Goal: Task Accomplishment & Management: Manage account settings

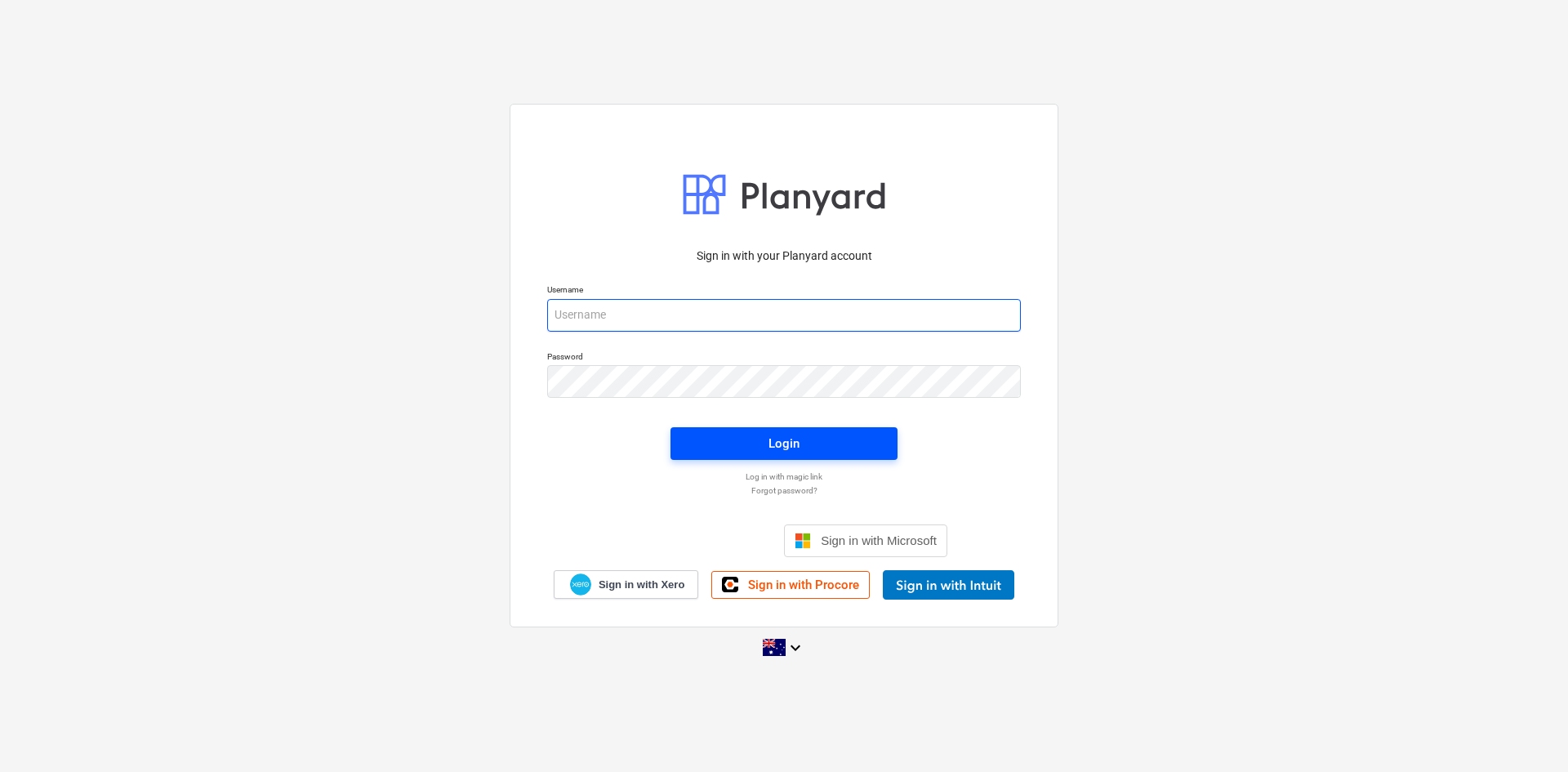
type input "[EMAIL_ADDRESS][DOMAIN_NAME]"
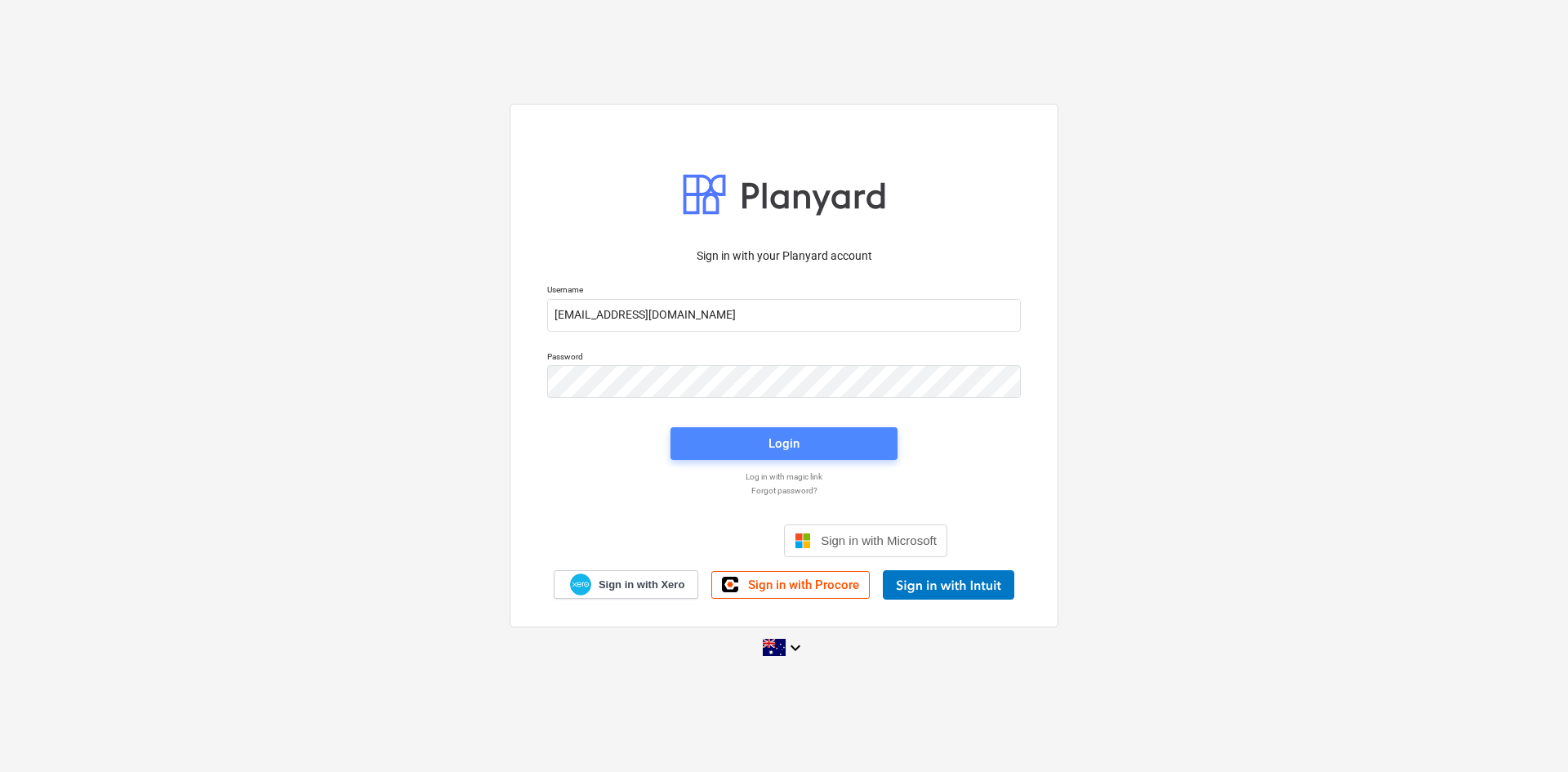
click at [754, 430] on button "Login" at bounding box center [784, 443] width 227 height 32
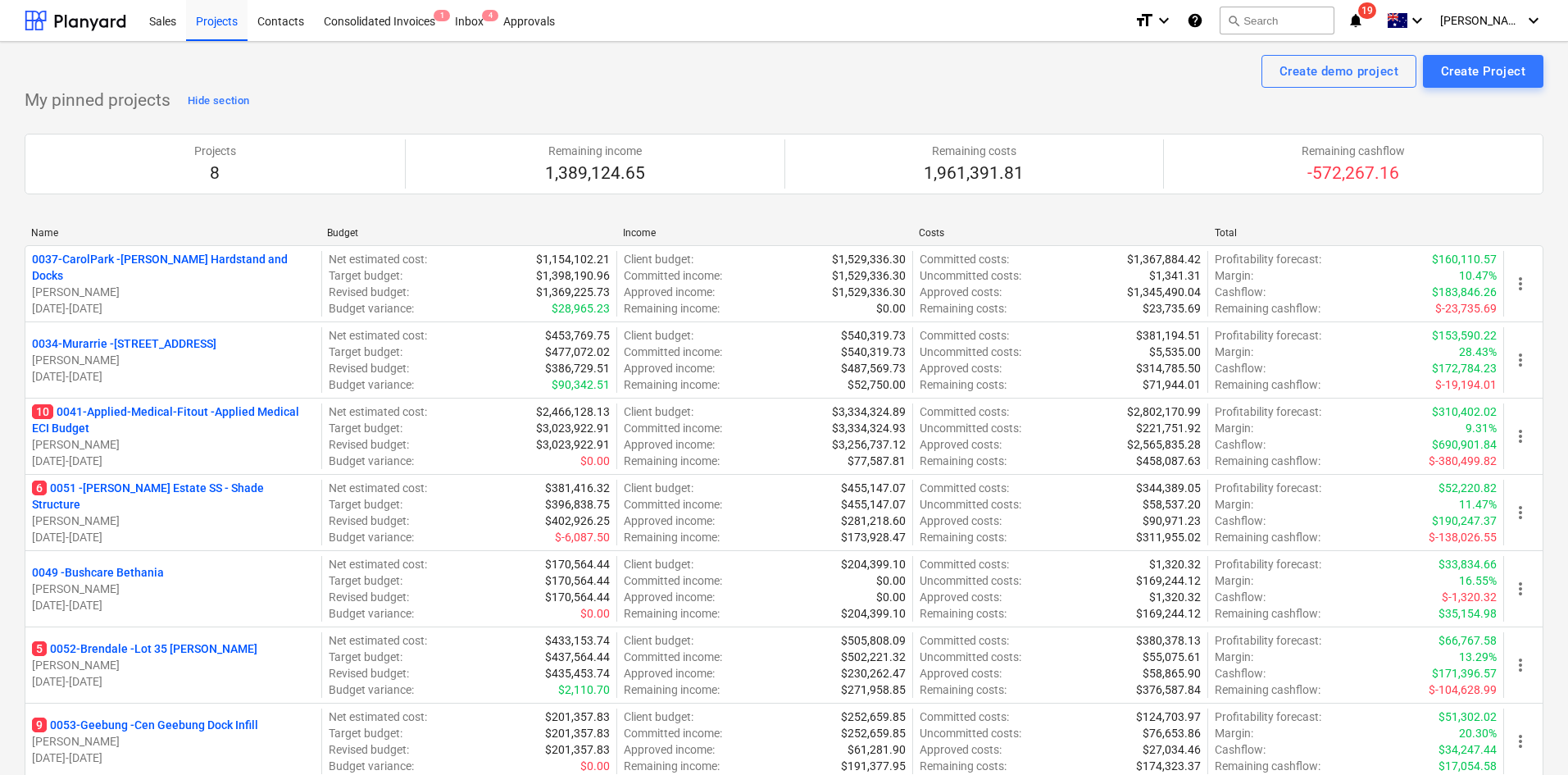
drag, startPoint x: 954, startPoint y: 104, endPoint x: 1212, endPoint y: 101, distance: 258.0
click at [958, 103] on div "My pinned projects Hide section Projects 8 Remaining income 1,389,124.65 Remain…" at bounding box center [784, 482] width 1518 height 788
click at [1376, 13] on span "19" at bounding box center [1366, 11] width 18 height 17
drag, startPoint x: 644, startPoint y: 115, endPoint x: 539, endPoint y: 51, distance: 123.0
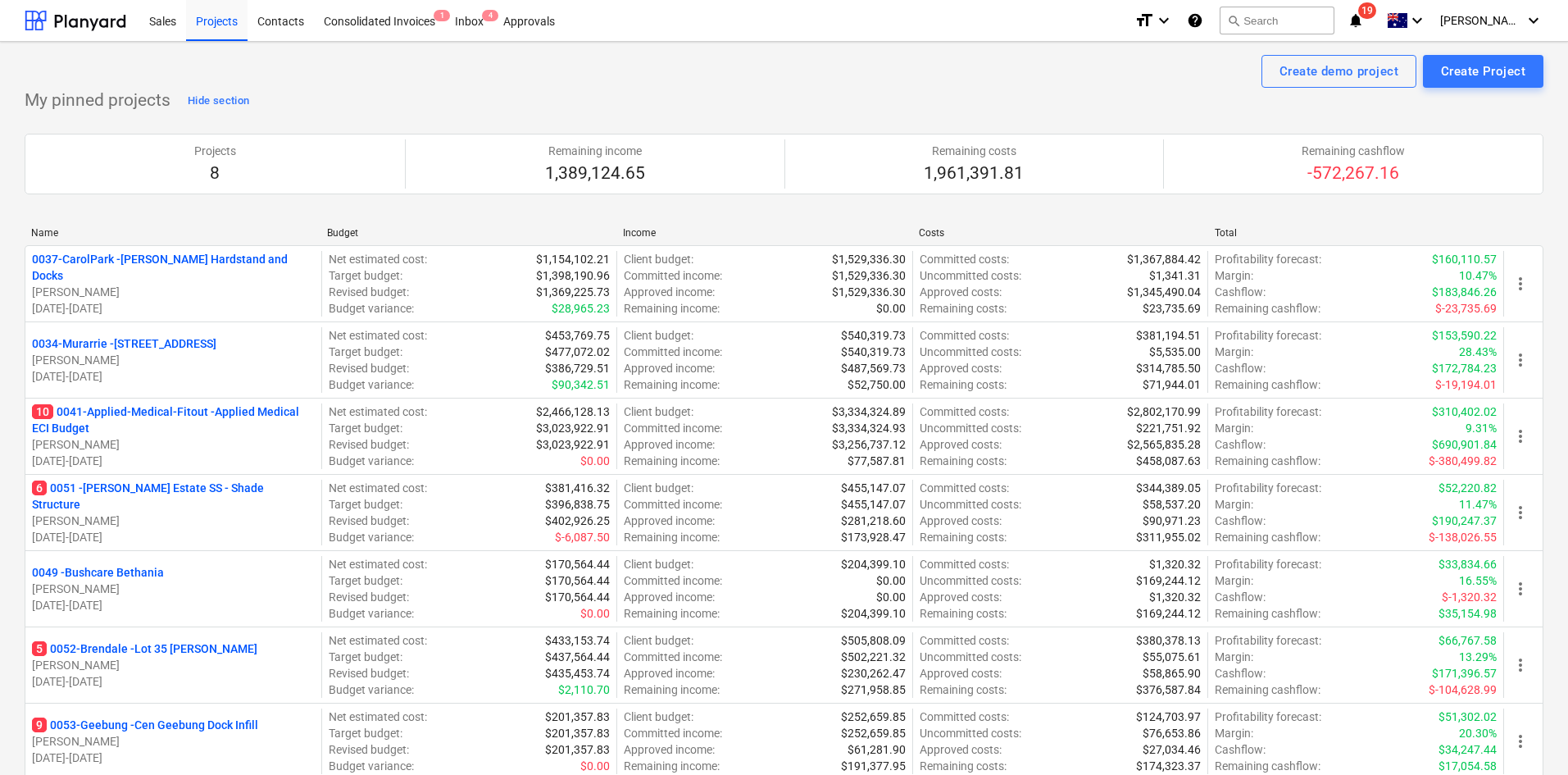
click at [644, 113] on div "My pinned projects Hide section Projects 8 Remaining income 1,389,124.65 Remain…" at bounding box center [784, 482] width 1518 height 788
click at [456, 67] on div "Create demo project Create Project" at bounding box center [784, 71] width 1518 height 32
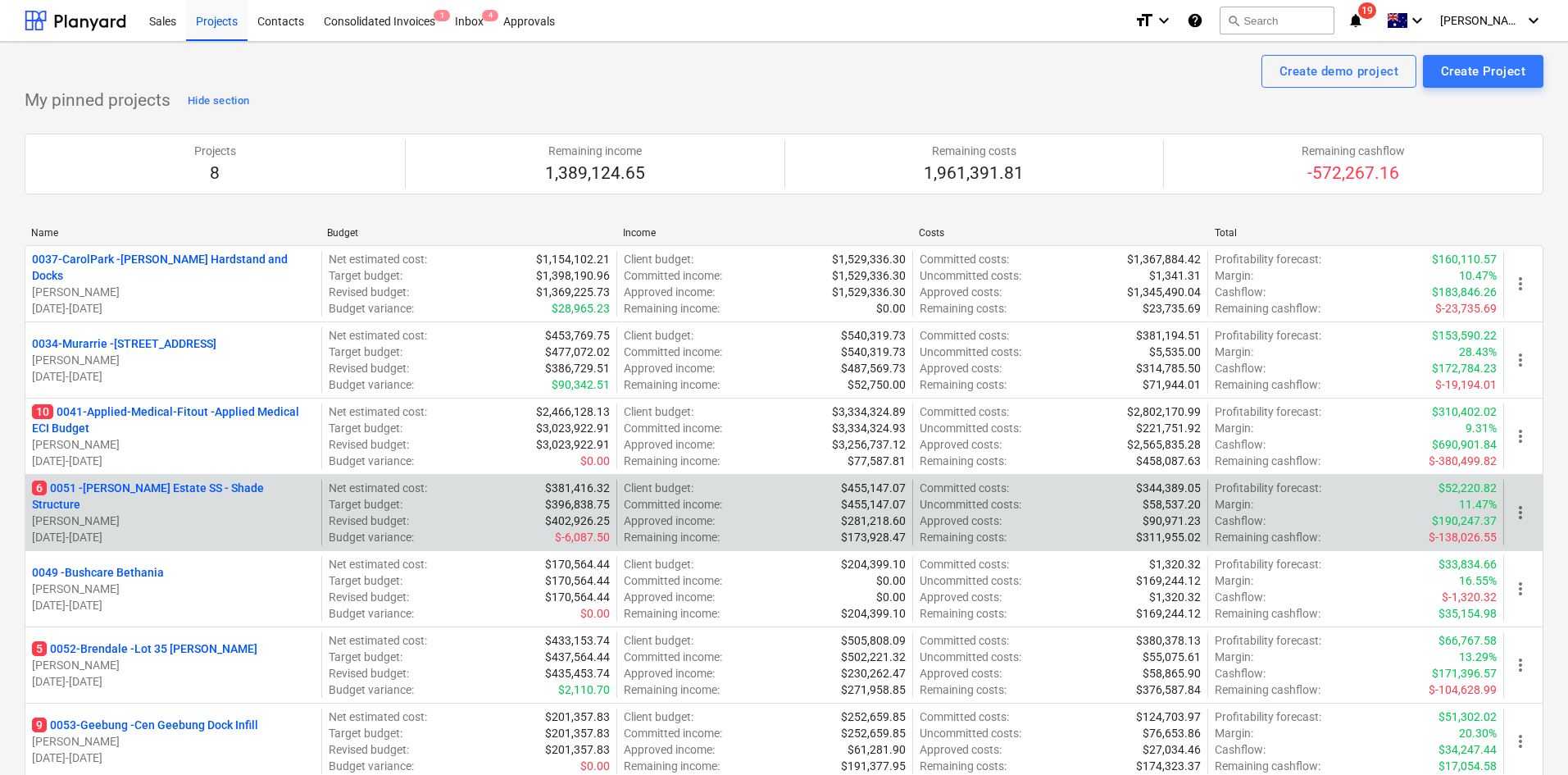
click at [165, 493] on p "6 0051 - Patrick Estate SS - Shade Structure" at bounding box center [173, 495] width 283 height 32
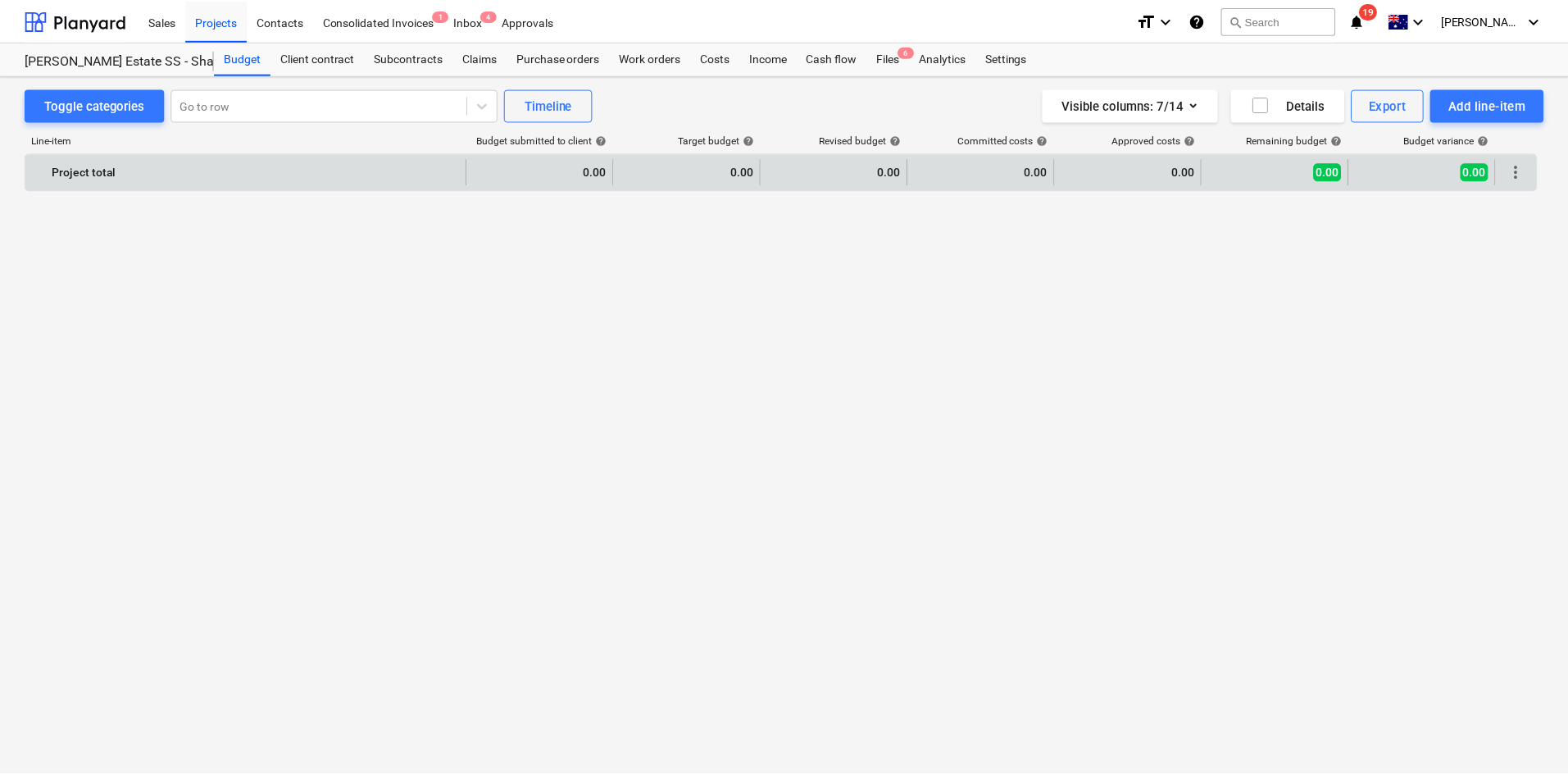
scroll to position [3082, 0]
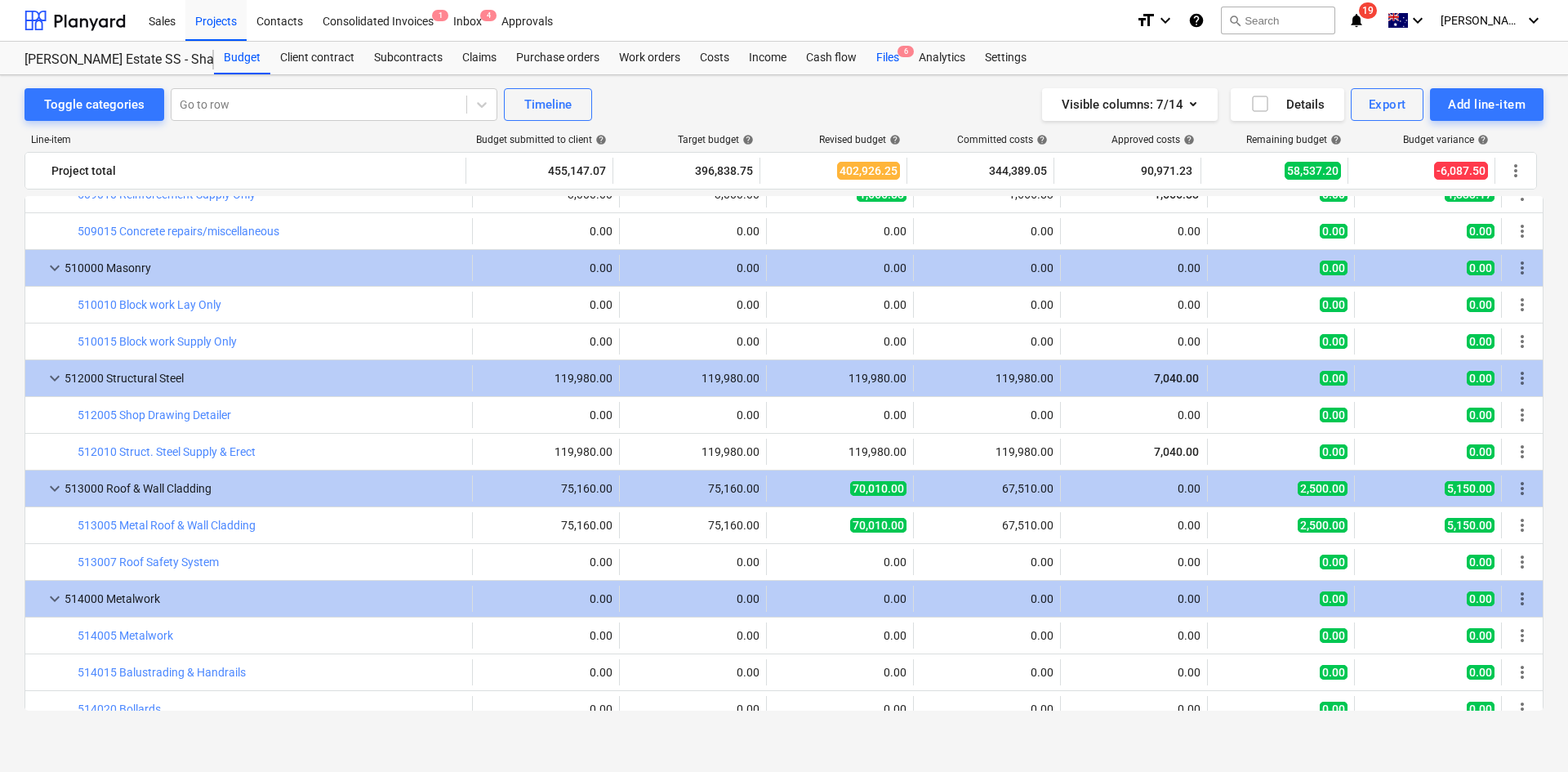
click at [894, 48] on div "Files 6" at bounding box center [888, 58] width 43 height 32
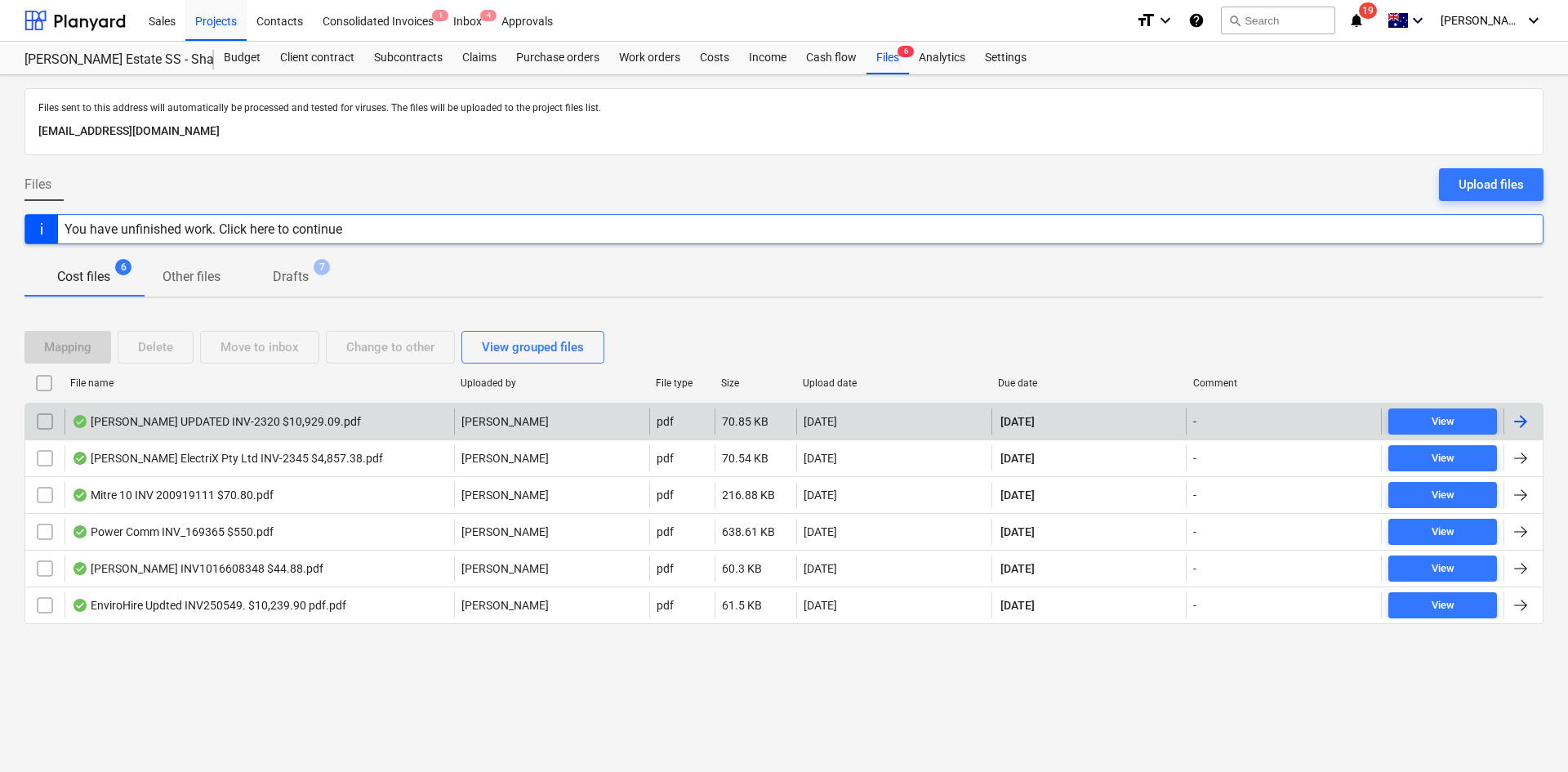
click at [368, 429] on div "Beckett UPDATED INV-2320 $10,929.09.pdf" at bounding box center [259, 421] width 390 height 26
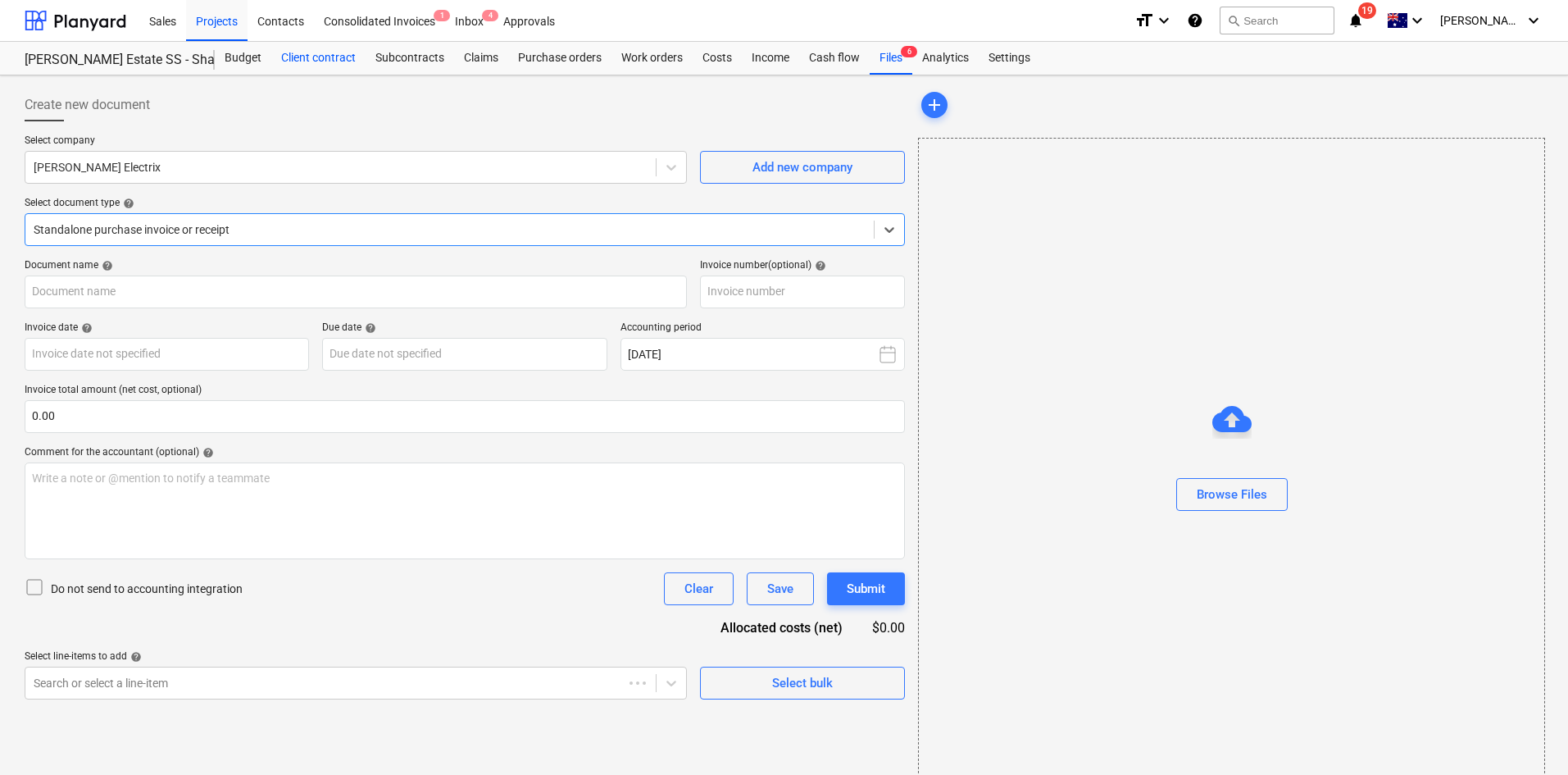
type input "INV-2320"
type input "10 Sep 2025"
type input "31 Oct 2025"
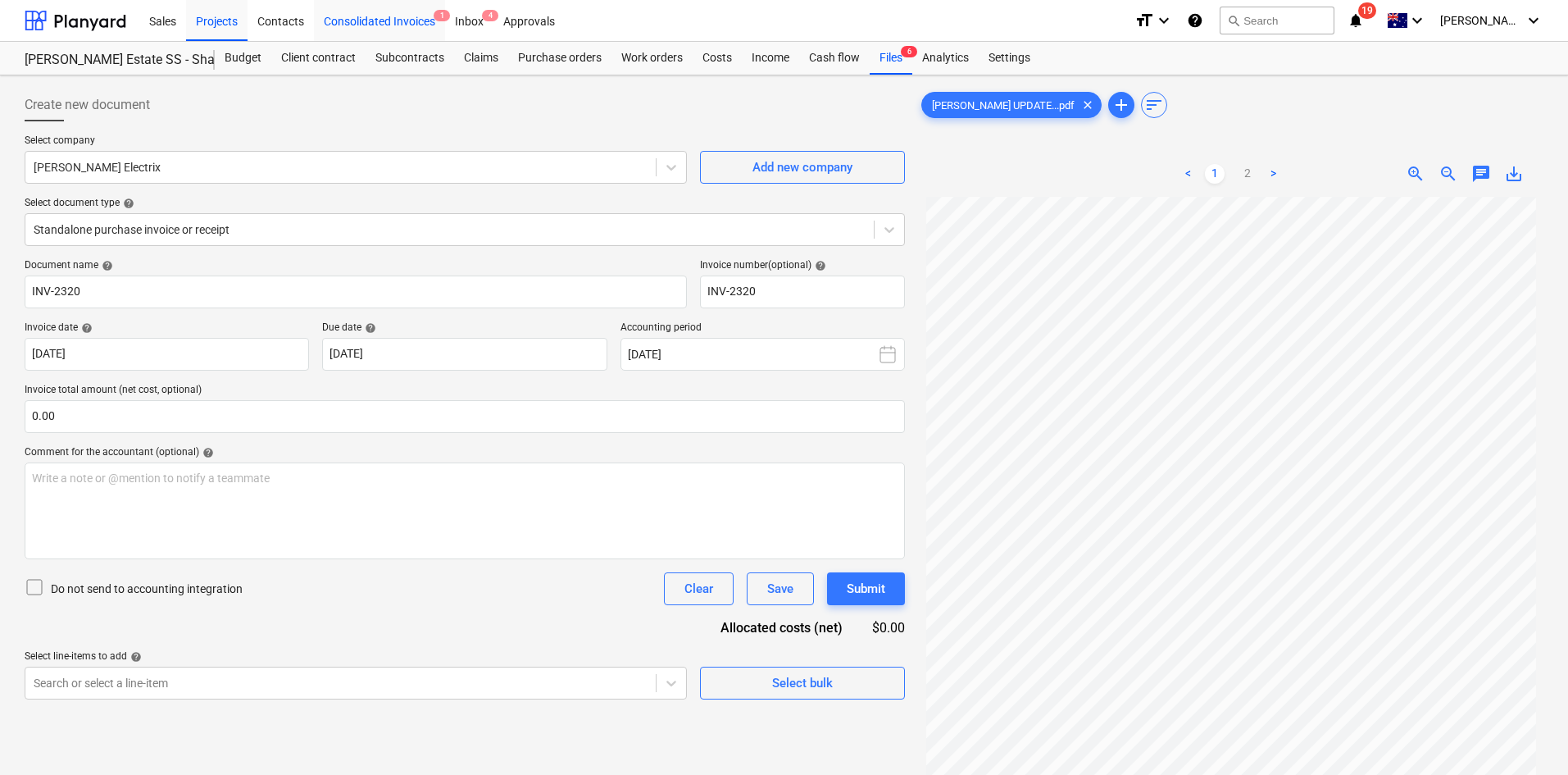
drag, startPoint x: 478, startPoint y: 57, endPoint x: 431, endPoint y: 18, distance: 61.1
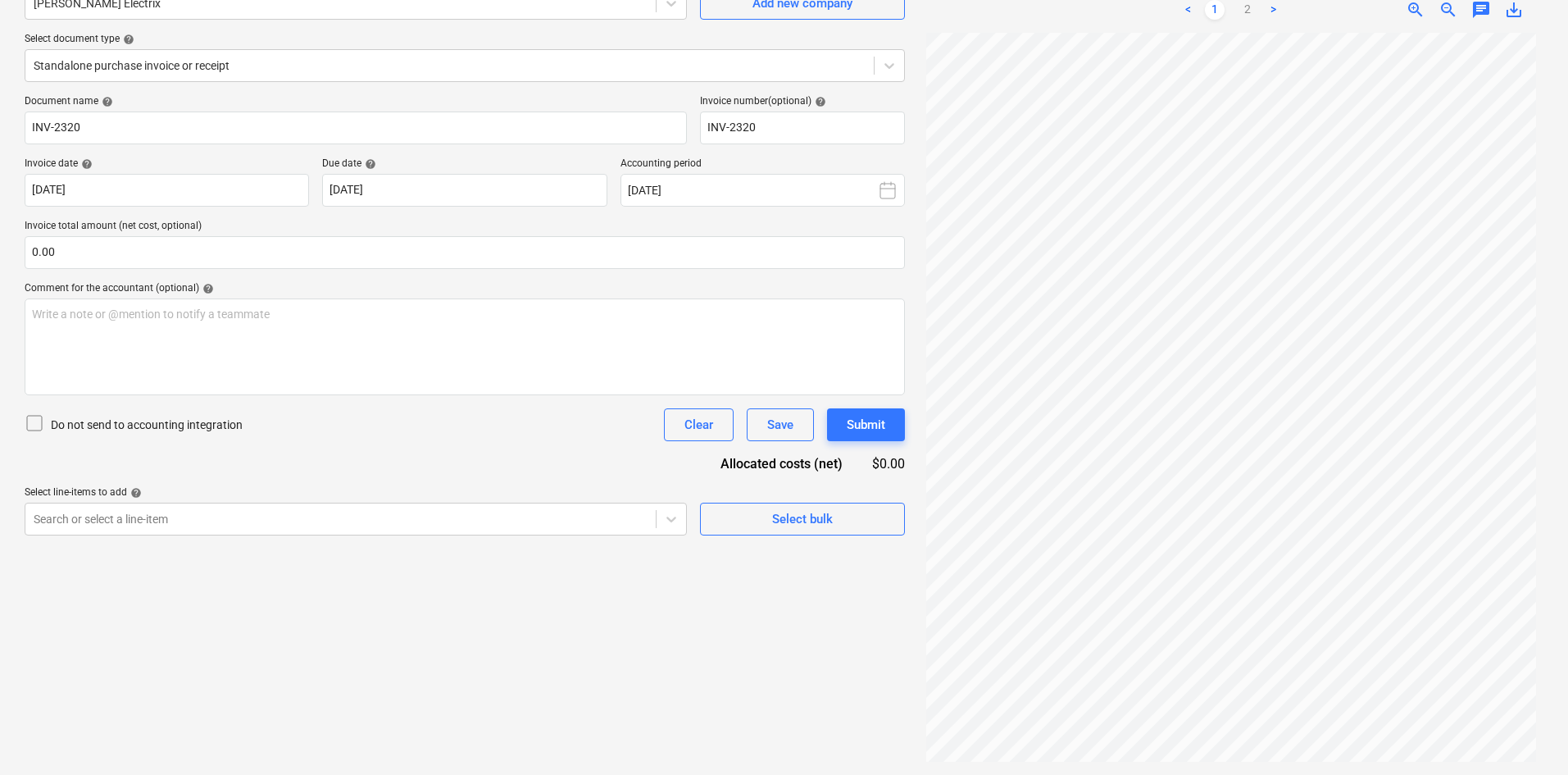
click at [1235, 12] on ul "< 1 2 >" at bounding box center [1231, 10] width 200 height 20
click at [1452, 13] on span "zoom_out" at bounding box center [1448, 10] width 20 height 20
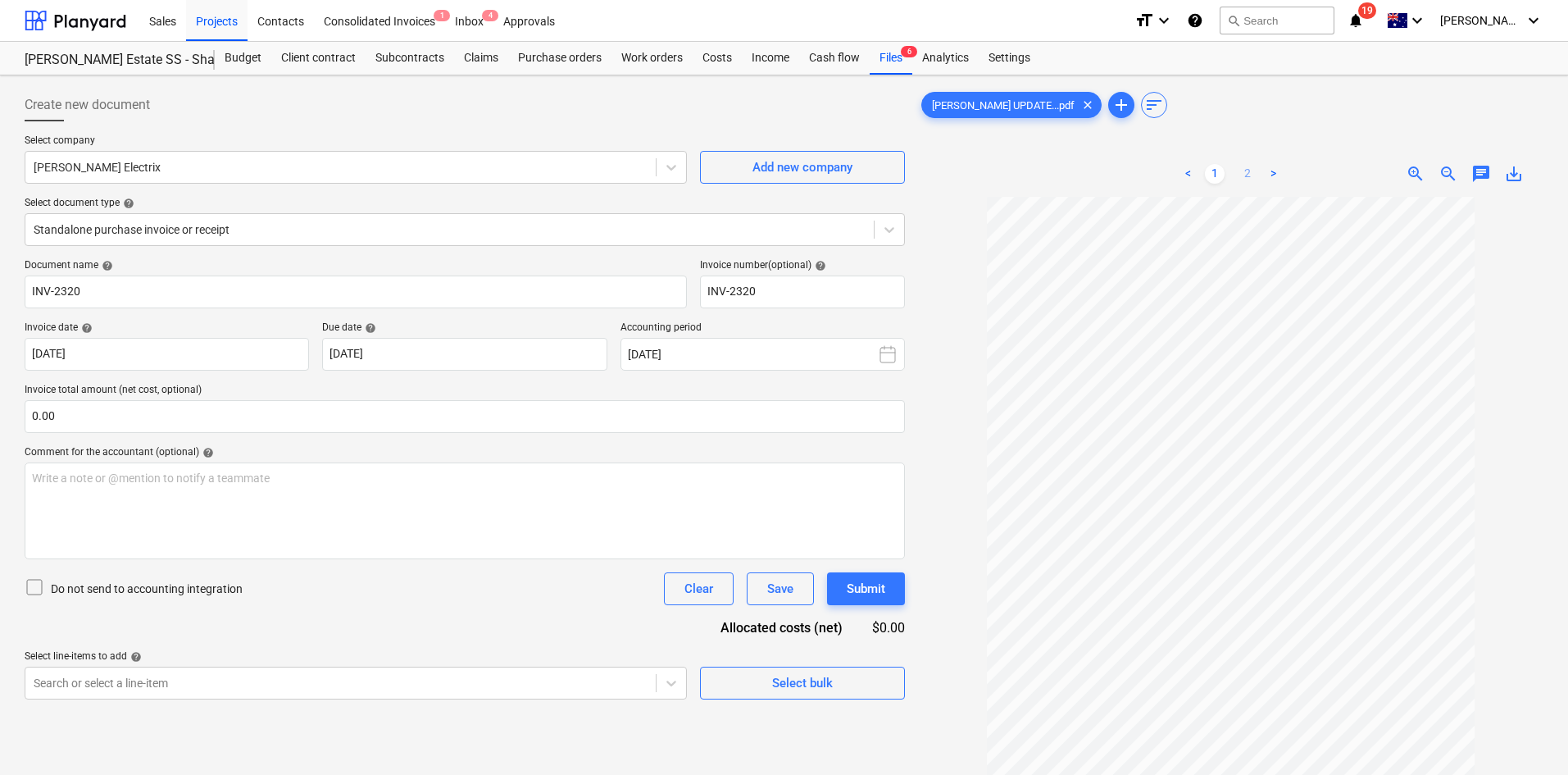
click at [1251, 175] on link "2" at bounding box center [1247, 173] width 20 height 20
click at [420, 93] on div "Create new document" at bounding box center [464, 104] width 880 height 32
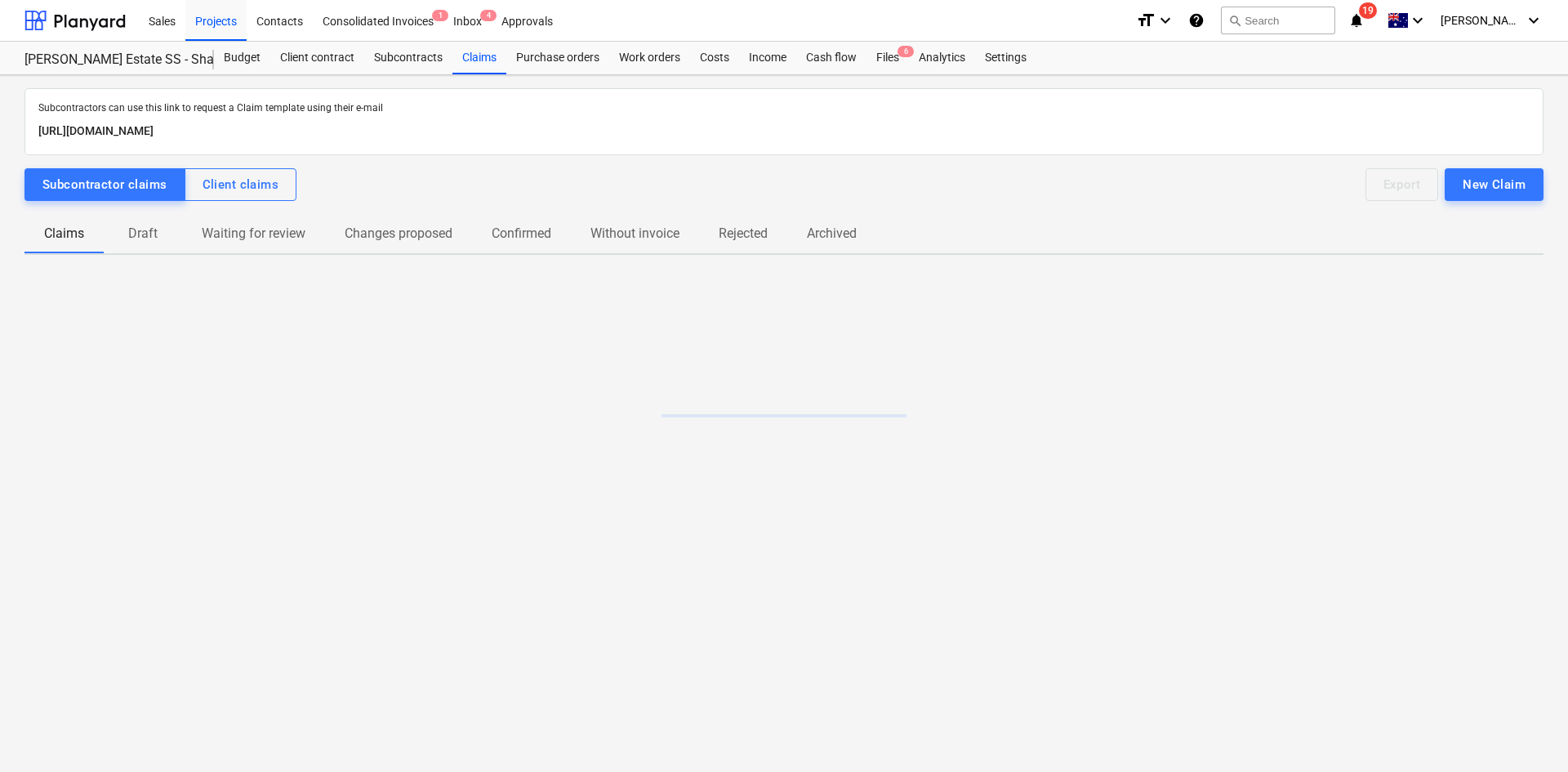
click at [146, 236] on p "Draft" at bounding box center [143, 233] width 39 height 20
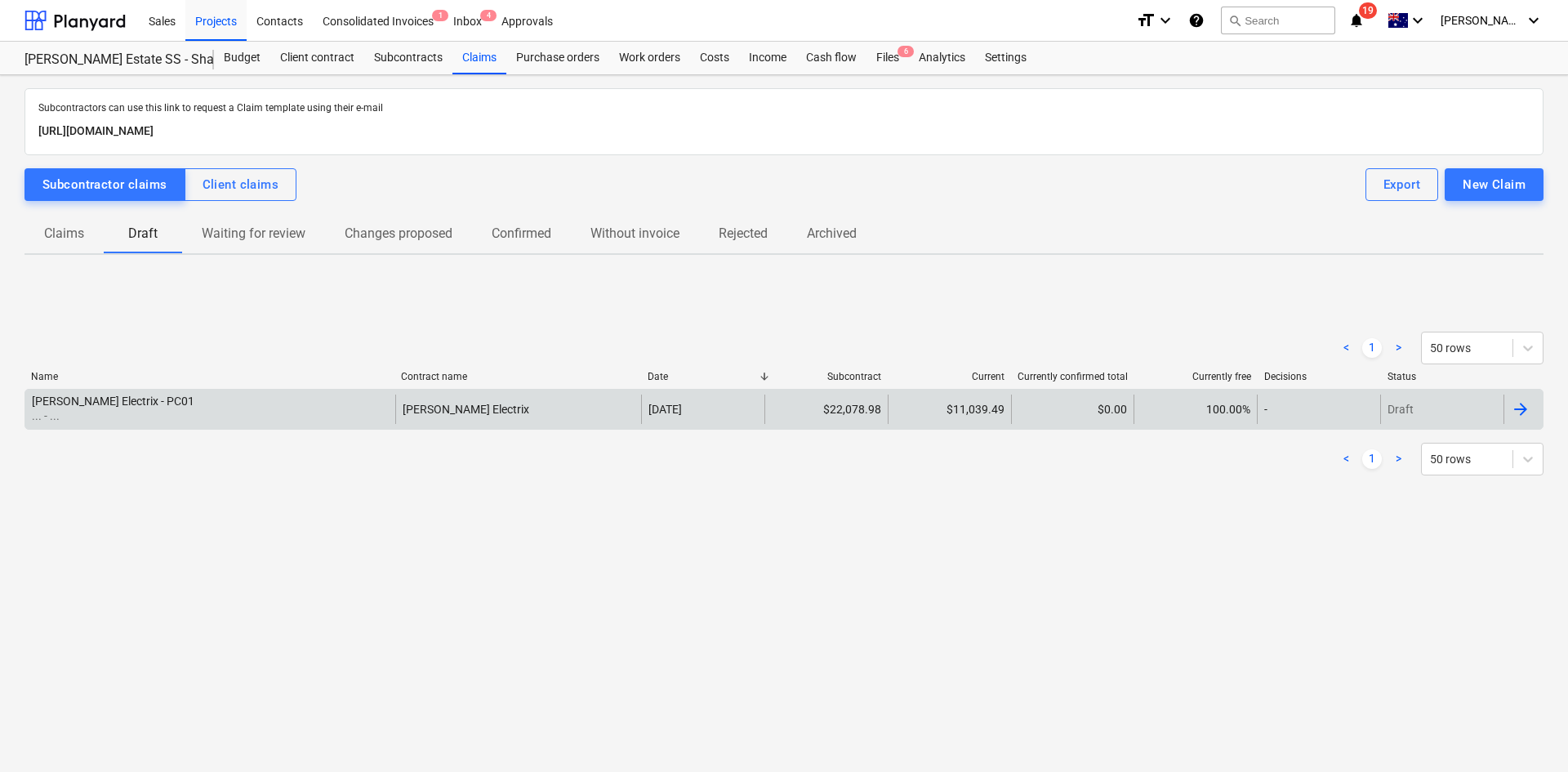
click at [128, 397] on div "[PERSON_NAME] Electrix - PC01" at bounding box center [113, 400] width 163 height 13
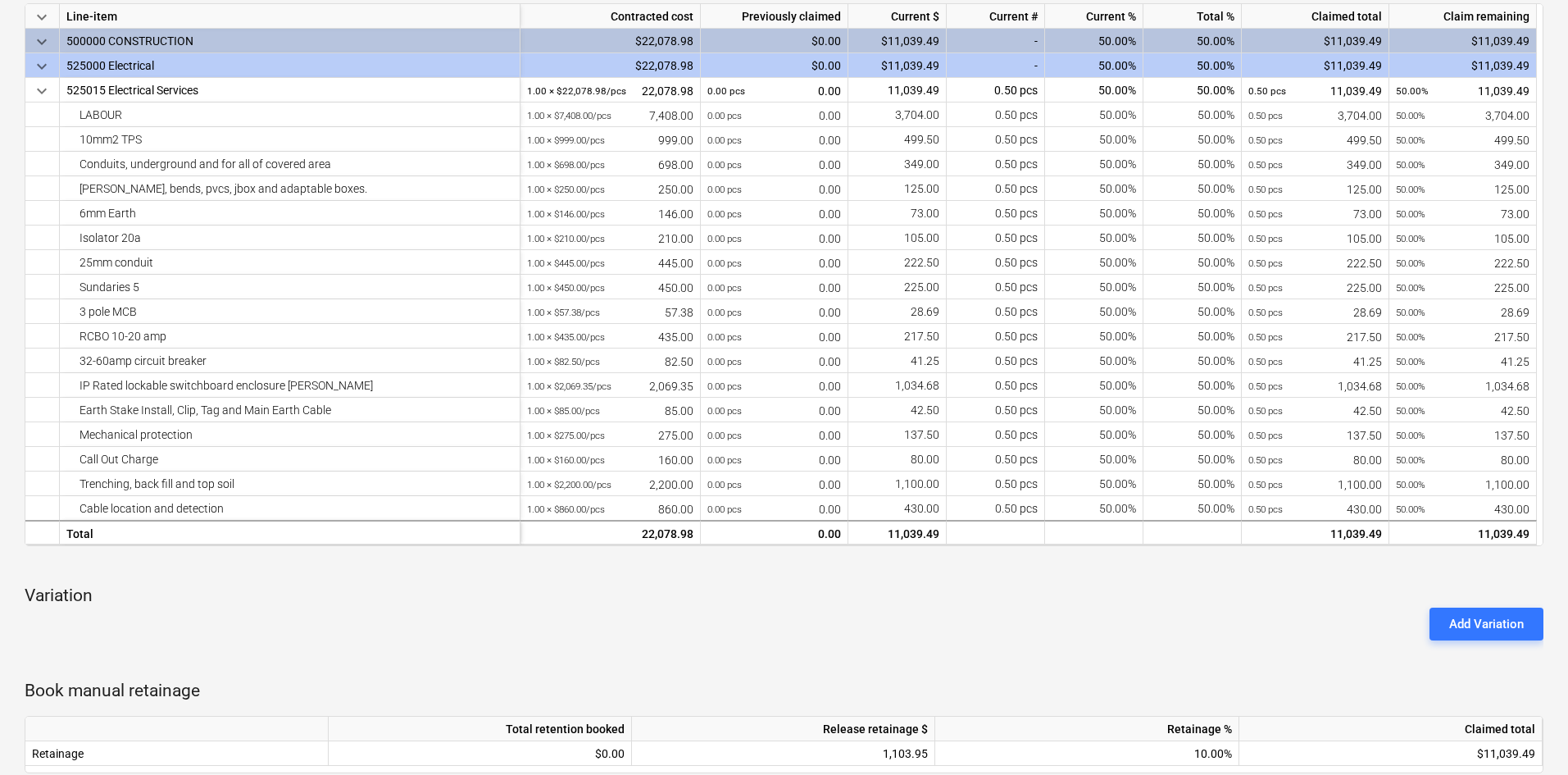
scroll to position [30, 0]
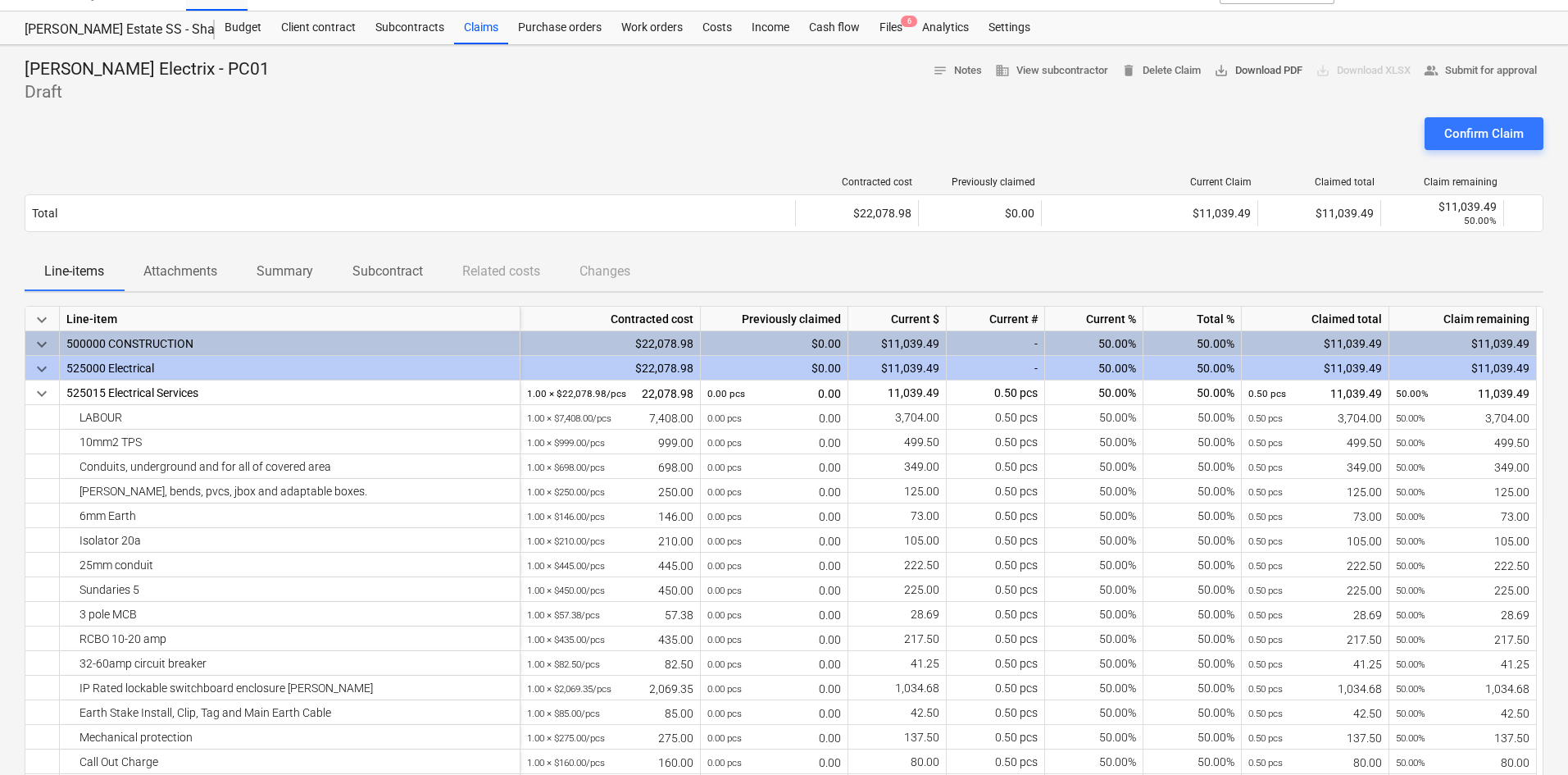
click at [1233, 68] on span "save_alt Download PDF" at bounding box center [1258, 71] width 88 height 19
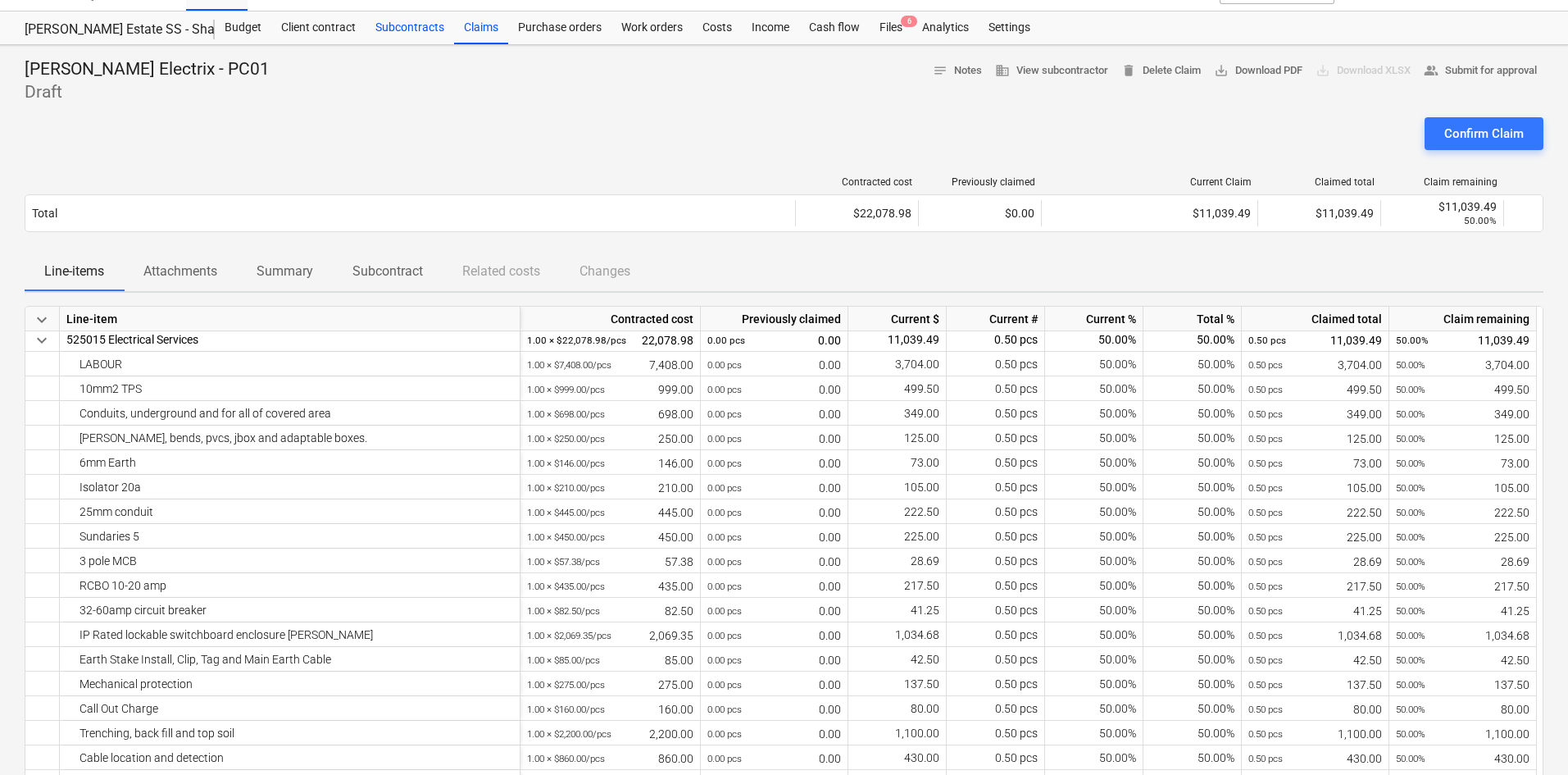
scroll to position [82, 0]
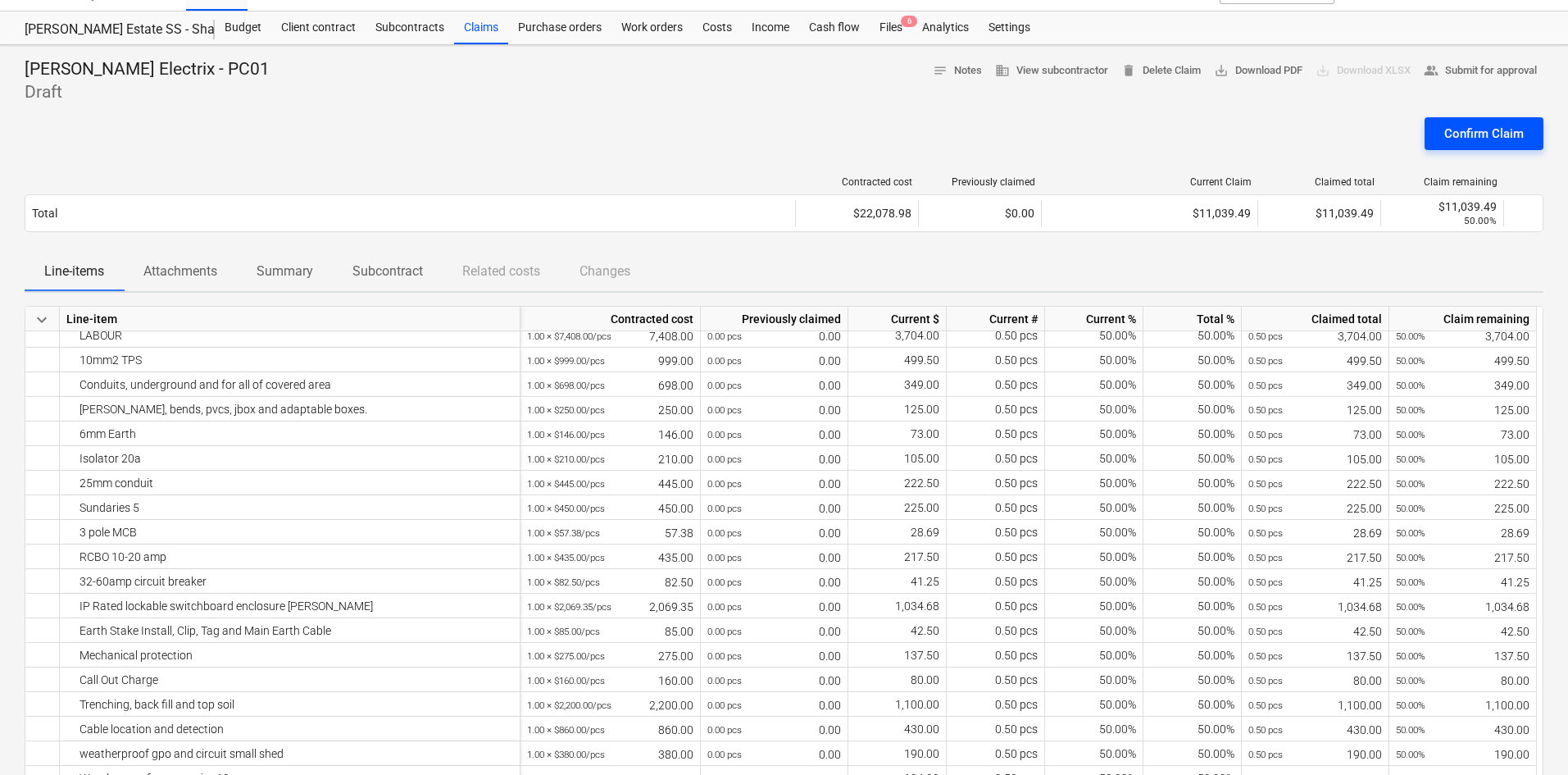
click at [1468, 132] on div "Confirm Claim" at bounding box center [1483, 134] width 79 height 22
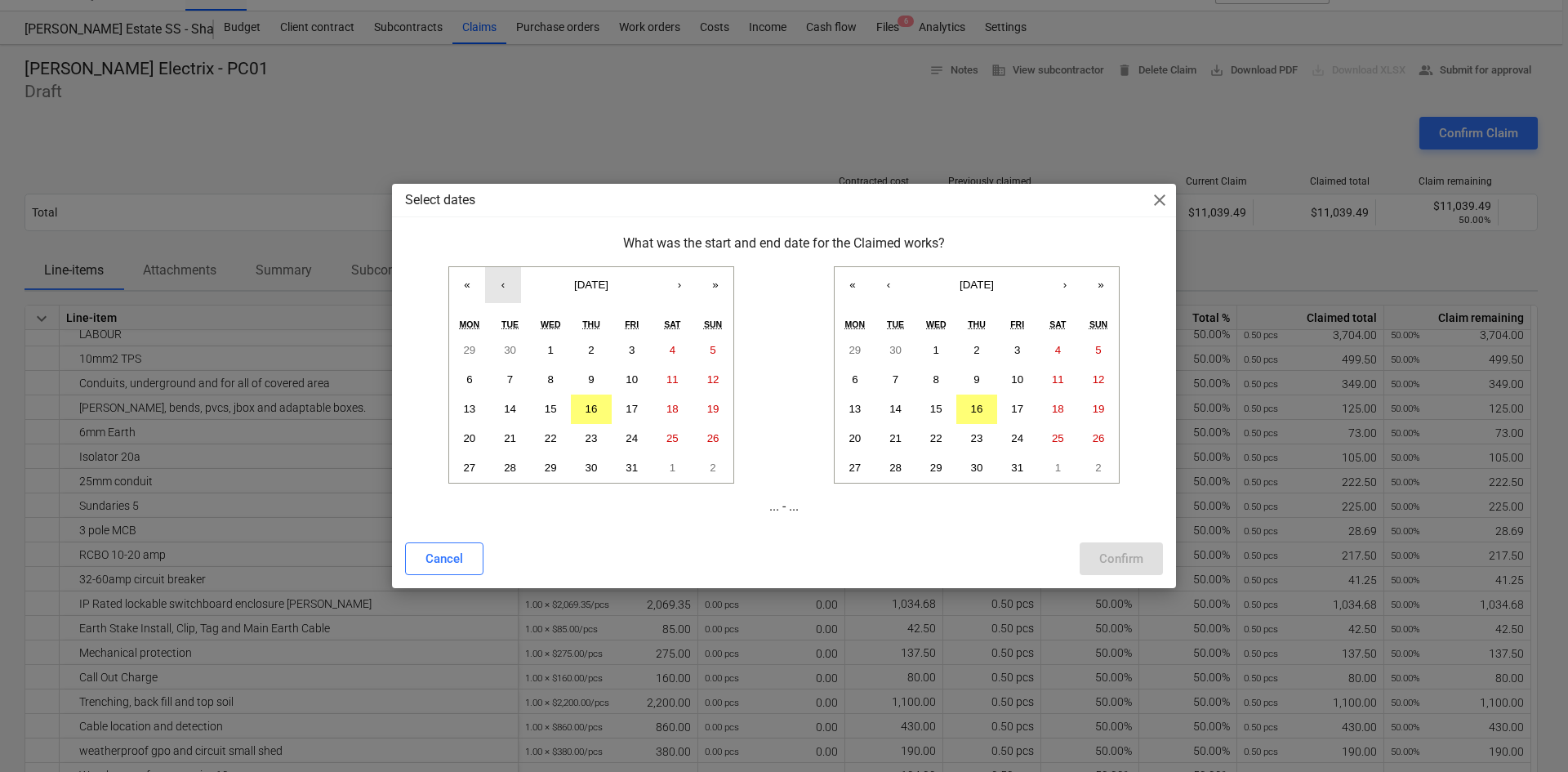
click at [493, 291] on button "‹" at bounding box center [503, 285] width 36 height 36
click at [473, 351] on abbr "1" at bounding box center [470, 349] width 6 height 13
click at [903, 281] on button "‹" at bounding box center [888, 285] width 36 height 36
click at [911, 475] on button "30" at bounding box center [896, 467] width 41 height 29
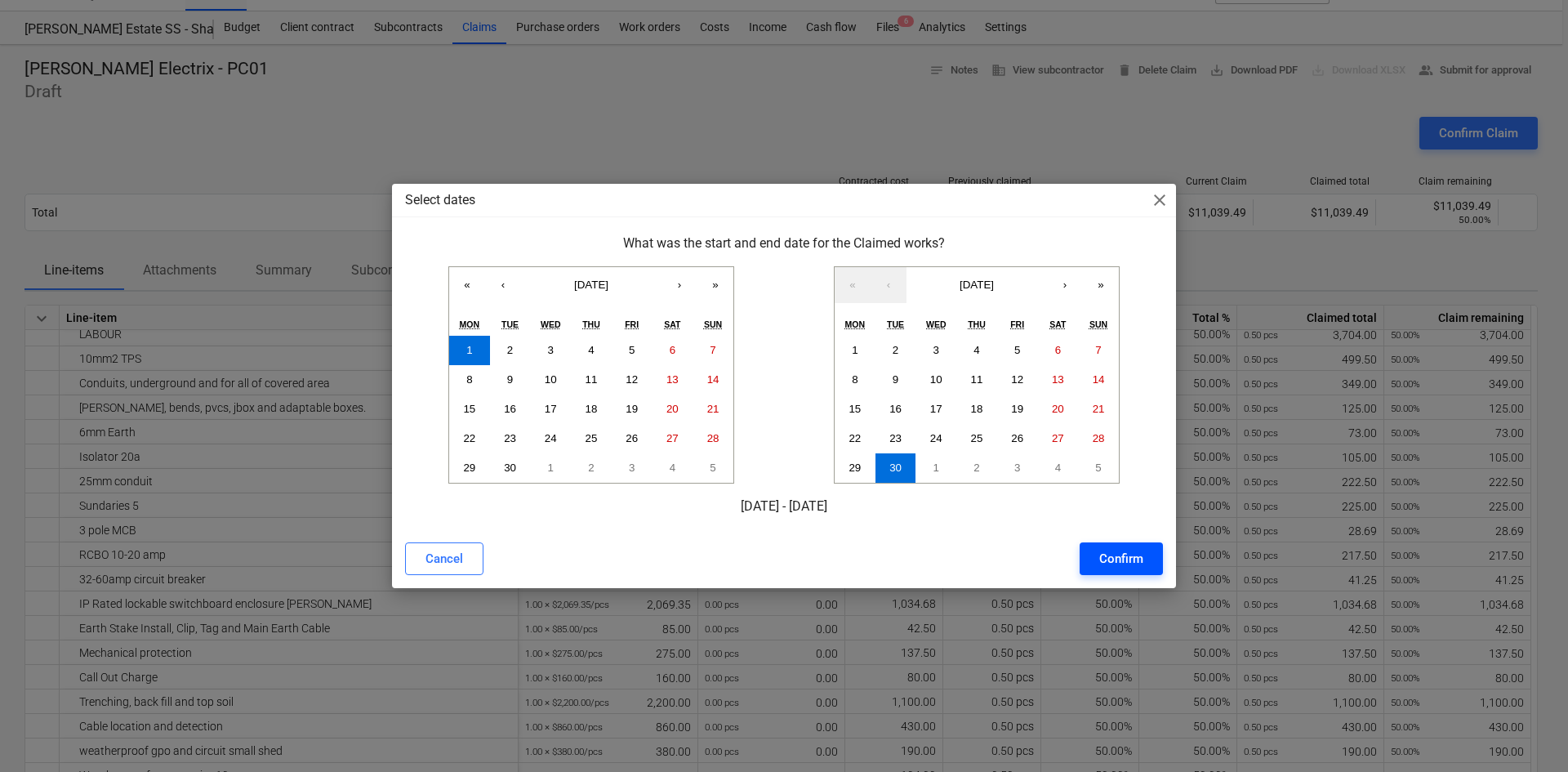
click at [1118, 563] on div "Confirm" at bounding box center [1121, 558] width 44 height 21
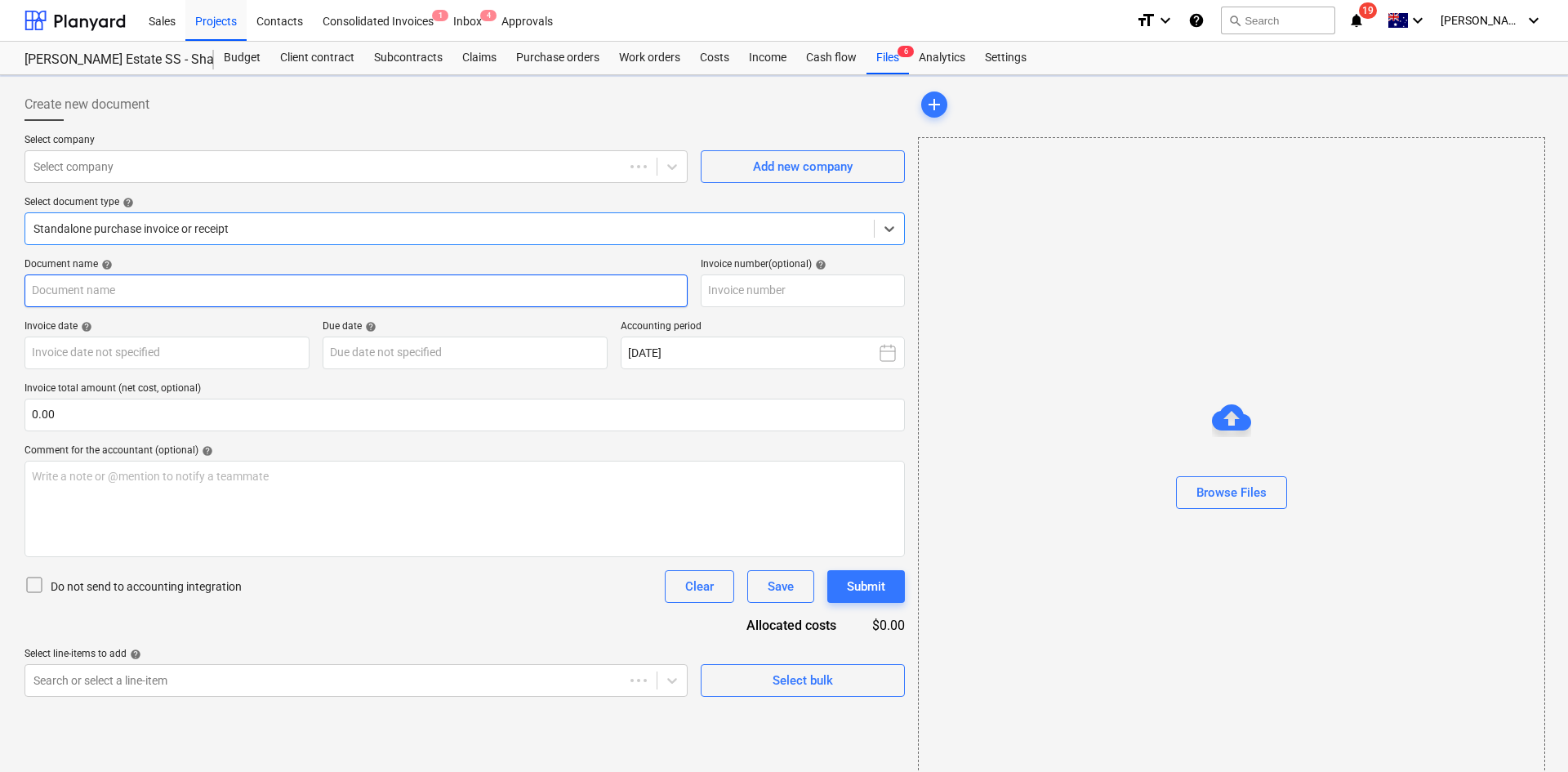
type input "INV-2320"
type input "[DATE]"
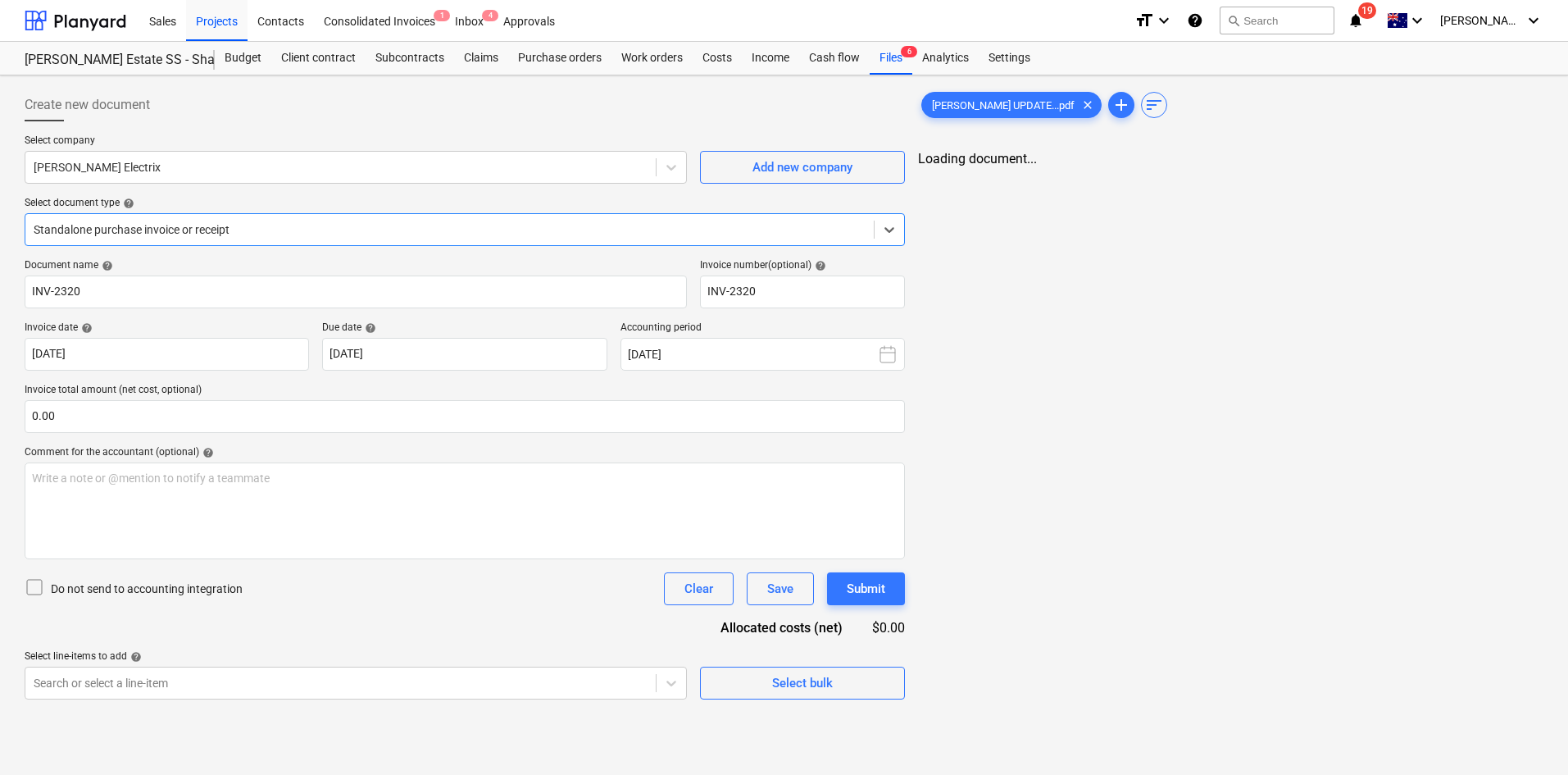
click at [211, 232] on div at bounding box center [449, 229] width 832 height 17
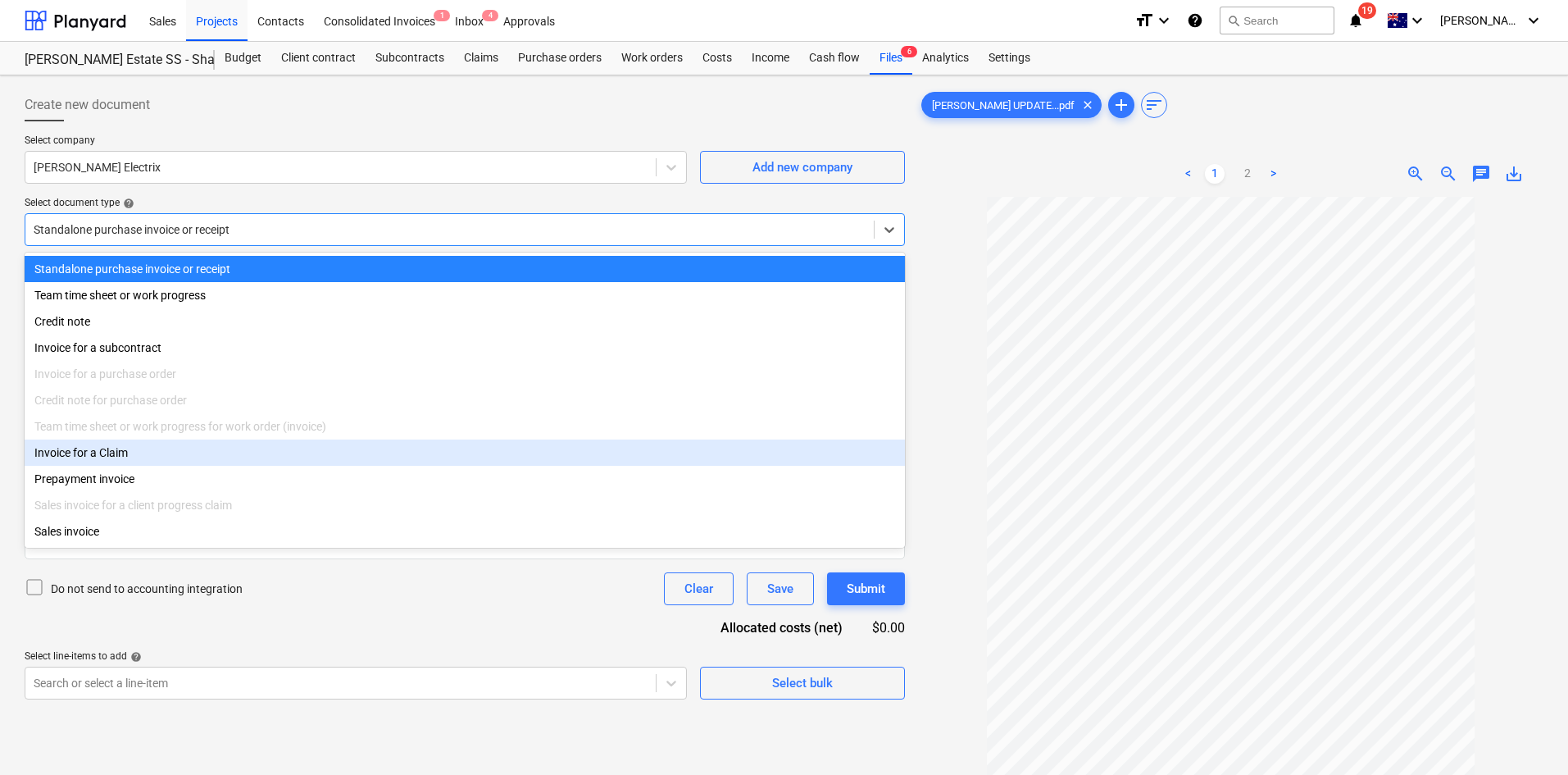
click at [125, 460] on div "Invoice for a Claim" at bounding box center [464, 452] width 880 height 26
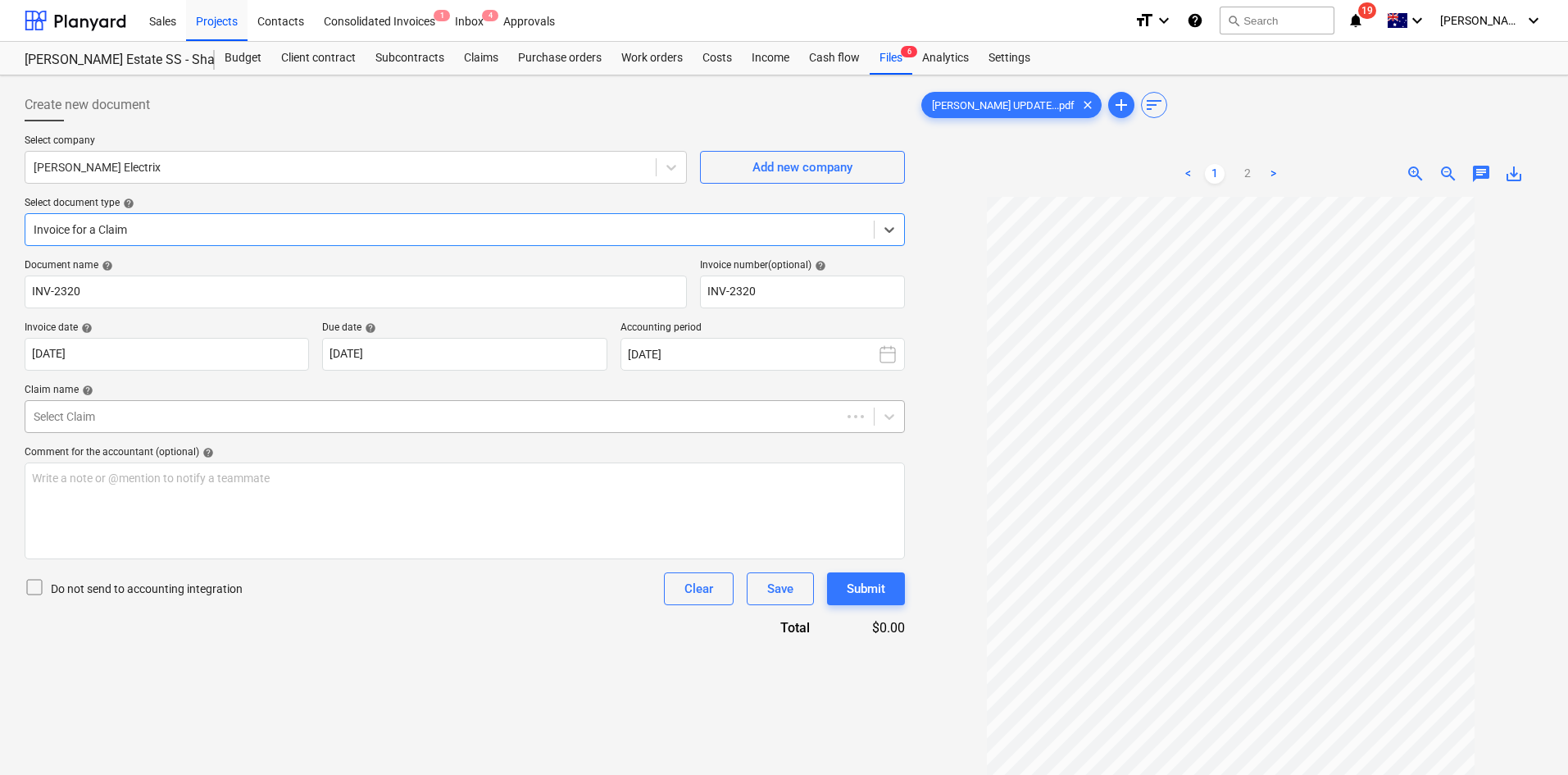
click at [136, 416] on div at bounding box center [433, 416] width 799 height 17
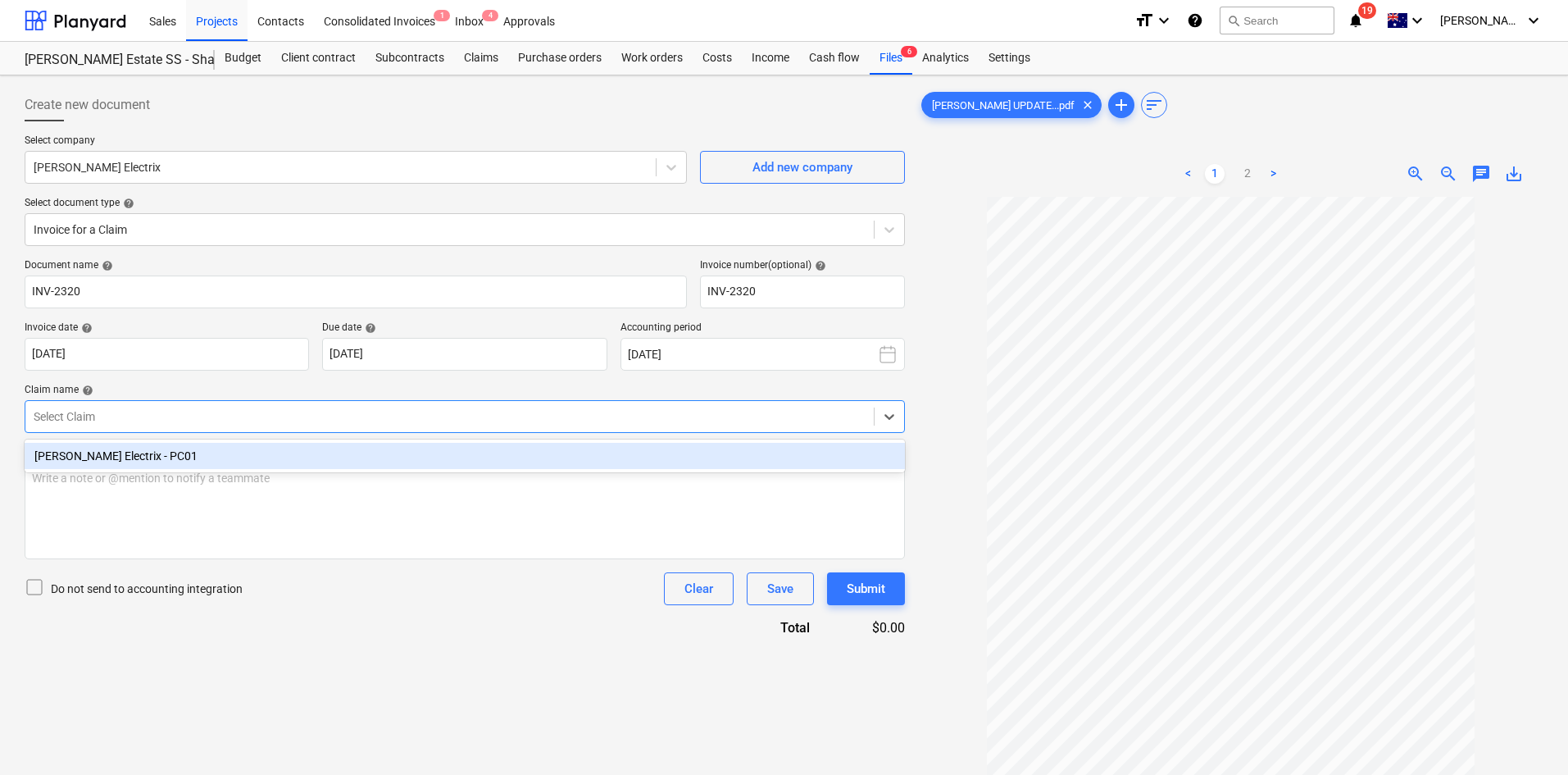
click at [151, 452] on div "[PERSON_NAME] Electrix - PC01" at bounding box center [464, 456] width 880 height 26
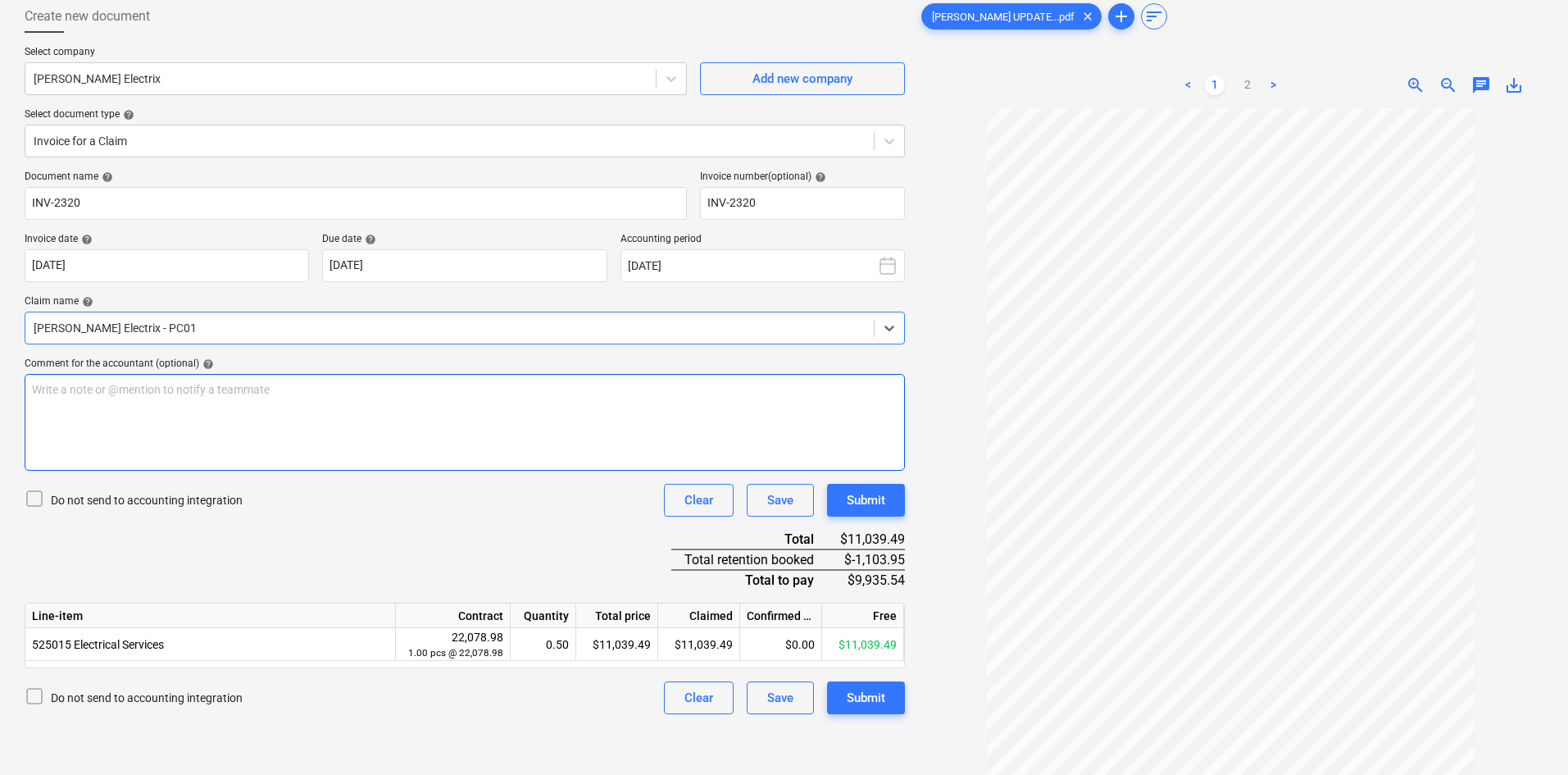
scroll to position [164, 0]
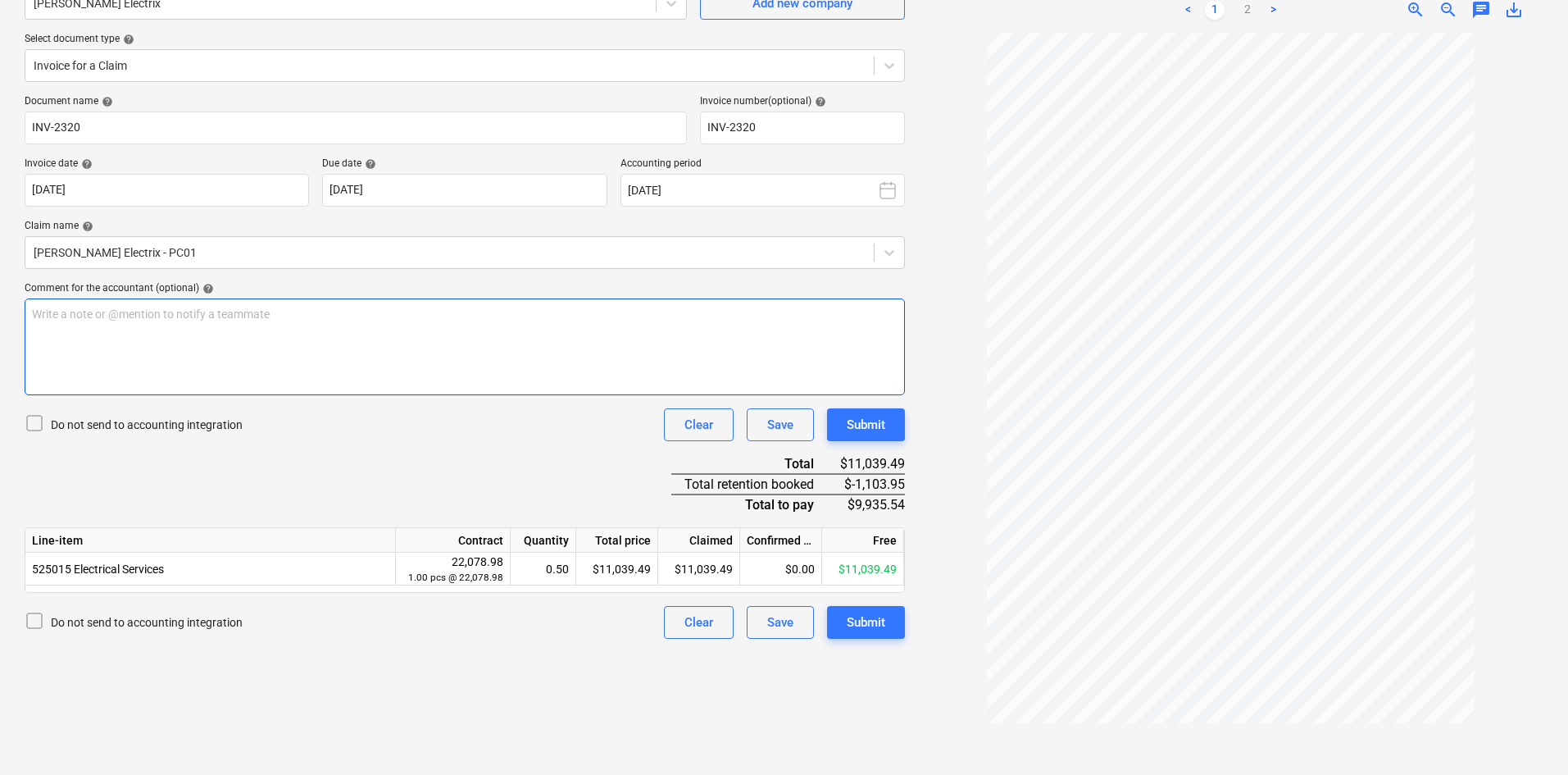
click at [168, 329] on div "Write a note or @mention to notify a teammate ﻿" at bounding box center [464, 347] width 880 height 97
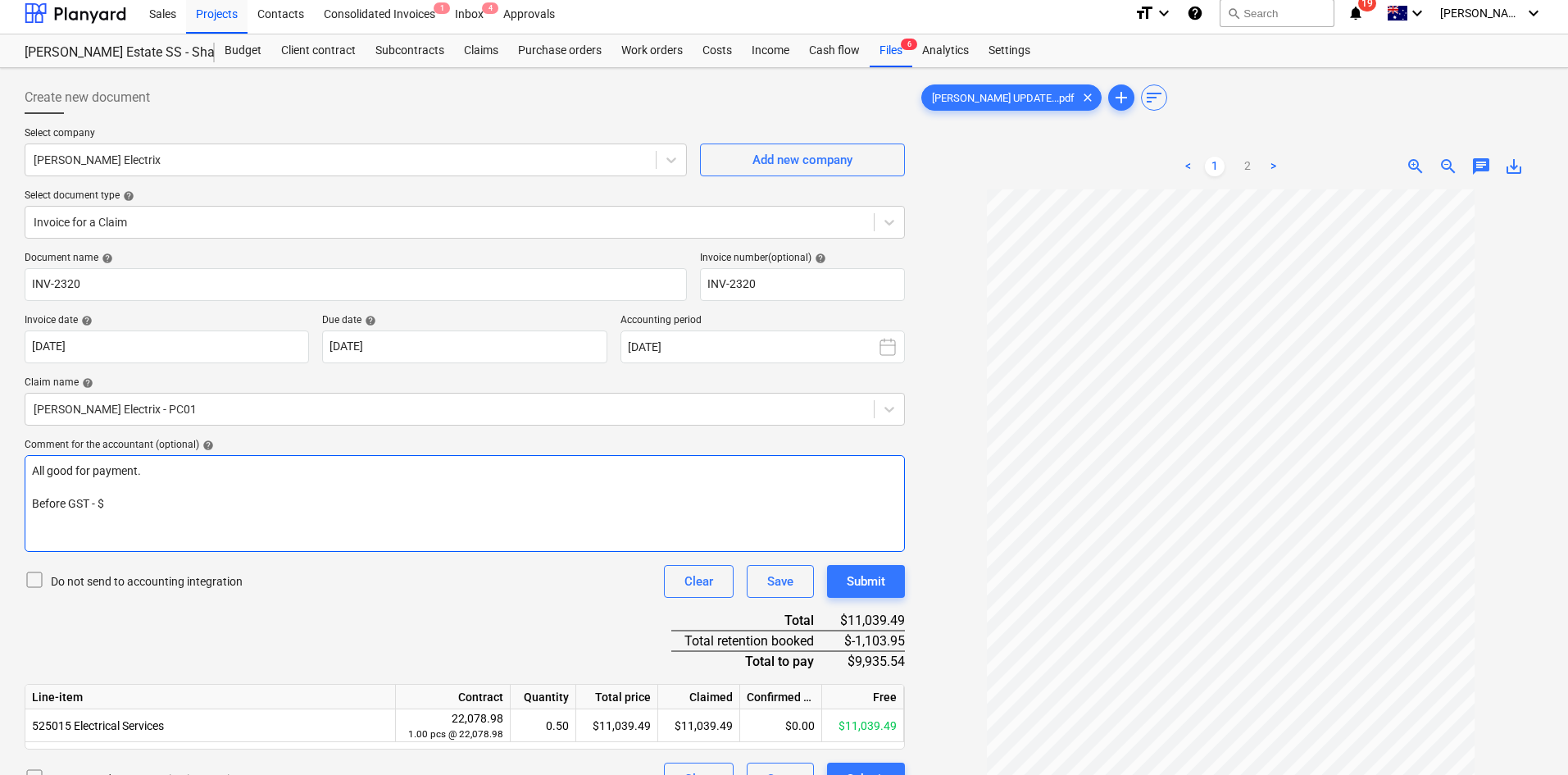
scroll to position [0, 0]
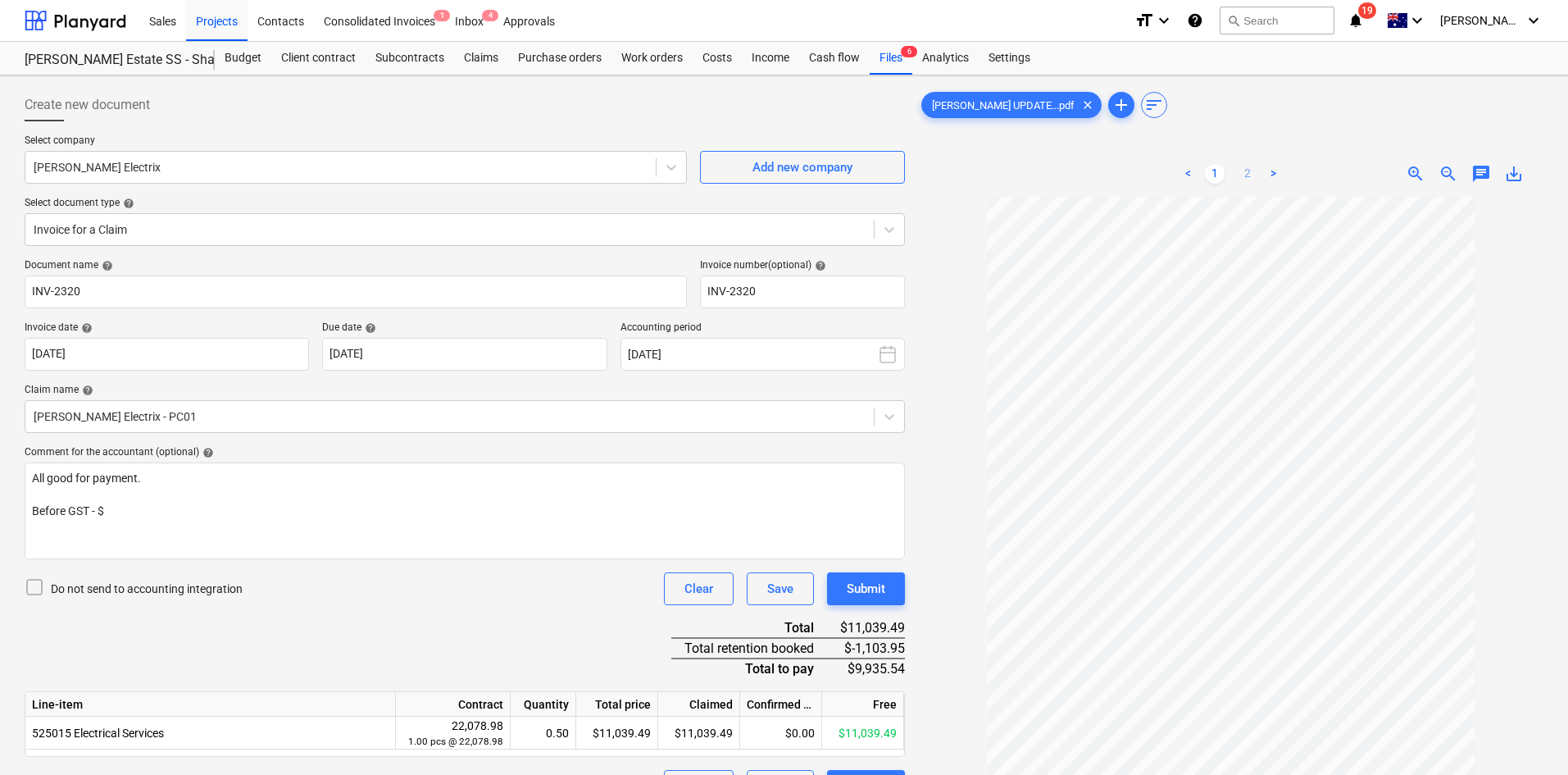
click at [1252, 173] on link "2" at bounding box center [1247, 173] width 20 height 20
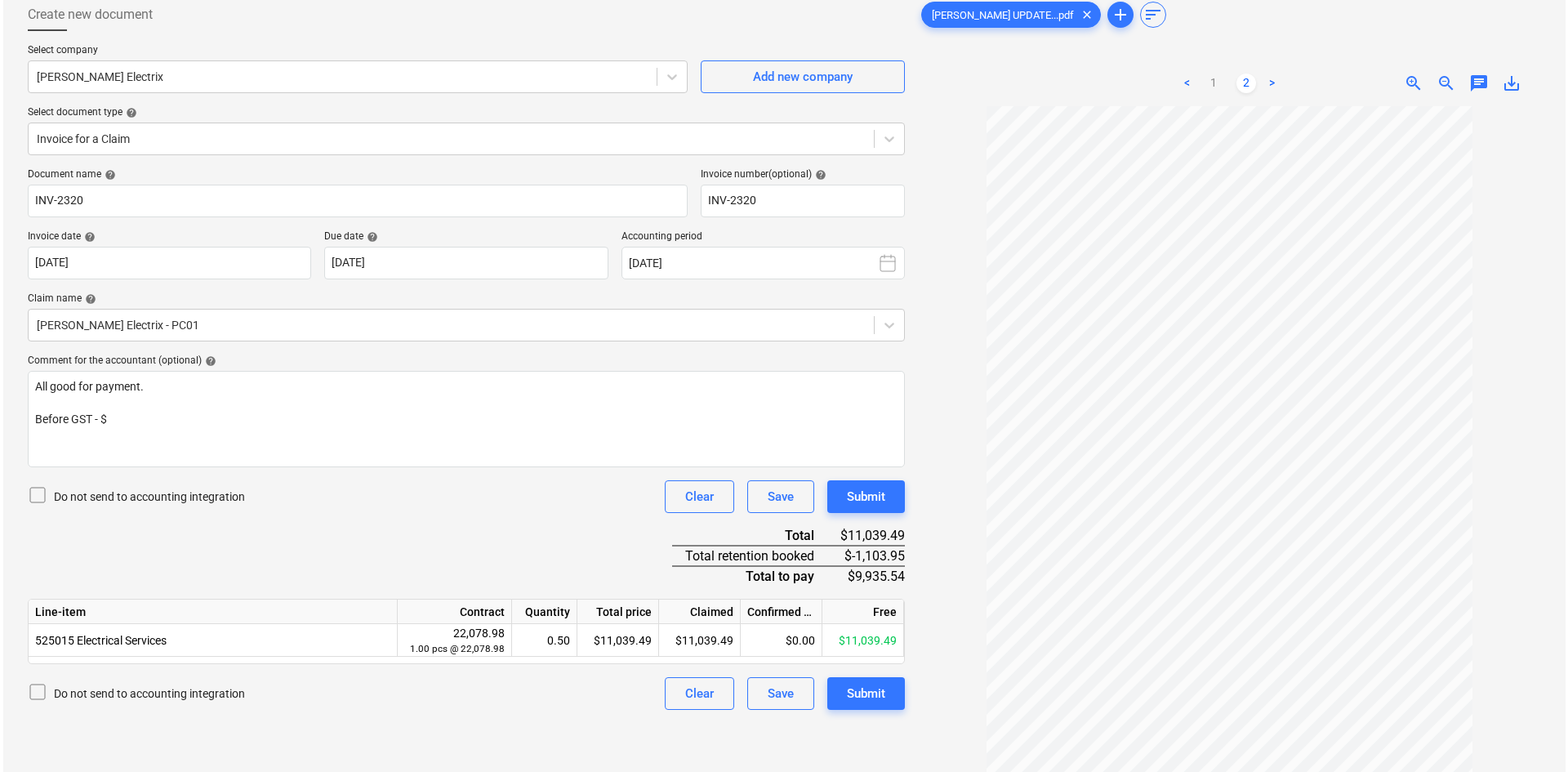
scroll to position [163, 0]
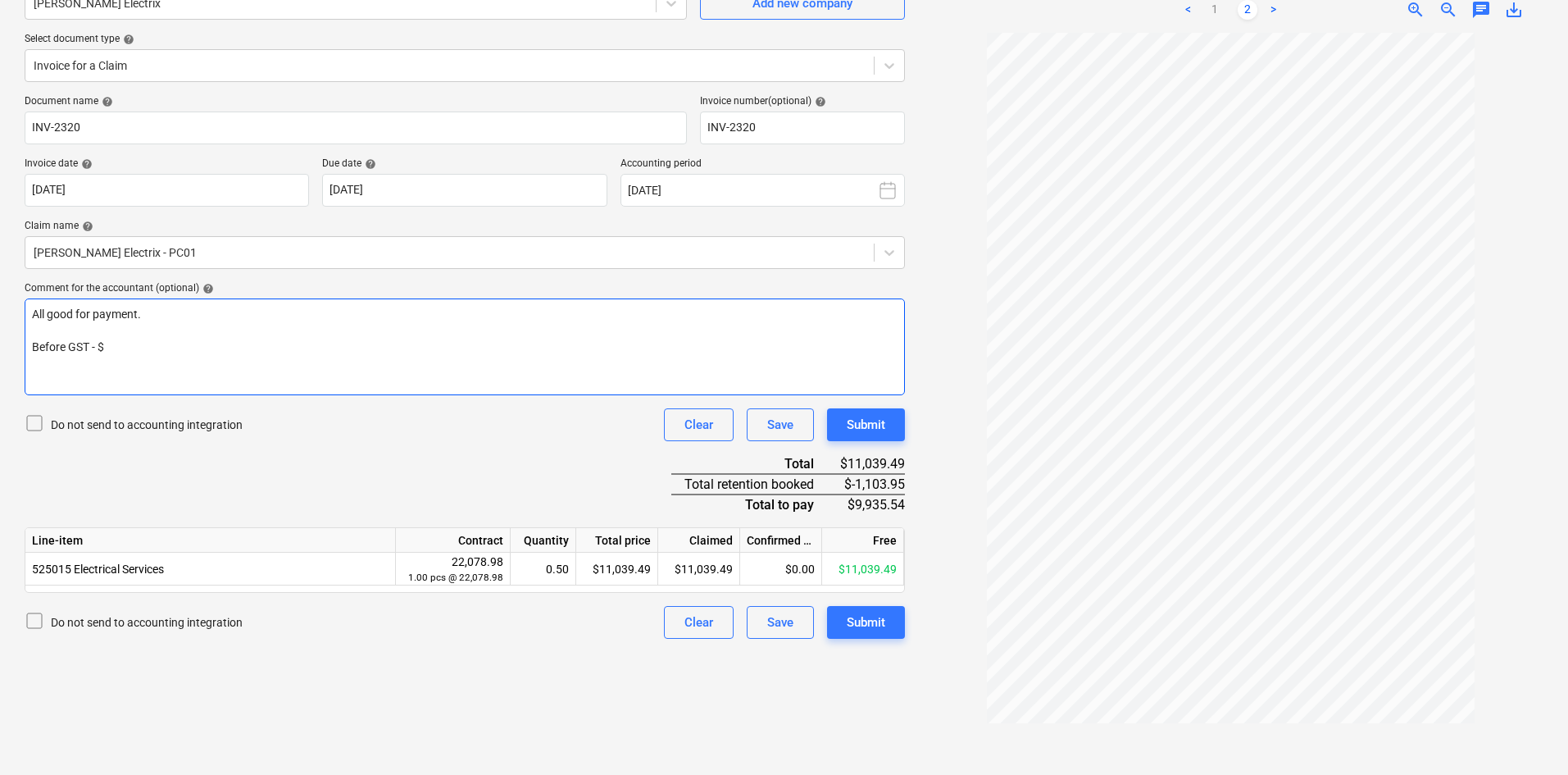
click at [243, 352] on p "Before GST - $" at bounding box center [465, 347] width 866 height 17
drag, startPoint x: 88, startPoint y: 363, endPoint x: 33, endPoint y: 363, distance: 55.0
click at [33, 363] on span "aFTER gst - $" at bounding box center [66, 363] width 68 height 13
click at [28, 366] on div "All good for payment. ﻿ Before GST - $ 9,935.54 After GST - $" at bounding box center [464, 347] width 880 height 97
click at [109, 360] on p "After GST - $" at bounding box center [465, 363] width 866 height 17
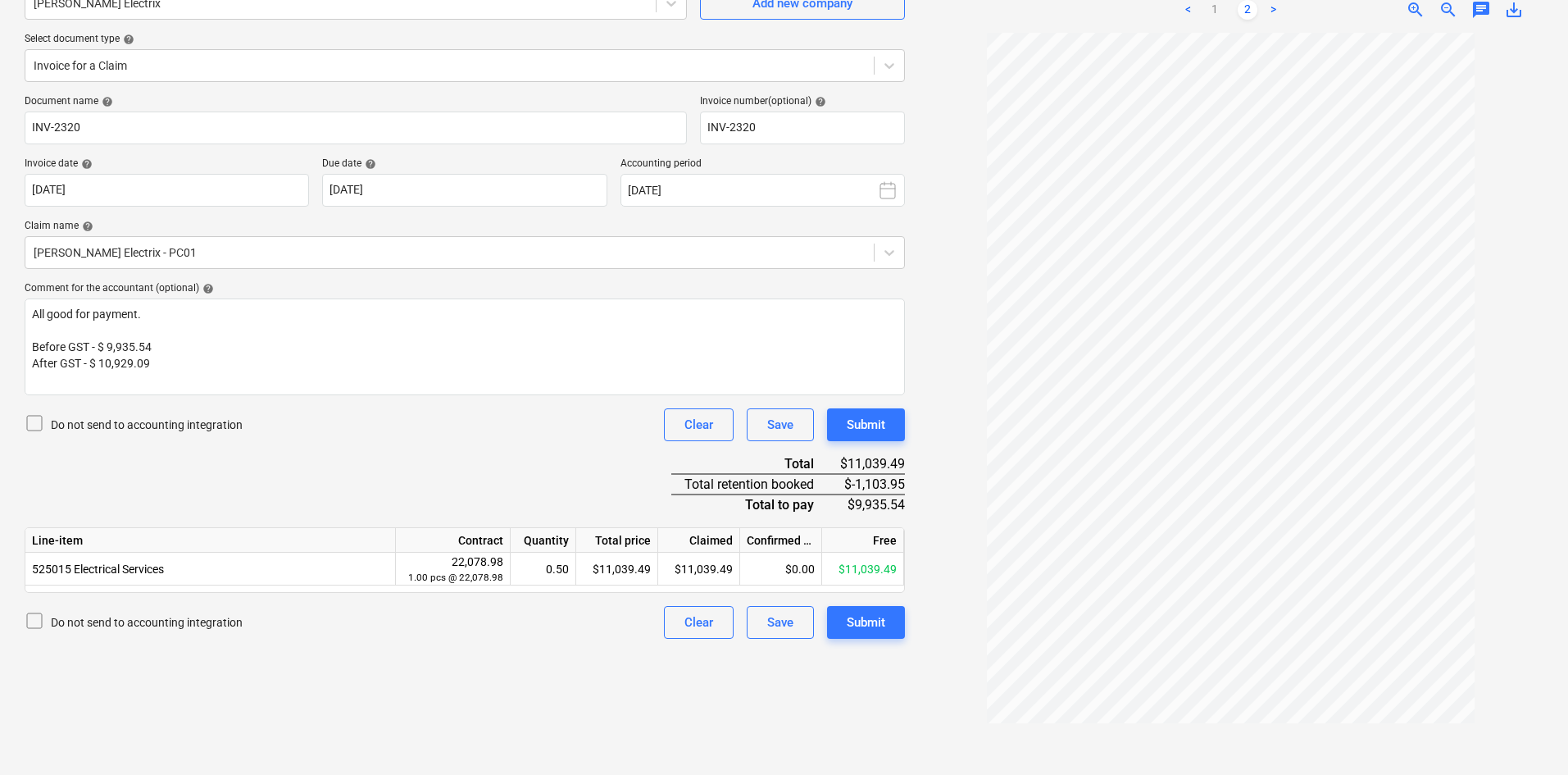
click at [366, 439] on div "Do not send to accounting integration Clear Save Submit" at bounding box center [464, 424] width 880 height 32
click at [859, 612] on div "Submit" at bounding box center [865, 622] width 38 height 22
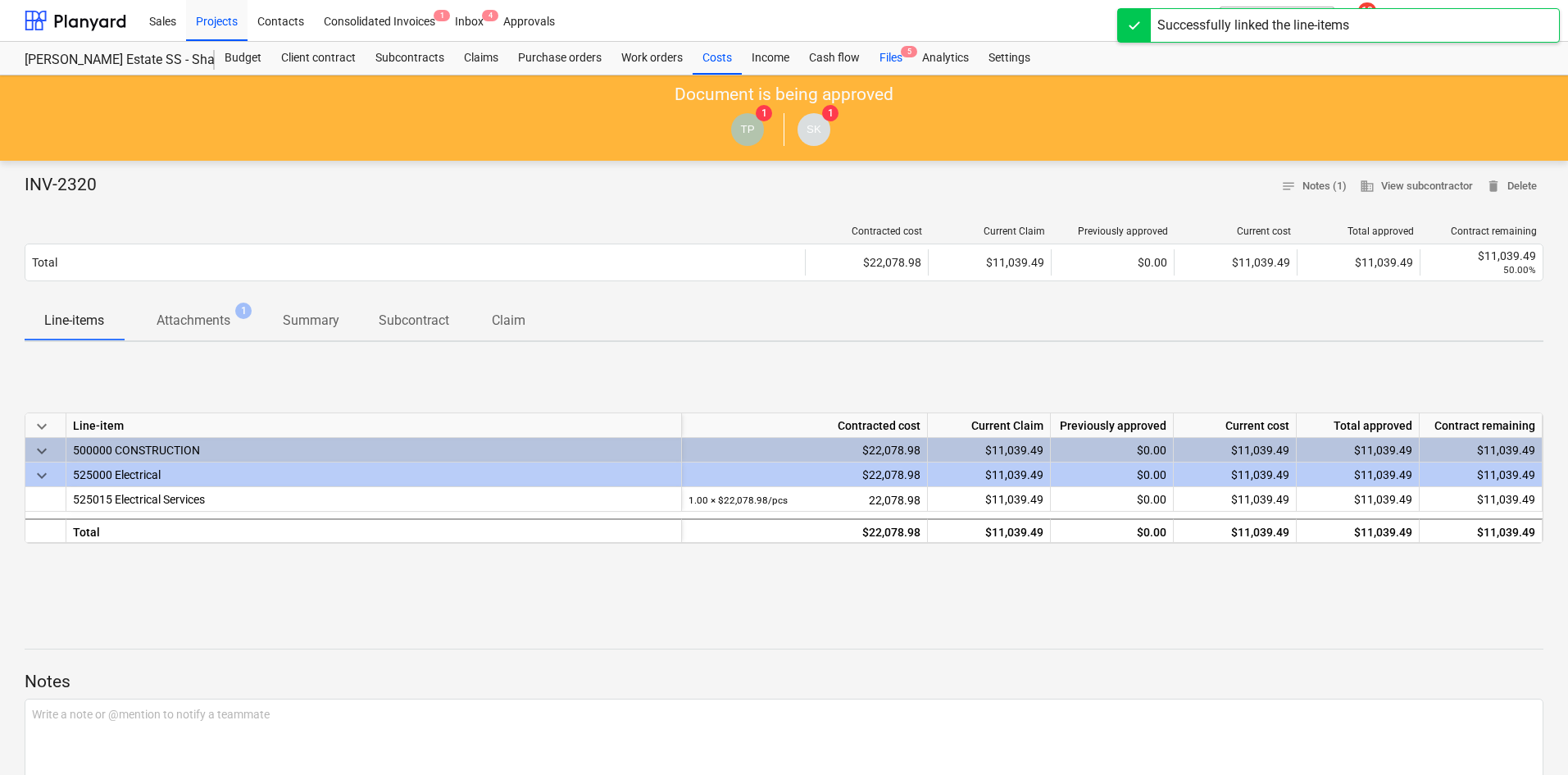
click at [895, 48] on div "Files 5" at bounding box center [891, 58] width 43 height 32
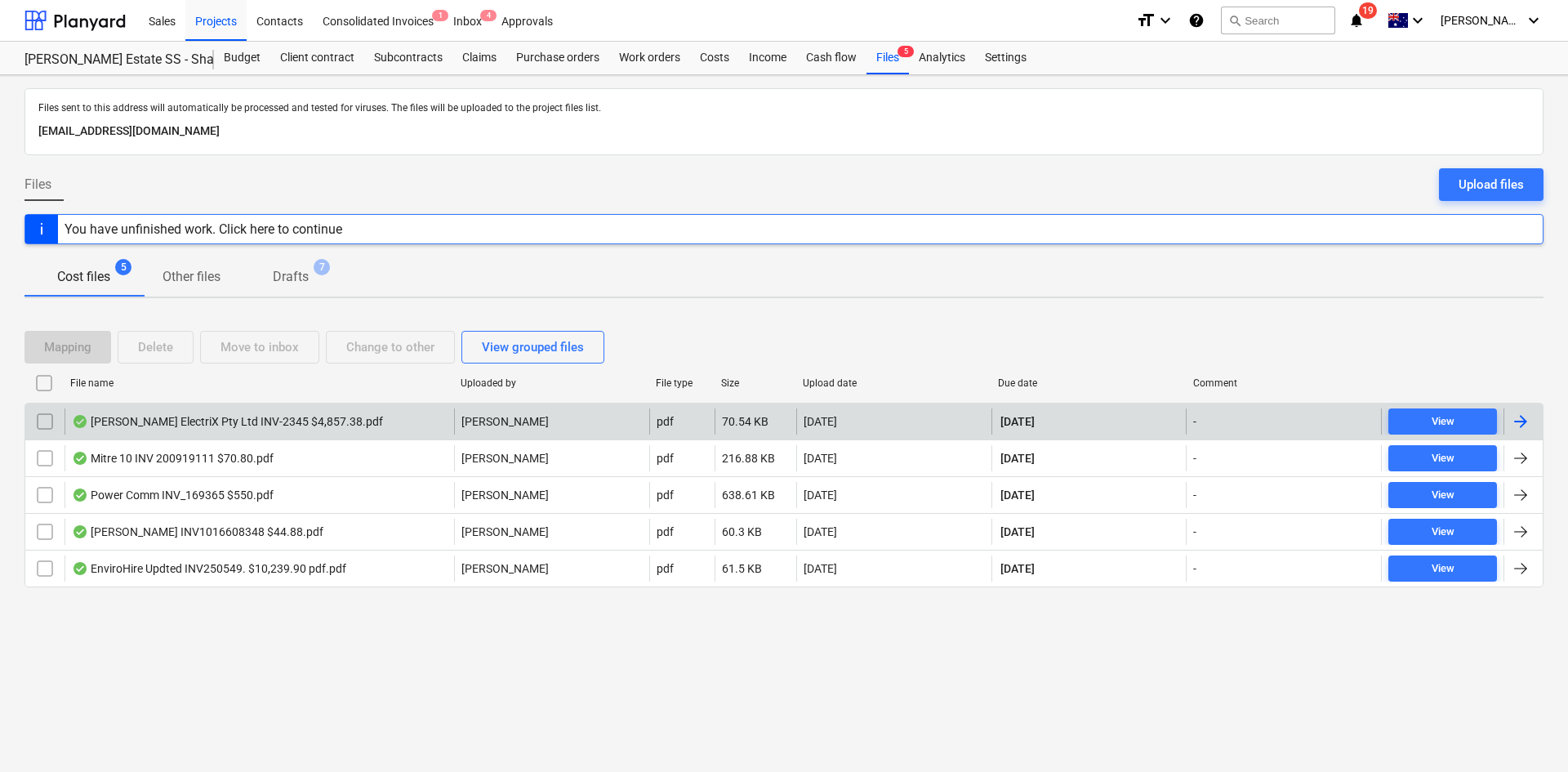
click at [363, 415] on div "Beckett ElectriX Pty Ltd INV-2345 $4,857.38.pdf" at bounding box center [259, 421] width 390 height 26
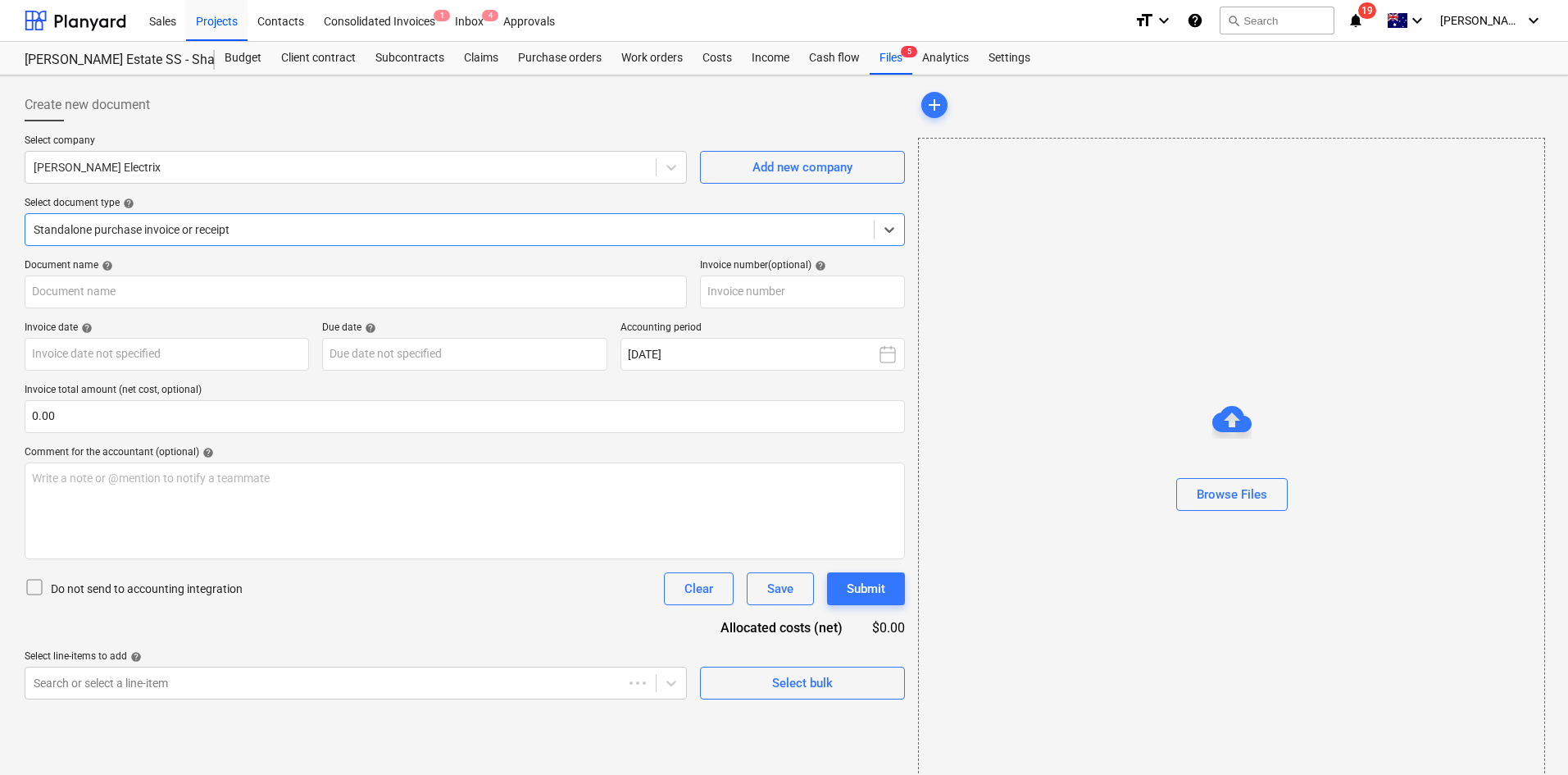
type input "INV-2345"
type input "13 Oct 2025"
type input "30 Nov 2025"
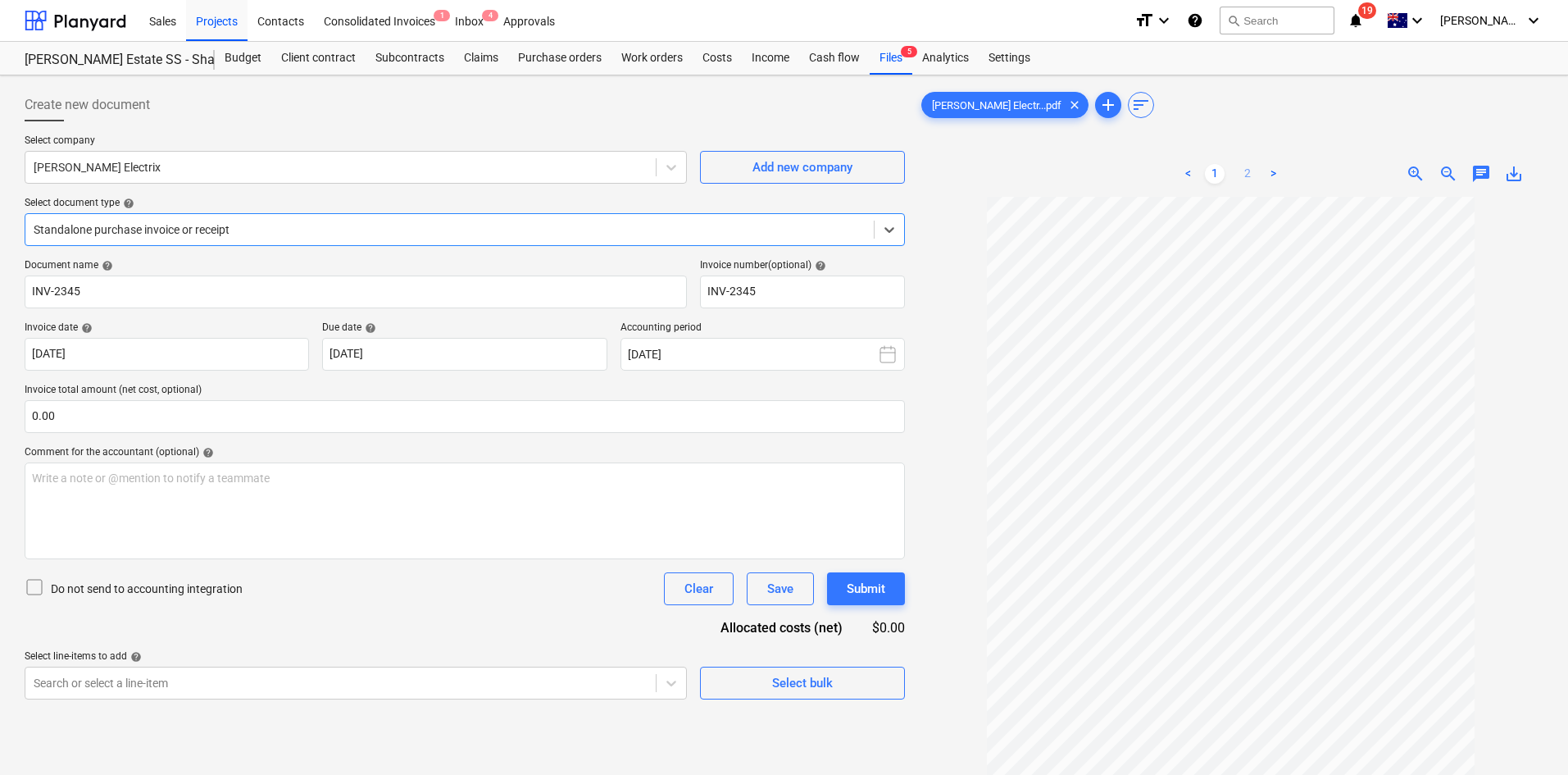
click at [1252, 173] on link "2" at bounding box center [1247, 173] width 20 height 20
click at [1217, 178] on link "1" at bounding box center [1214, 173] width 20 height 20
click at [1254, 175] on link "2" at bounding box center [1247, 173] width 20 height 20
click at [1215, 180] on link "1" at bounding box center [1214, 173] width 20 height 20
click at [1252, 171] on link "2" at bounding box center [1247, 173] width 20 height 20
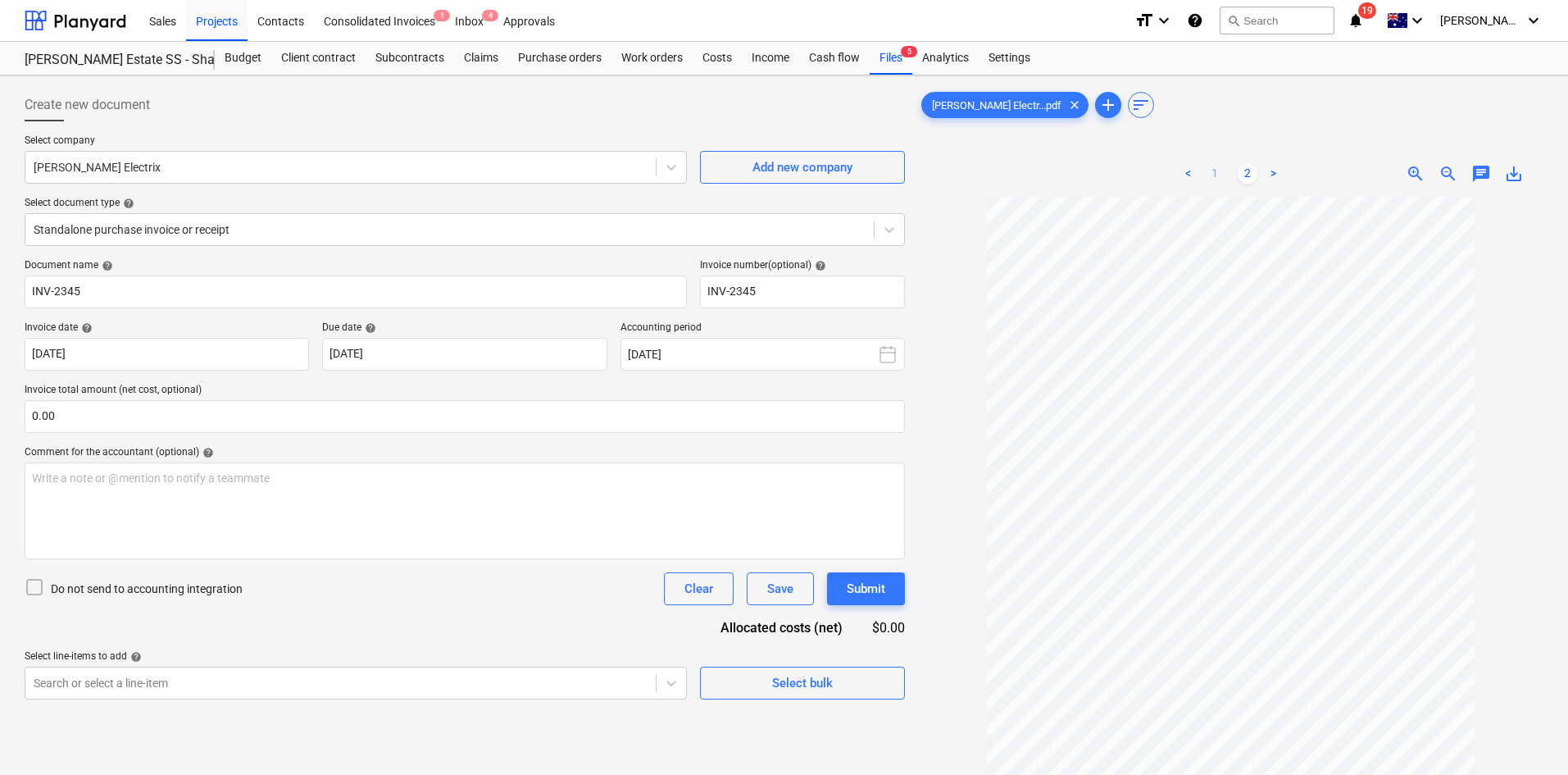
click at [1222, 170] on ul "< 1 2 >" at bounding box center [1231, 173] width 200 height 20
click at [1222, 170] on link "1" at bounding box center [1214, 173] width 20 height 20
click at [1243, 172] on link "2" at bounding box center [1247, 173] width 20 height 20
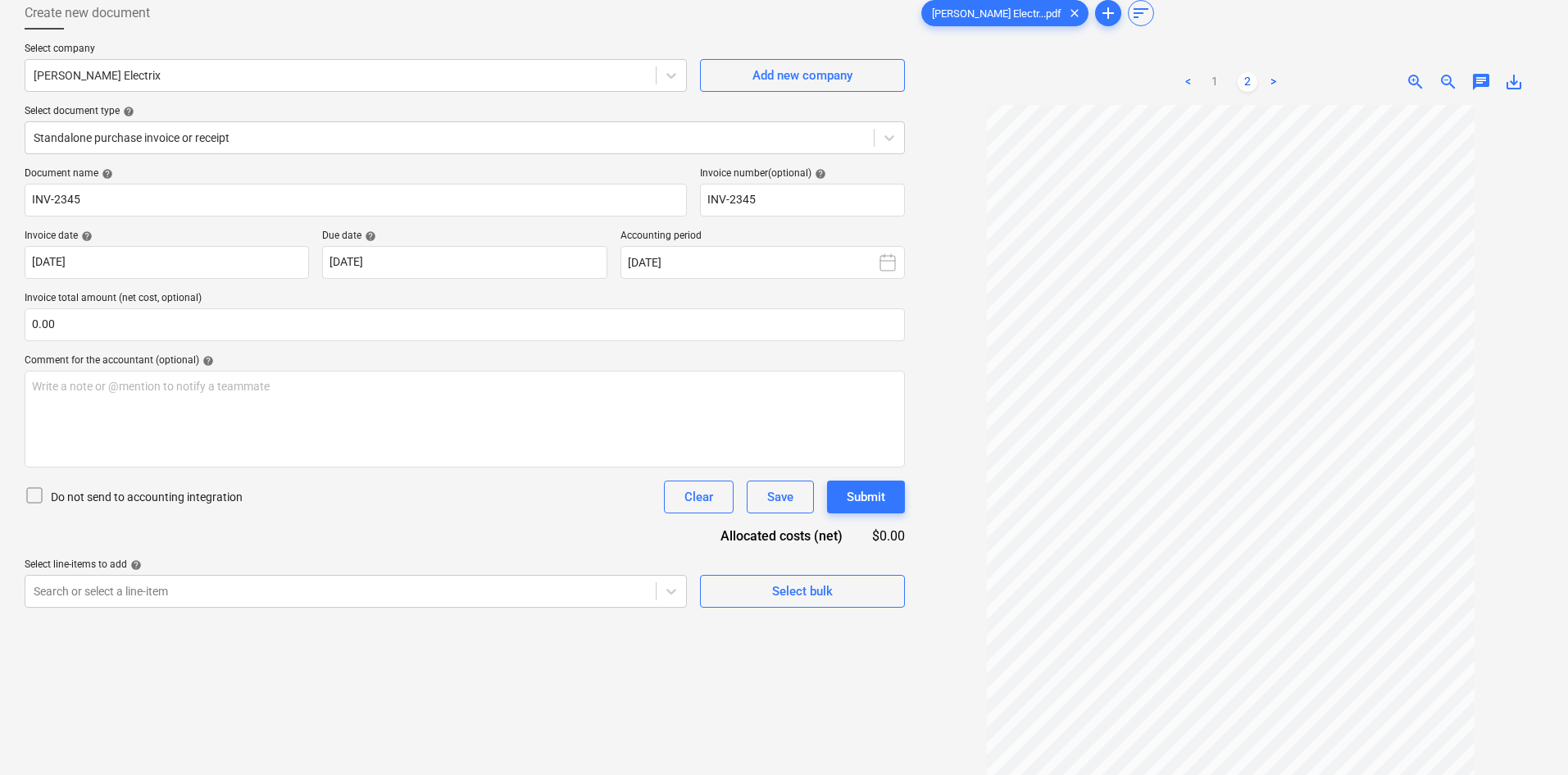
scroll to position [164, 0]
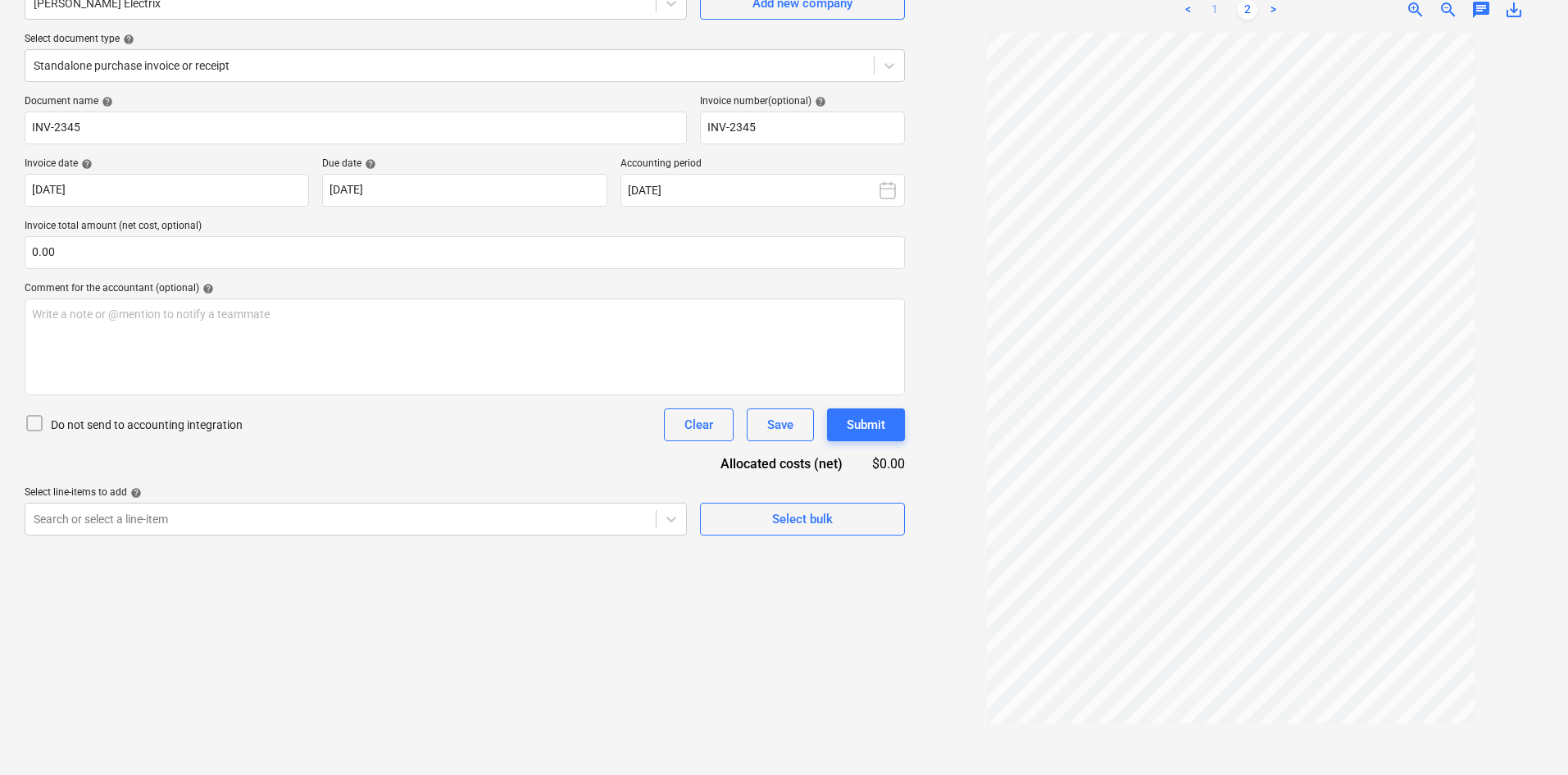
click at [1222, 13] on link "1" at bounding box center [1214, 10] width 20 height 20
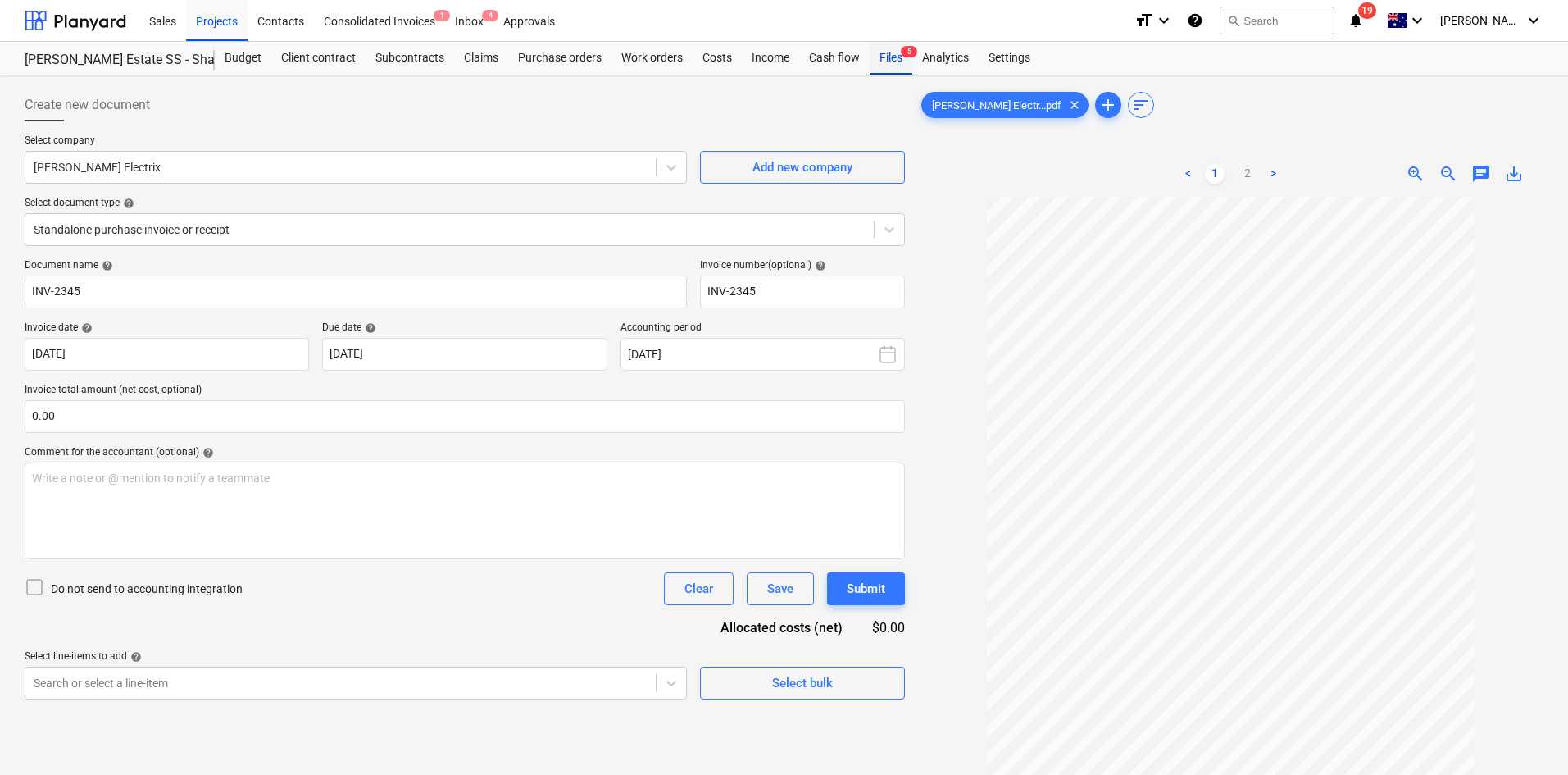
click at [898, 57] on div "Files 5" at bounding box center [891, 58] width 43 height 32
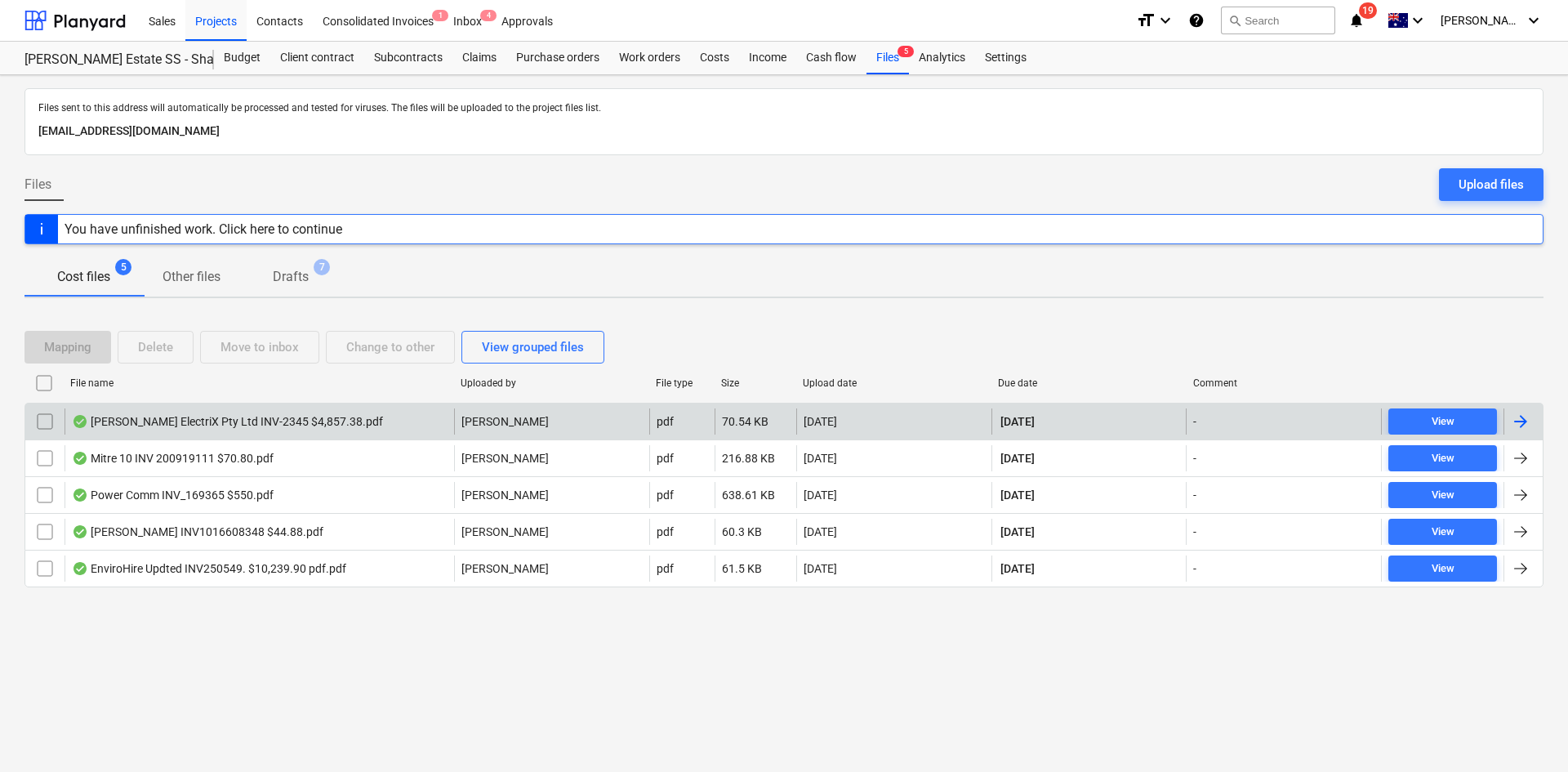
click at [333, 426] on div "Beckett ElectriX Pty Ltd INV-2345 $4,857.38.pdf" at bounding box center [259, 421] width 390 height 26
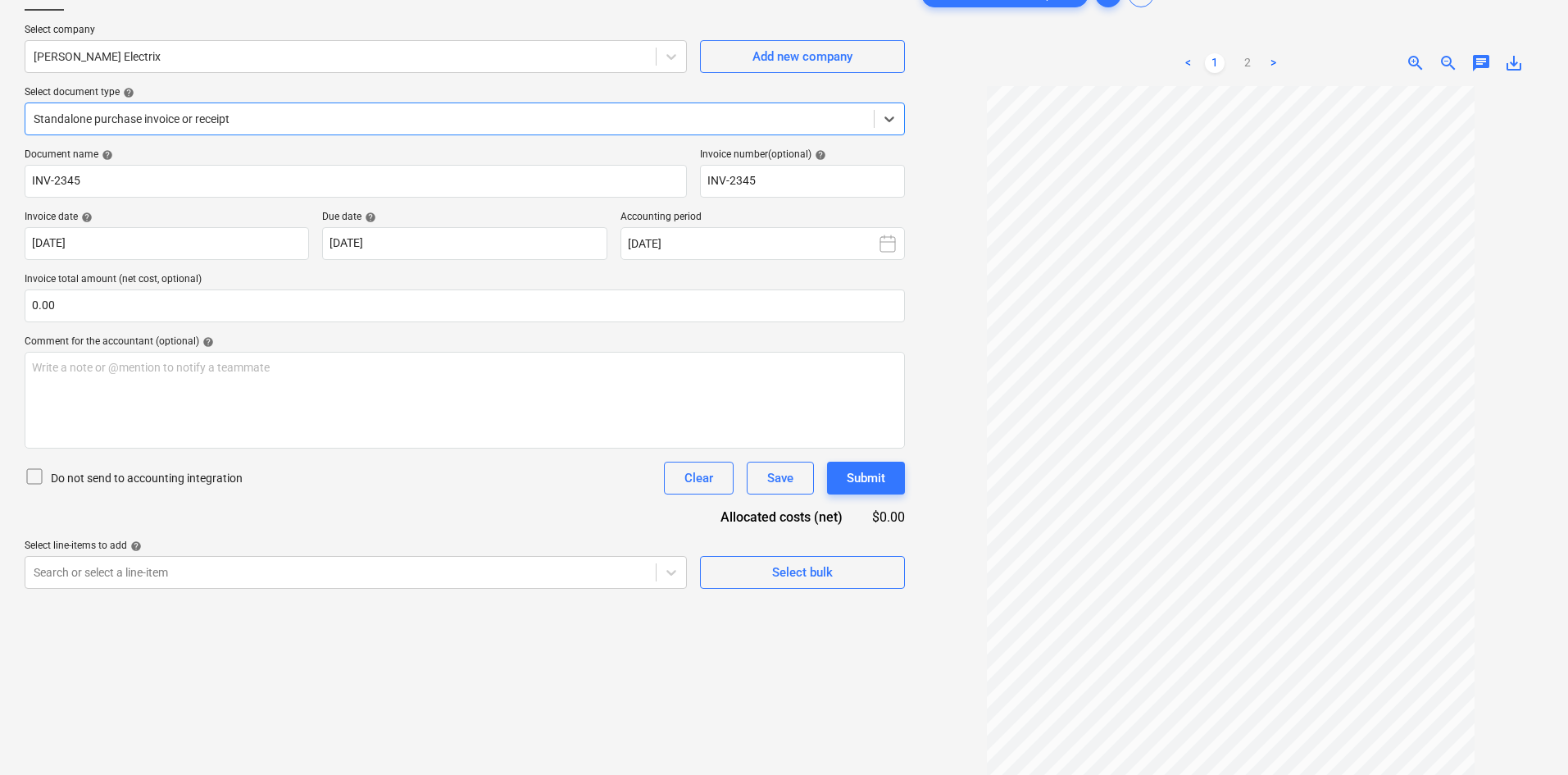
scroll to position [82, 0]
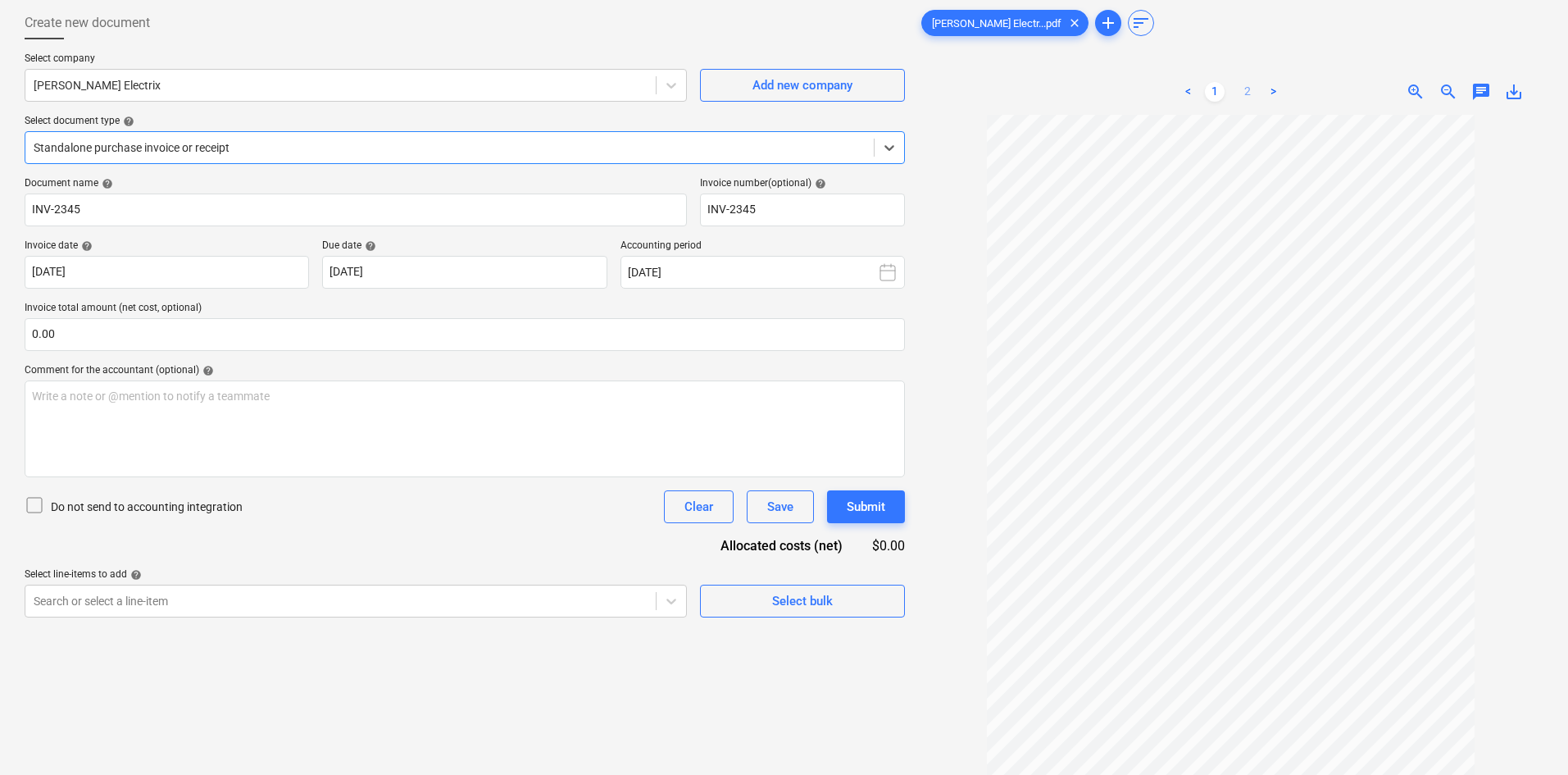
click at [1246, 92] on link "2" at bounding box center [1247, 92] width 20 height 20
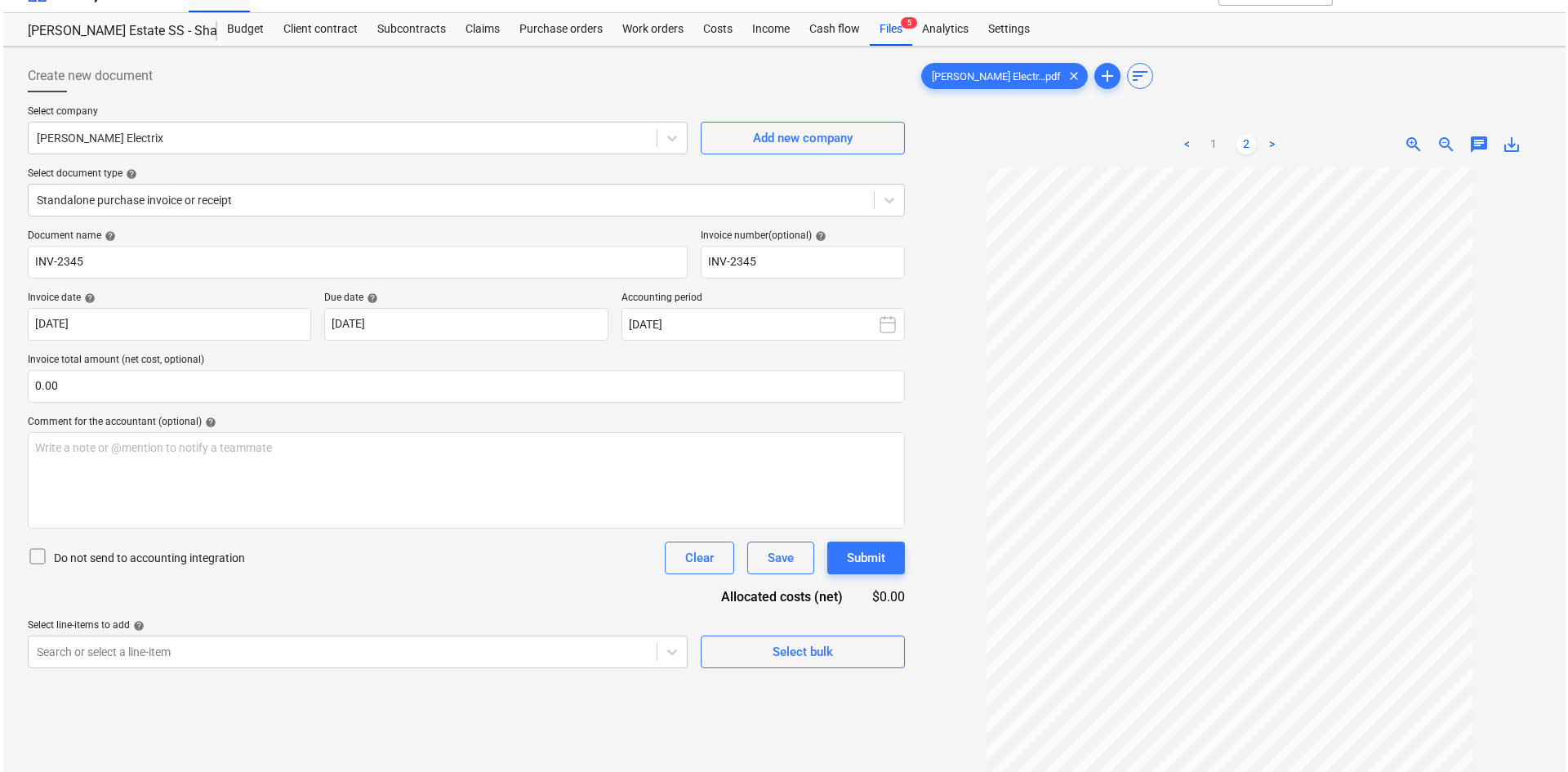
scroll to position [0, 0]
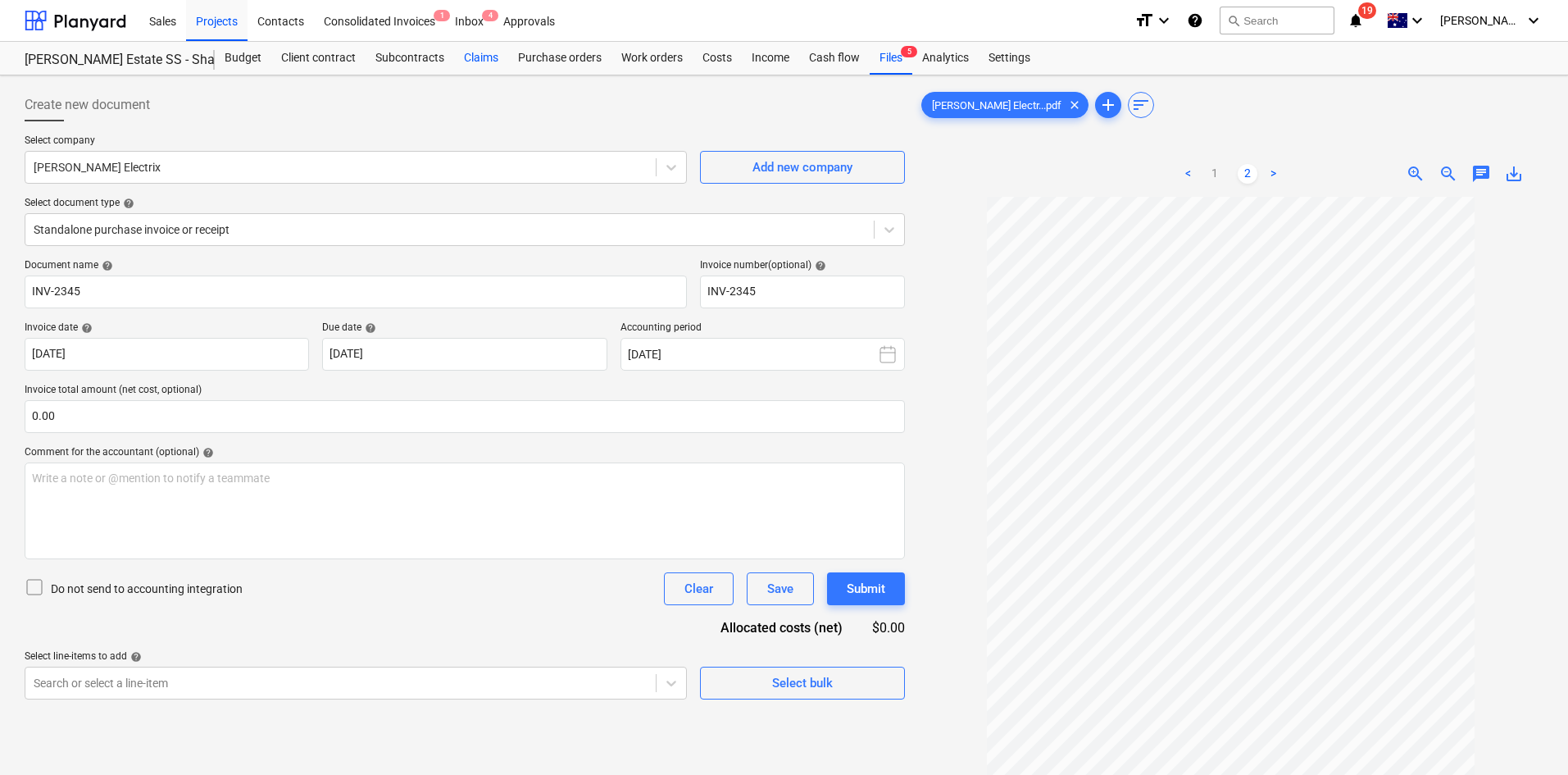
click at [476, 53] on div "Claims" at bounding box center [481, 58] width 54 height 32
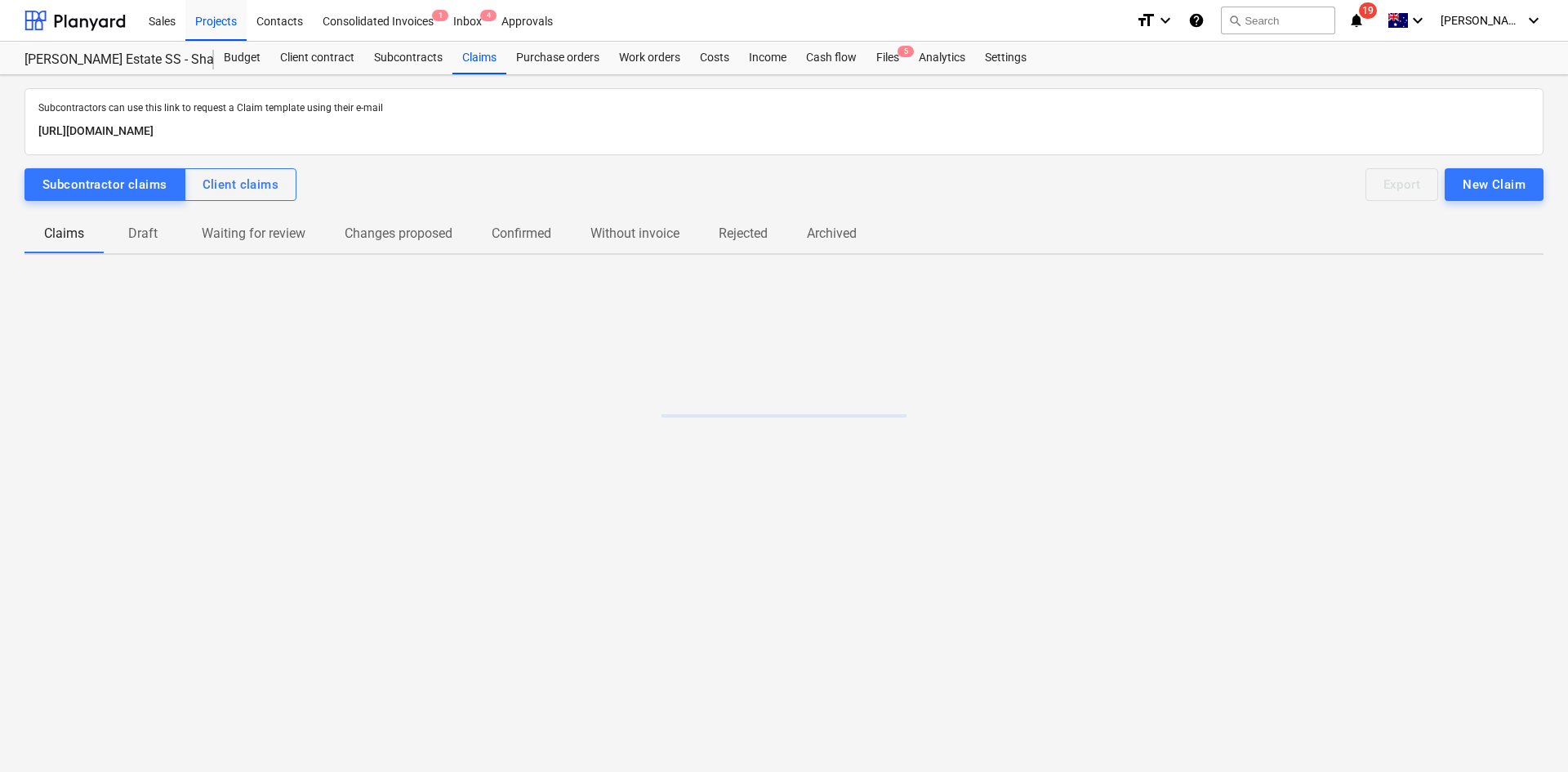
click at [140, 236] on p "Draft" at bounding box center [143, 233] width 39 height 20
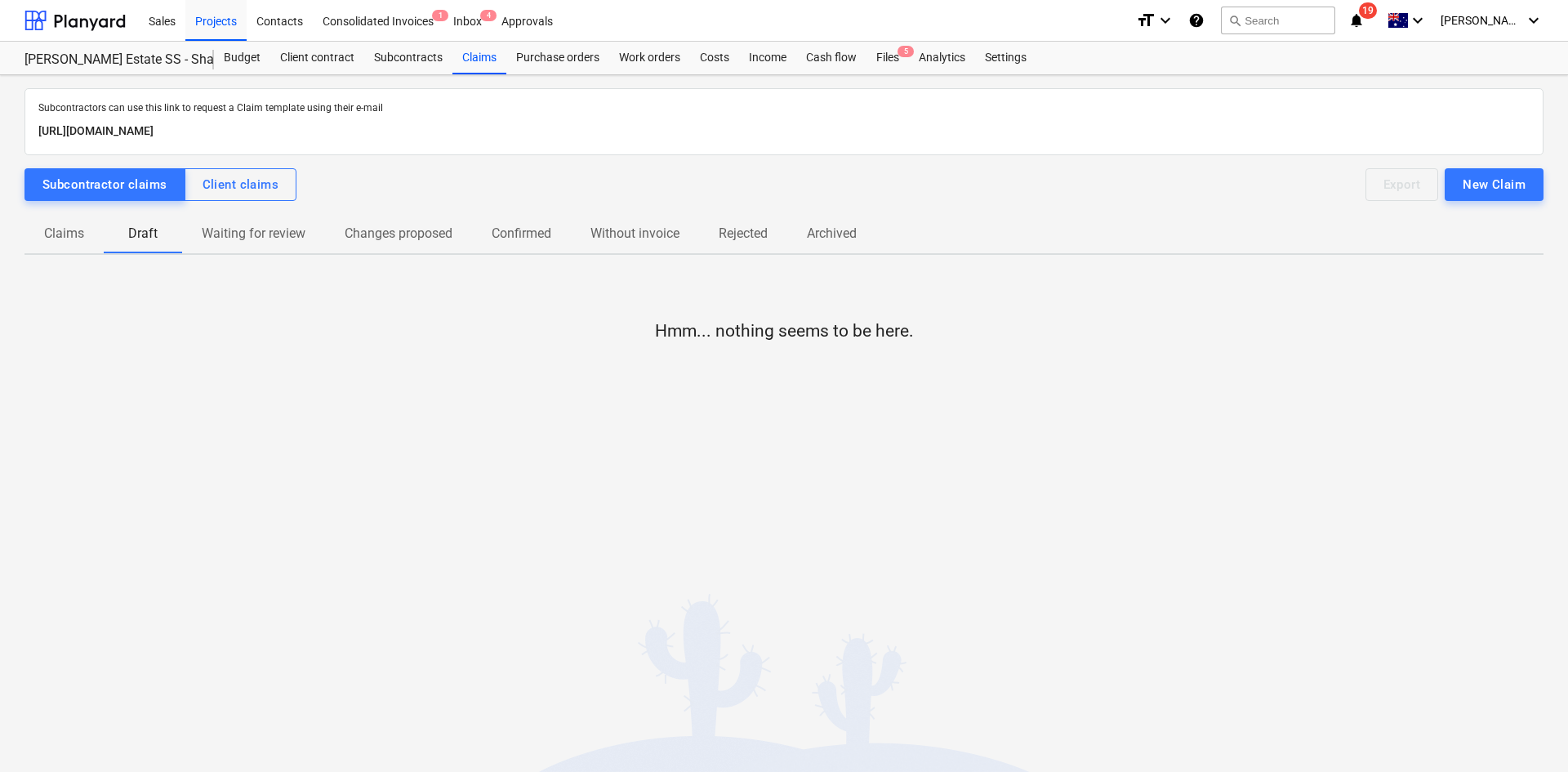
click at [58, 229] on p "Claims" at bounding box center [63, 233] width 40 height 20
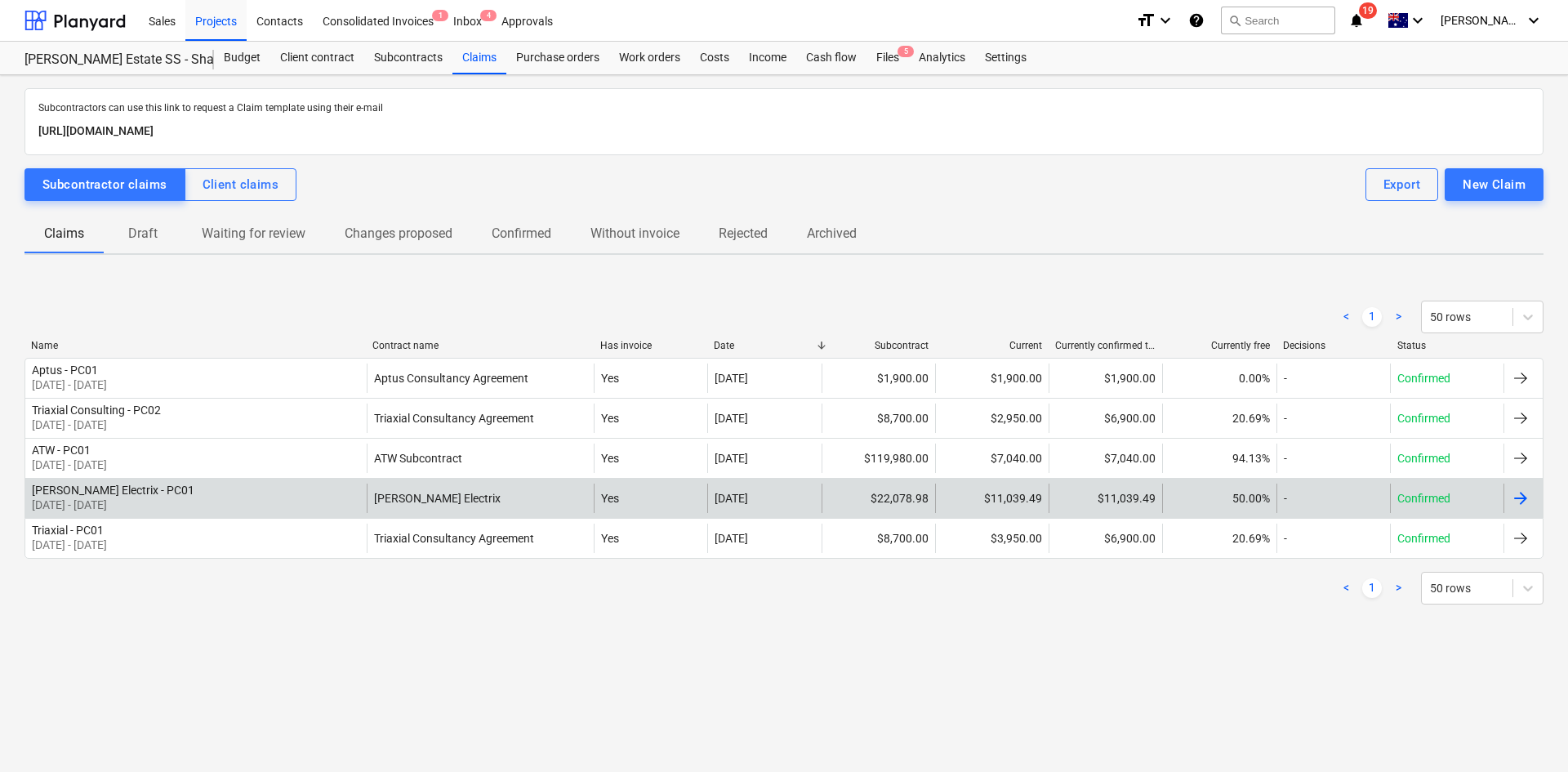
click at [269, 512] on div "Beckett Electrix - PC01 01 Sep 2025 - 30 Sep 2025" at bounding box center [196, 498] width 342 height 29
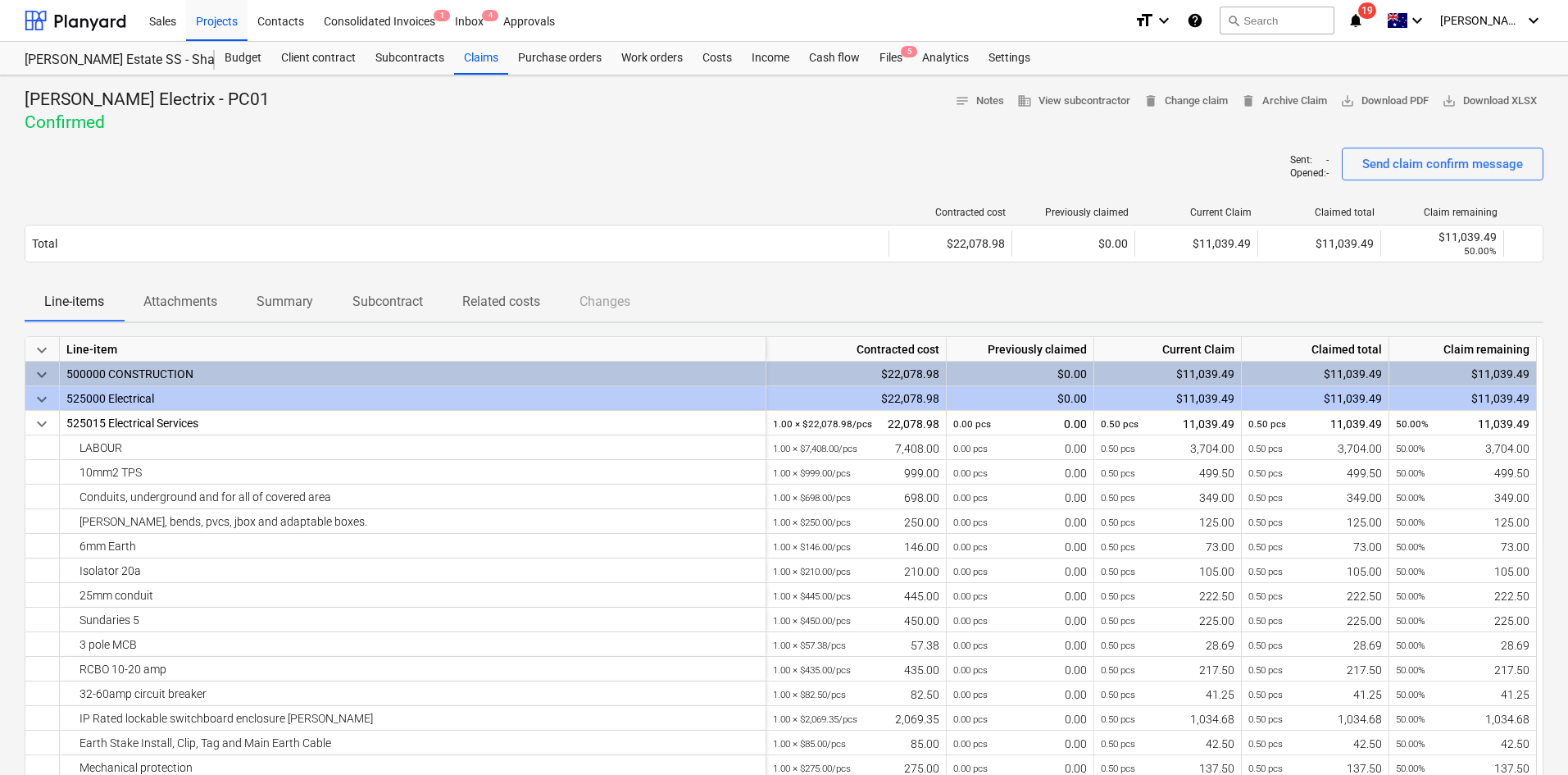
click at [170, 306] on p "Attachments" at bounding box center [179, 302] width 73 height 20
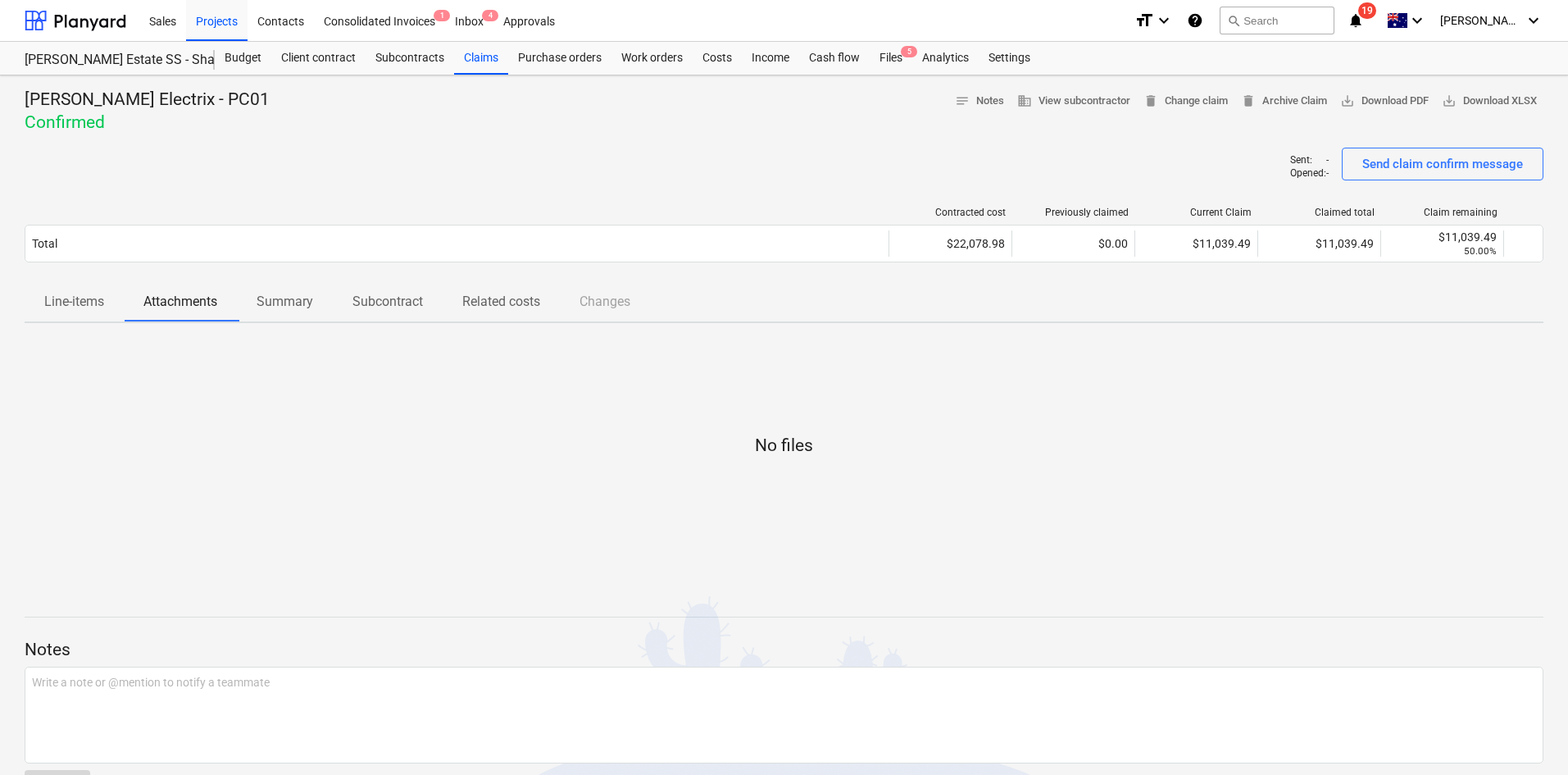
click at [96, 301] on p "Line-items" at bounding box center [73, 302] width 60 height 20
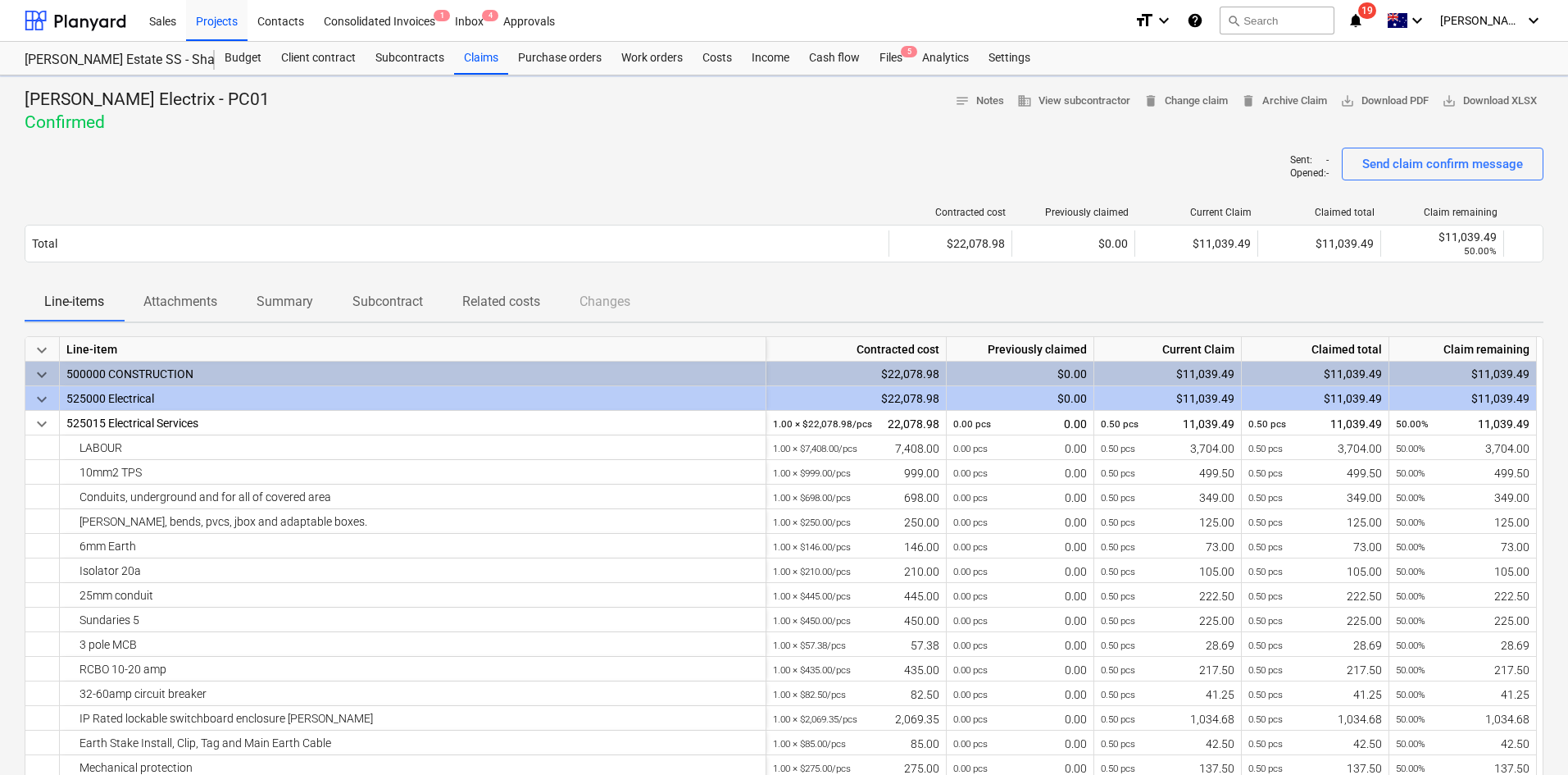
click at [202, 307] on p "Attachments" at bounding box center [179, 302] width 73 height 20
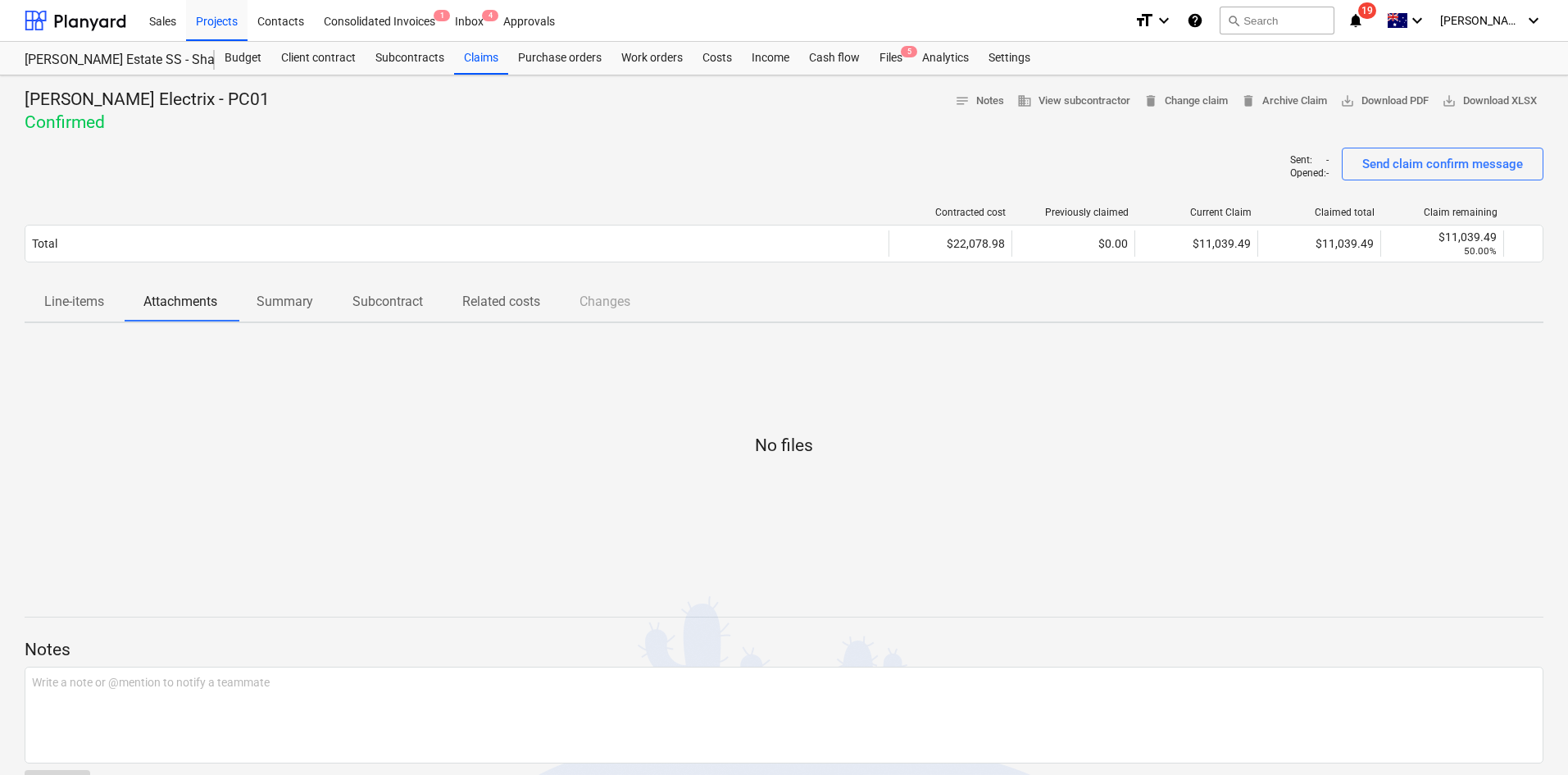
click at [307, 310] on p "Summary" at bounding box center [285, 302] width 57 height 20
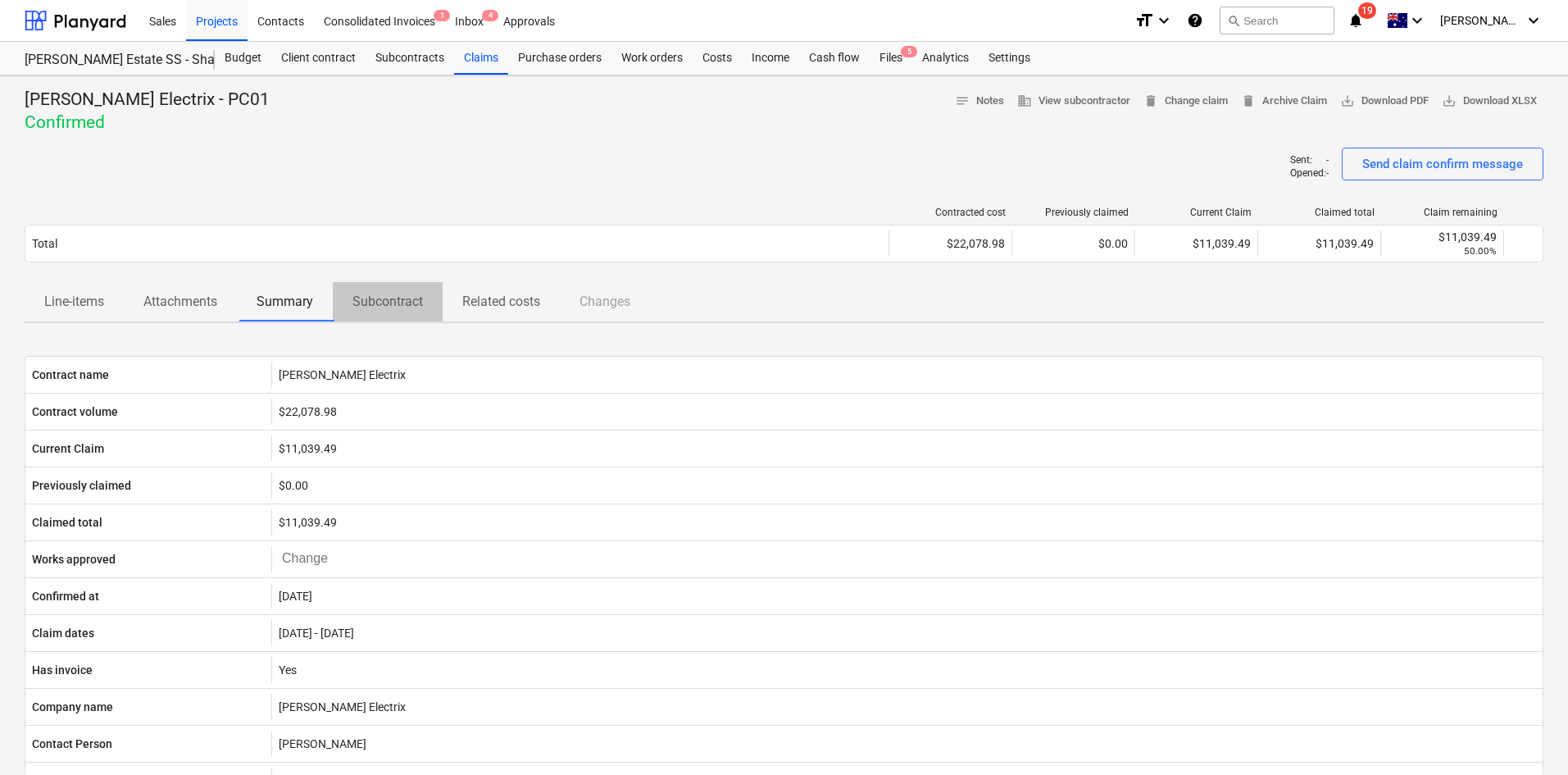
click at [405, 314] on span "Subcontract" at bounding box center [388, 302] width 110 height 29
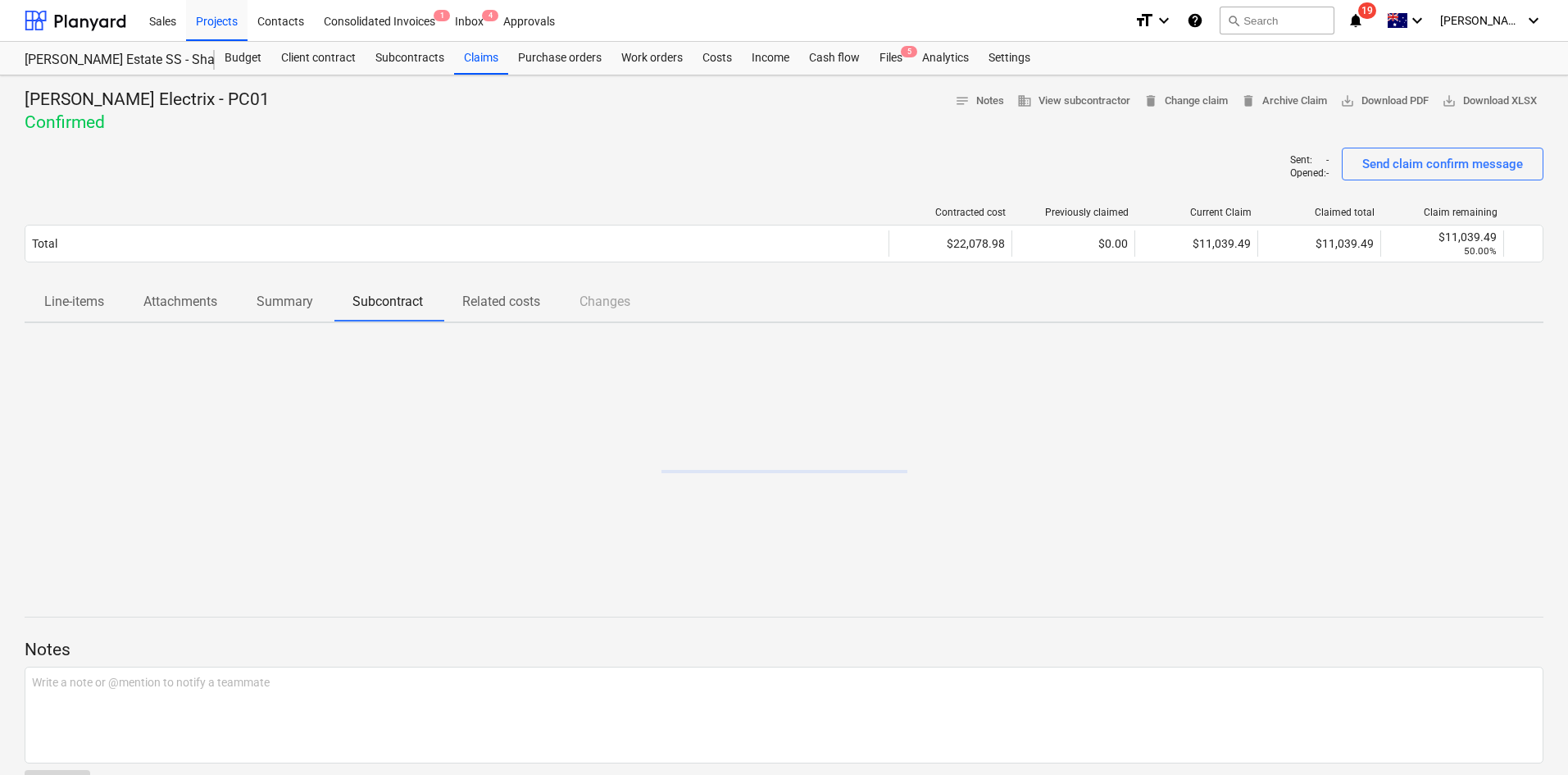
click at [486, 309] on p "Related costs" at bounding box center [500, 302] width 77 height 20
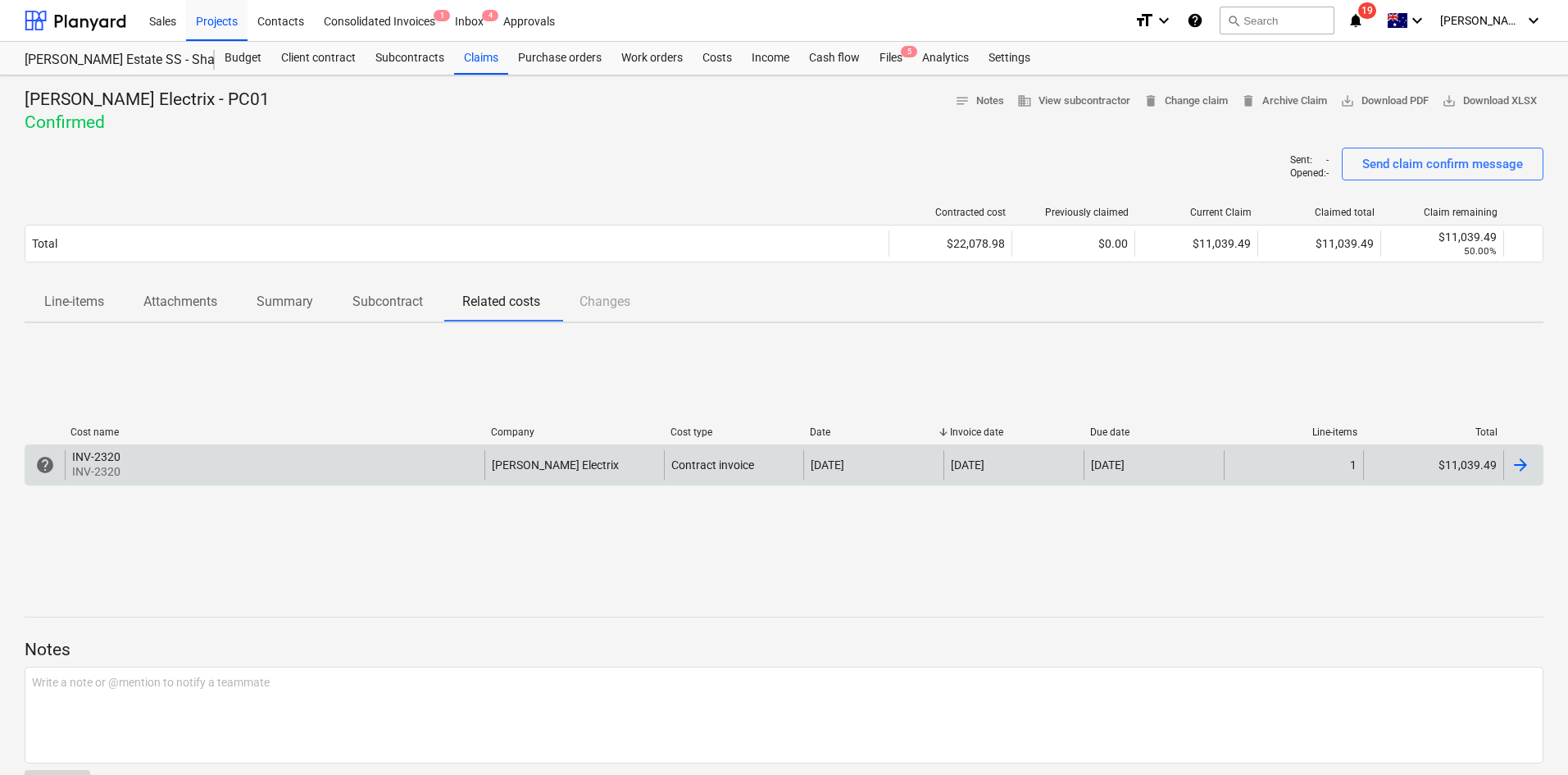
click at [402, 458] on div "INV-2320 INV-2320" at bounding box center [274, 464] width 419 height 29
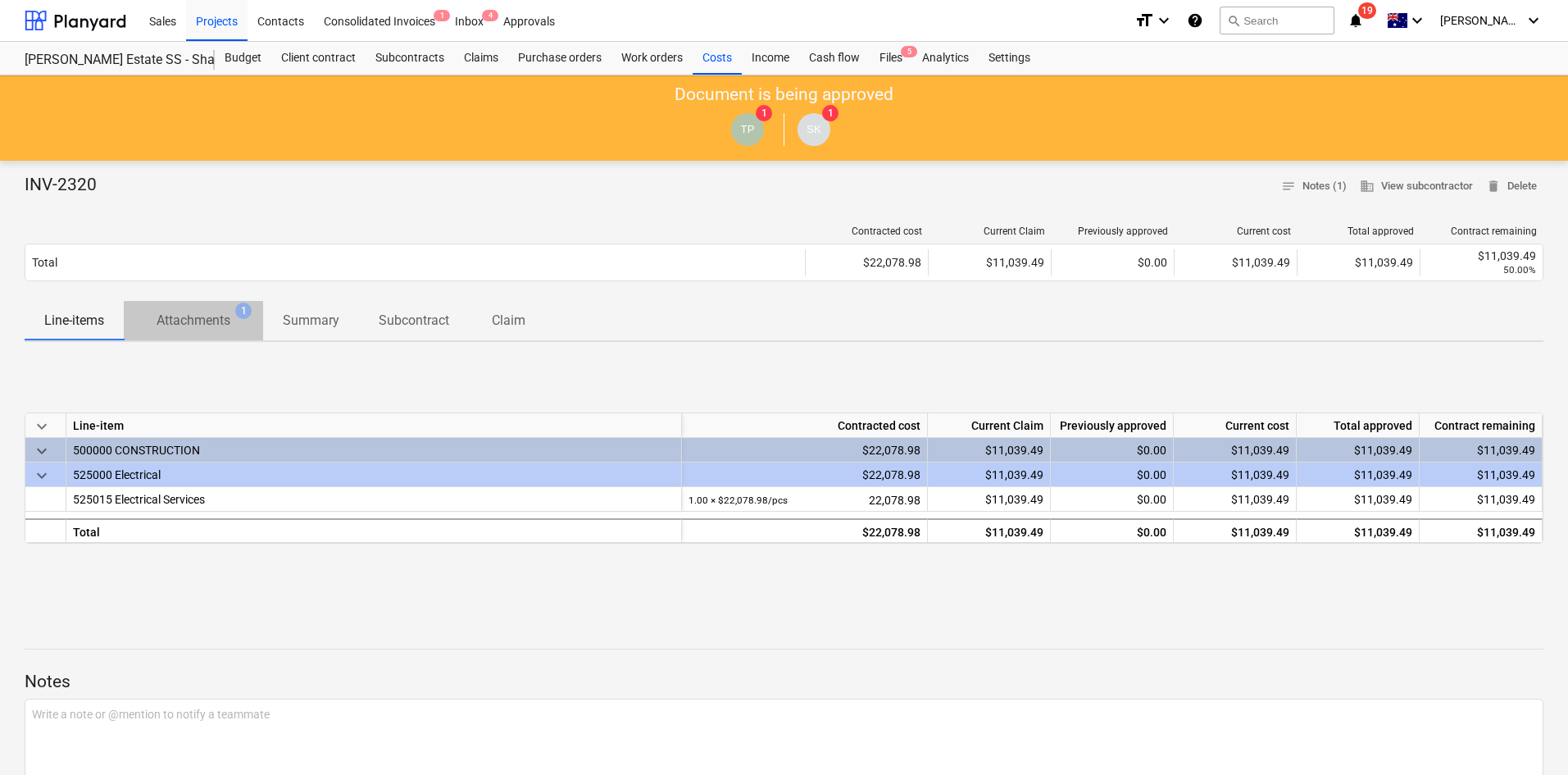
click at [223, 316] on p "Attachments" at bounding box center [193, 320] width 73 height 20
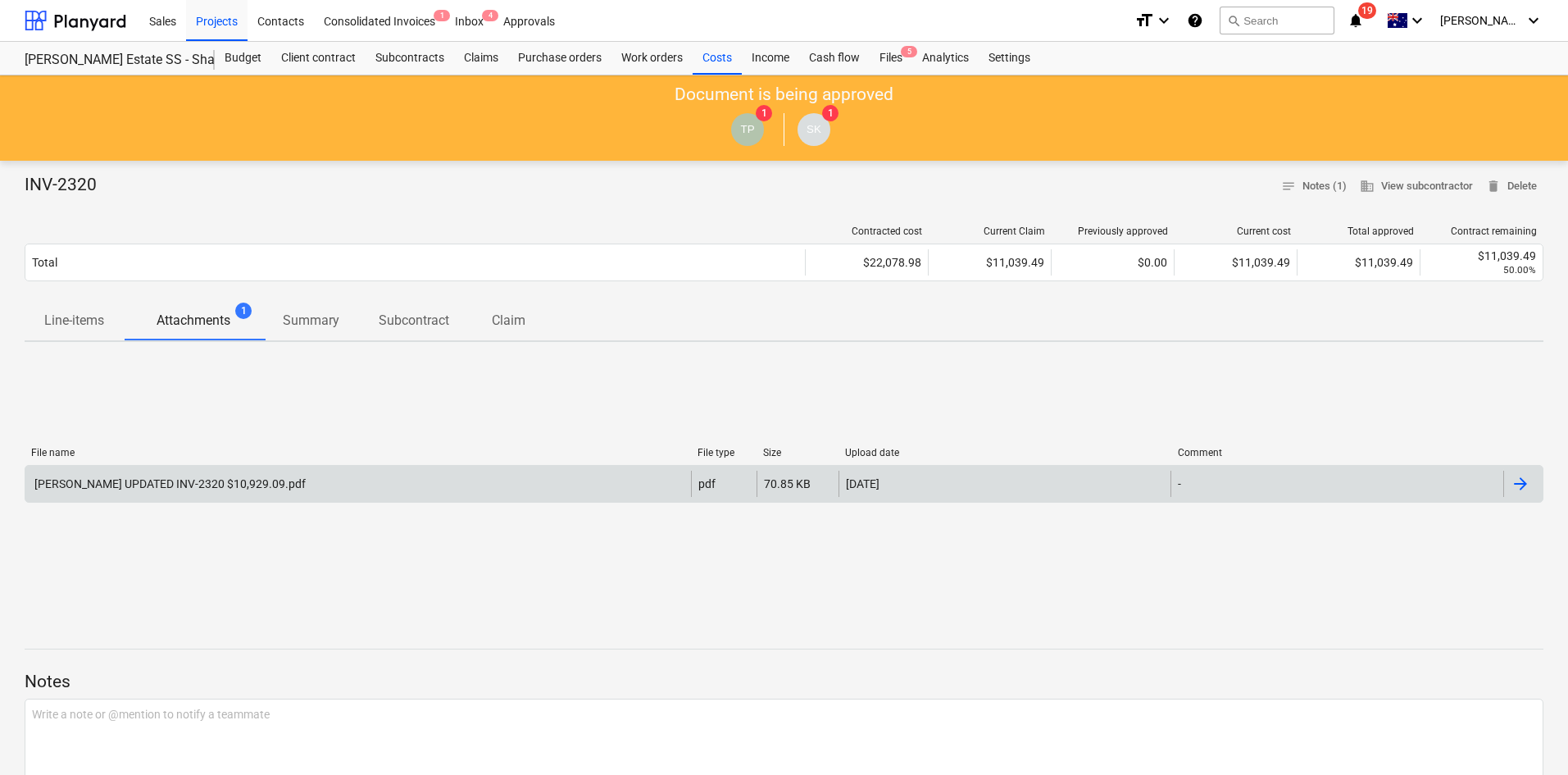
click at [336, 478] on div "Beckett UPDATED INV-2320 $10,929.09.pdf" at bounding box center [357, 483] width 665 height 26
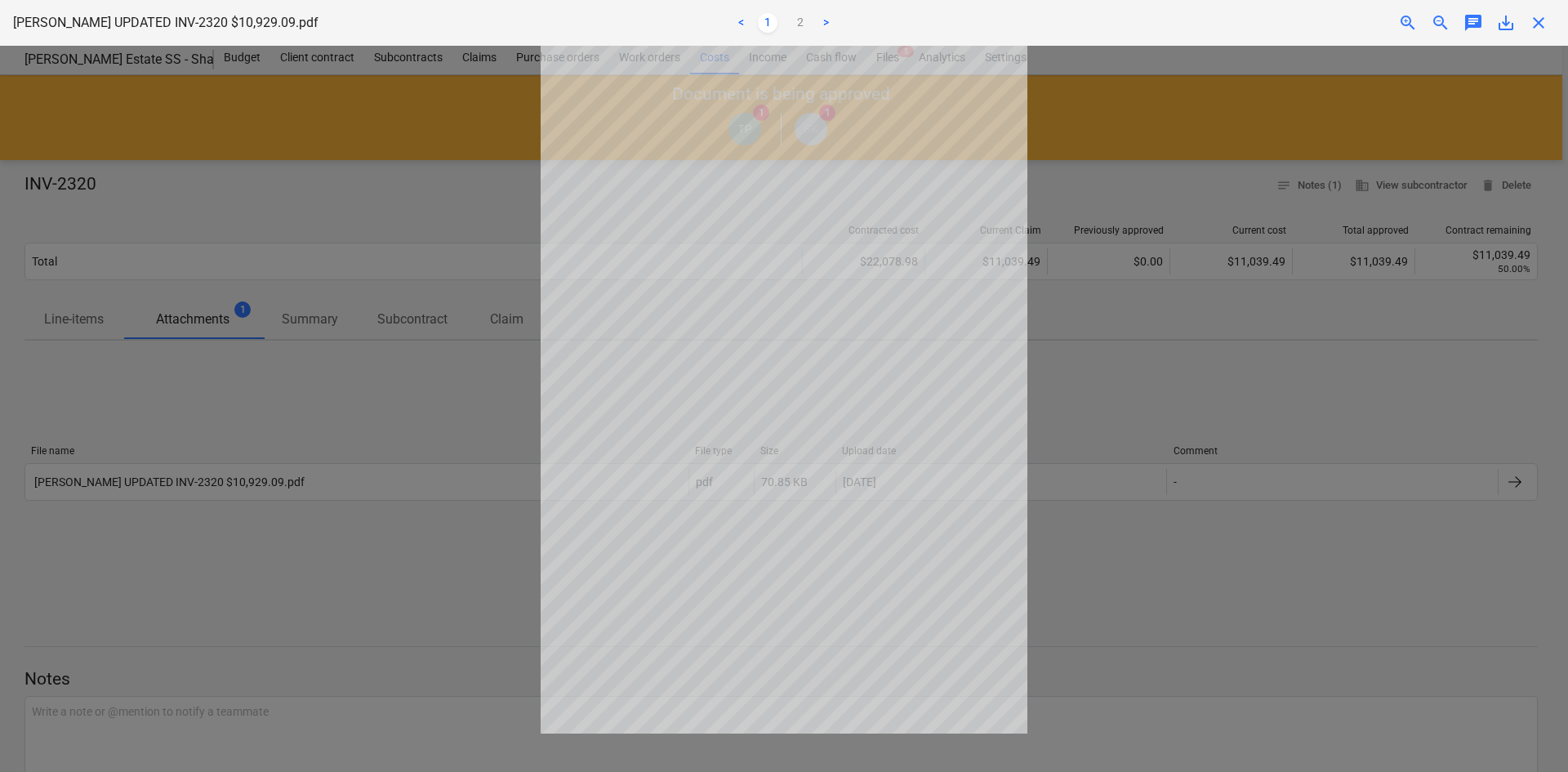
click at [1538, 24] on span "close" at bounding box center [1539, 22] width 20 height 20
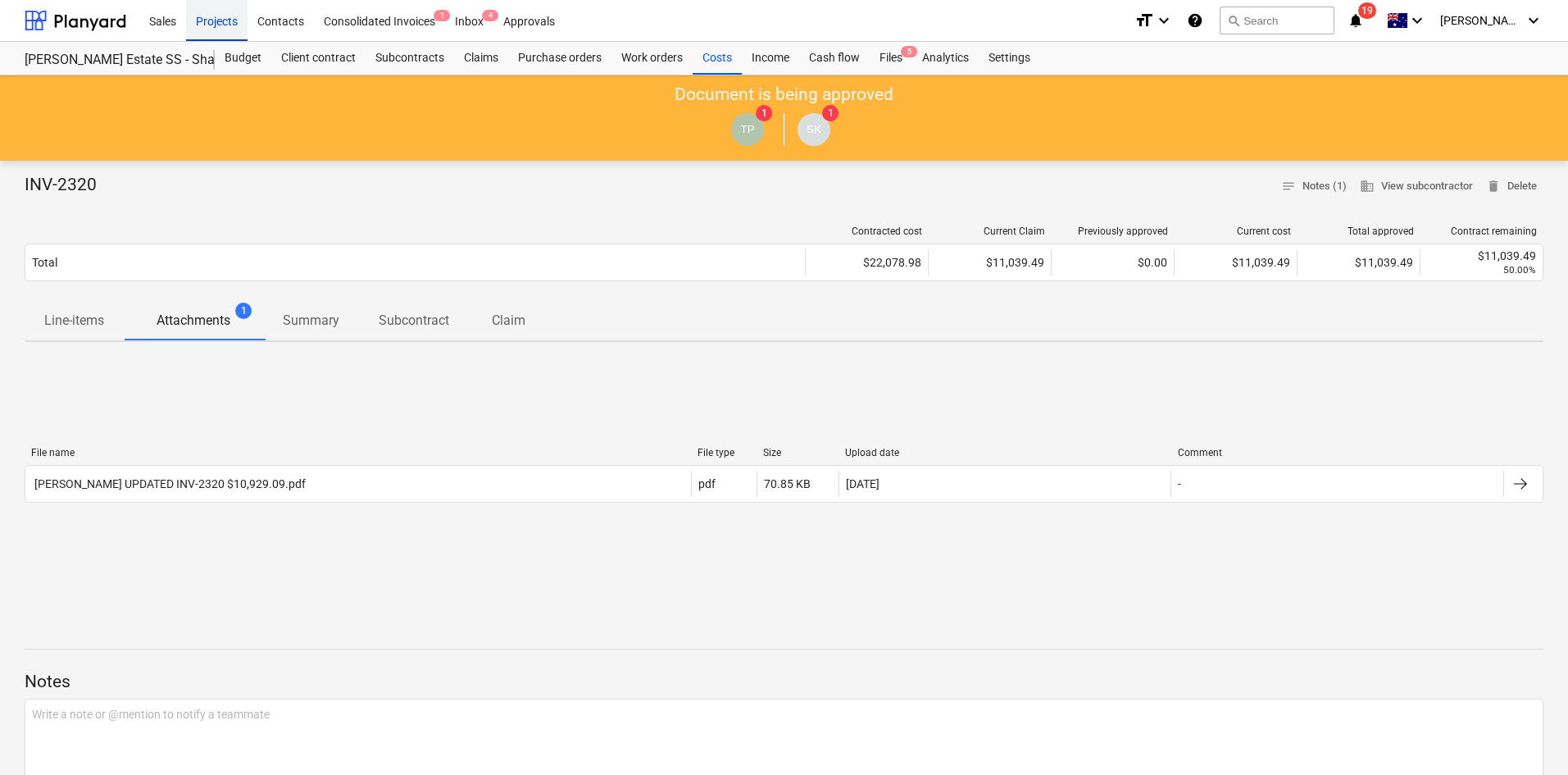
click at [214, 24] on div "Projects" at bounding box center [216, 20] width 62 height 42
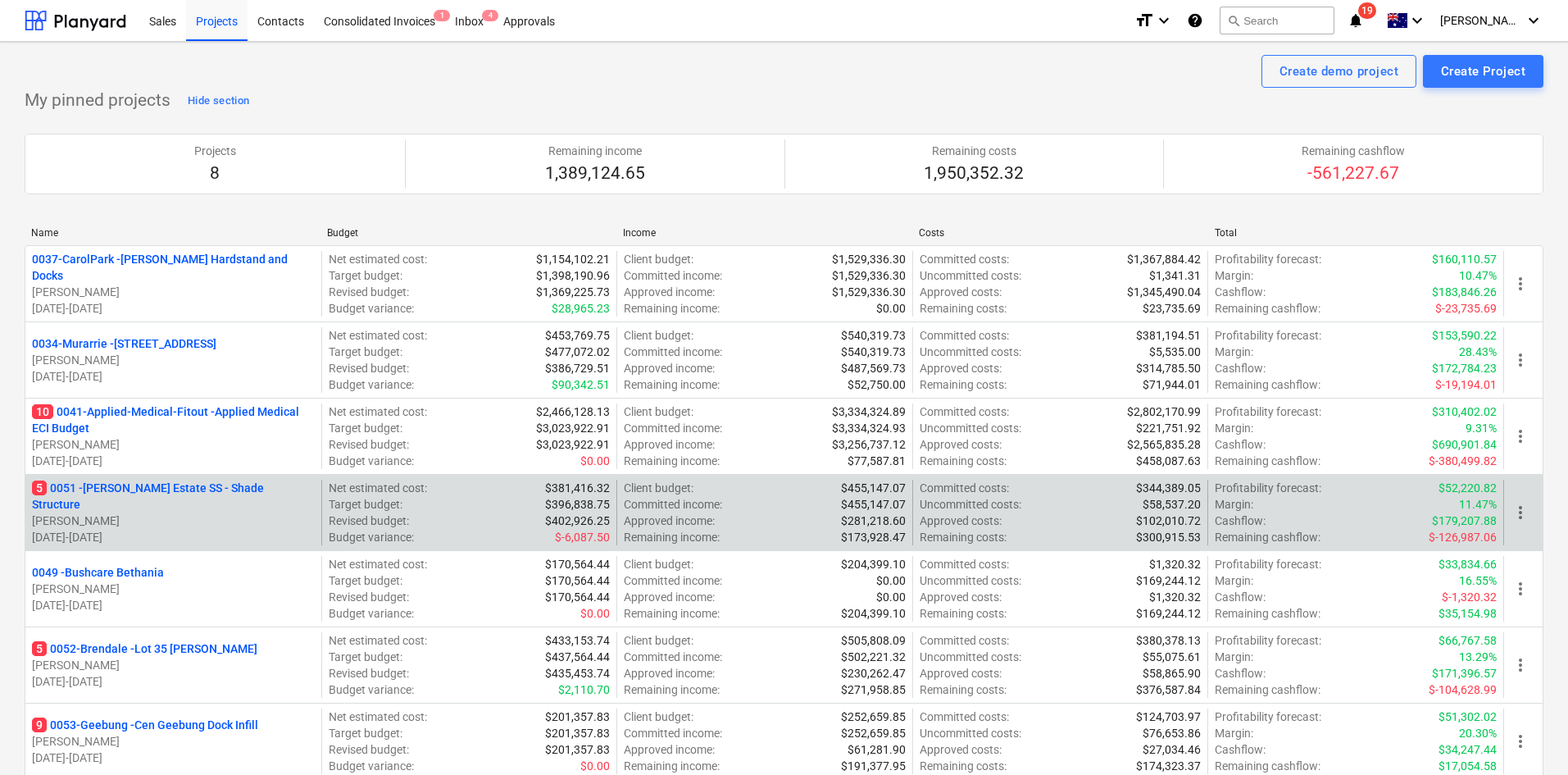
click at [151, 492] on p "5 0051 - Patrick Estate SS - Shade Structure" at bounding box center [173, 495] width 283 height 32
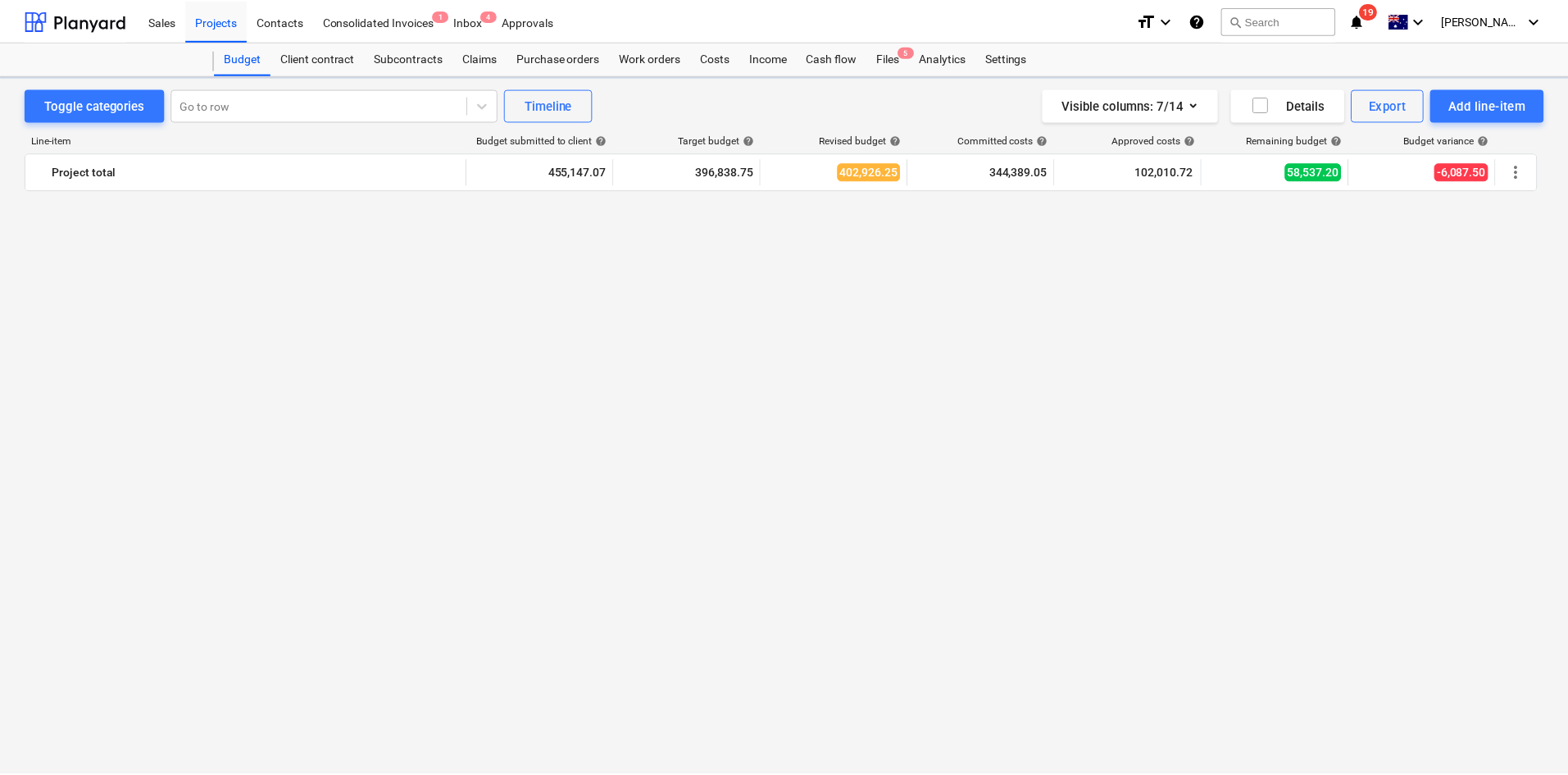
scroll to position [3082, 0]
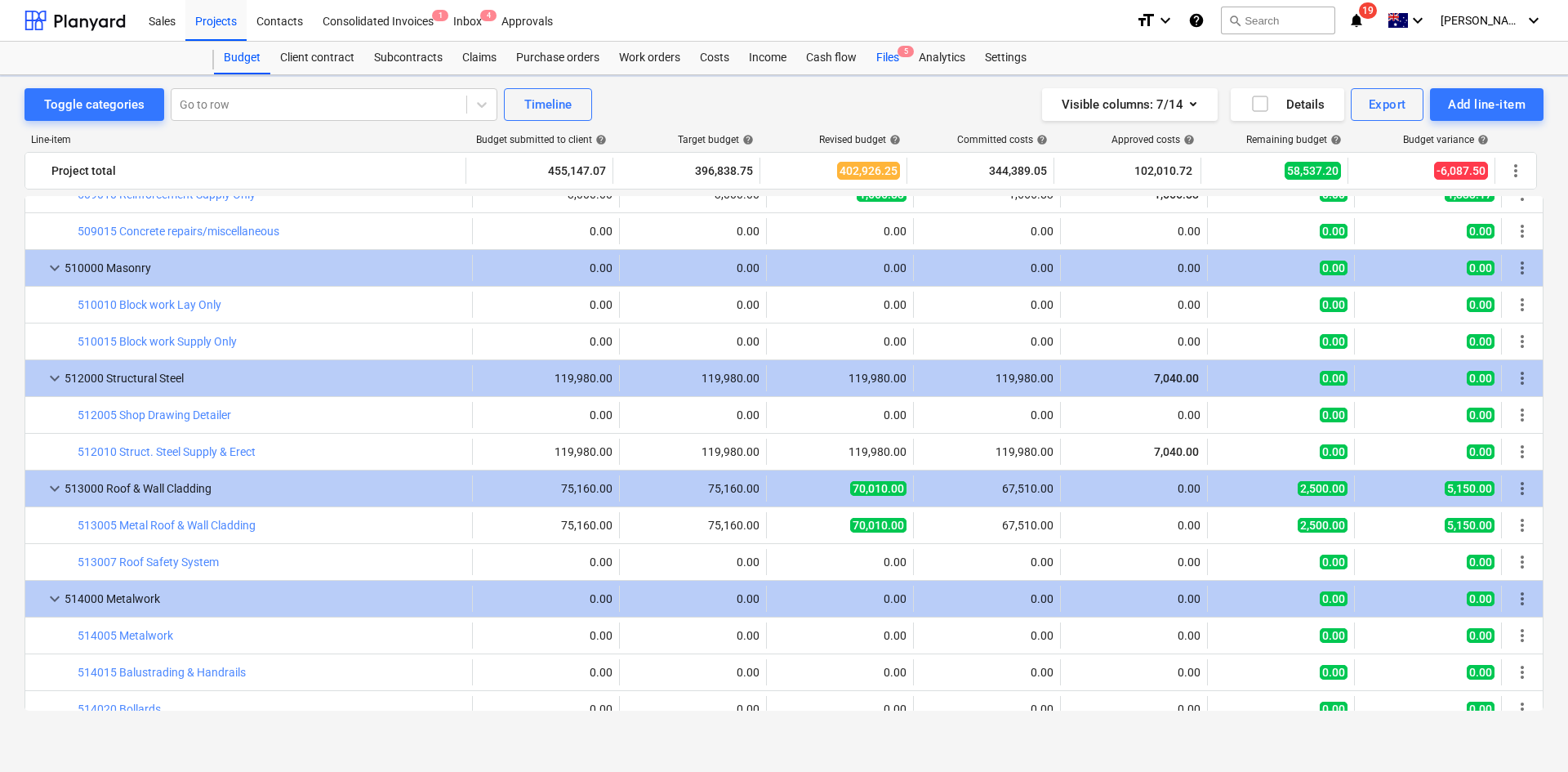
click at [888, 62] on div "Files 5" at bounding box center [888, 58] width 43 height 32
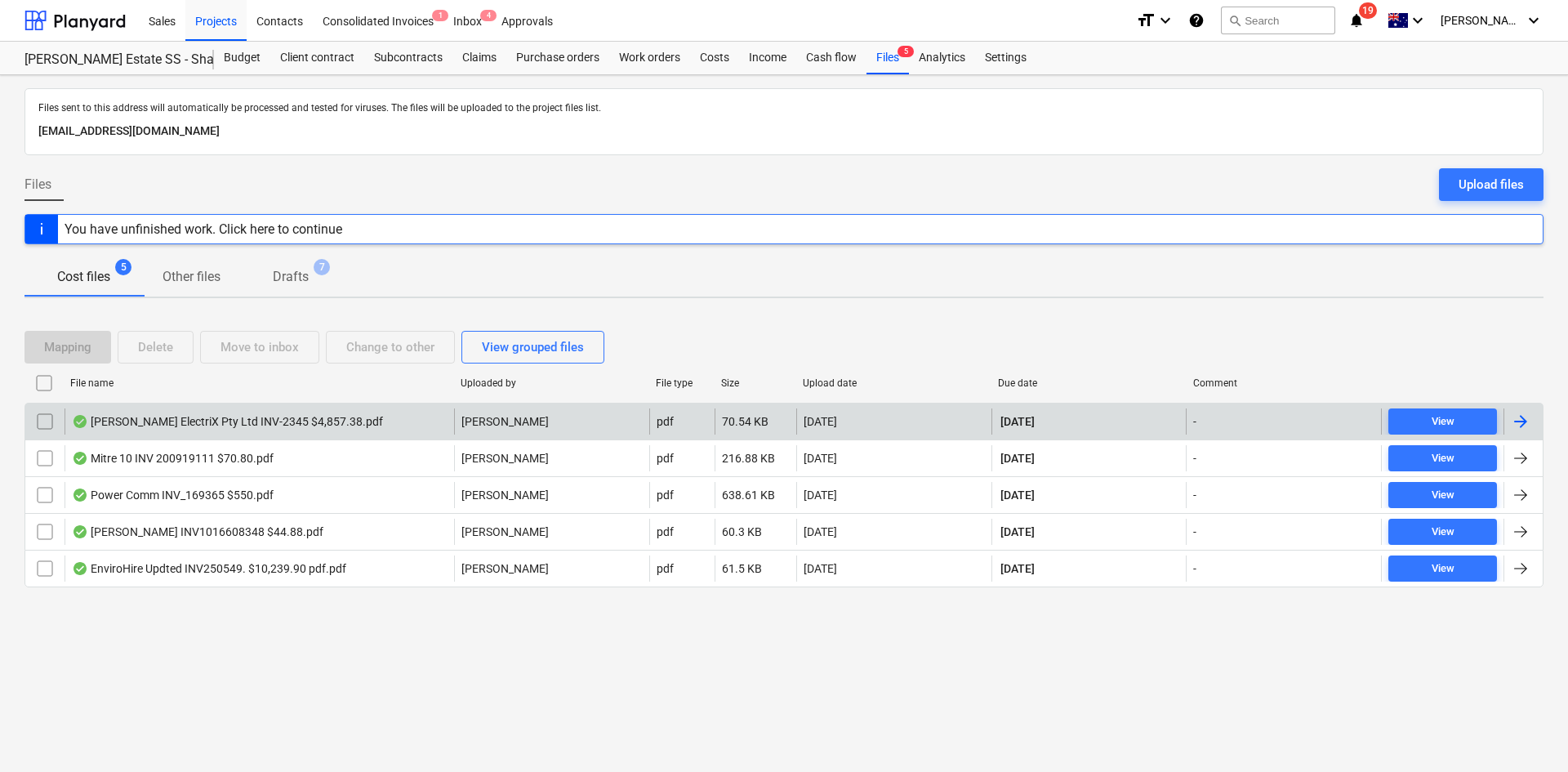
click at [225, 422] on div "Beckett ElectriX Pty Ltd INV-2345 $4,857.38.pdf" at bounding box center [227, 421] width 311 height 13
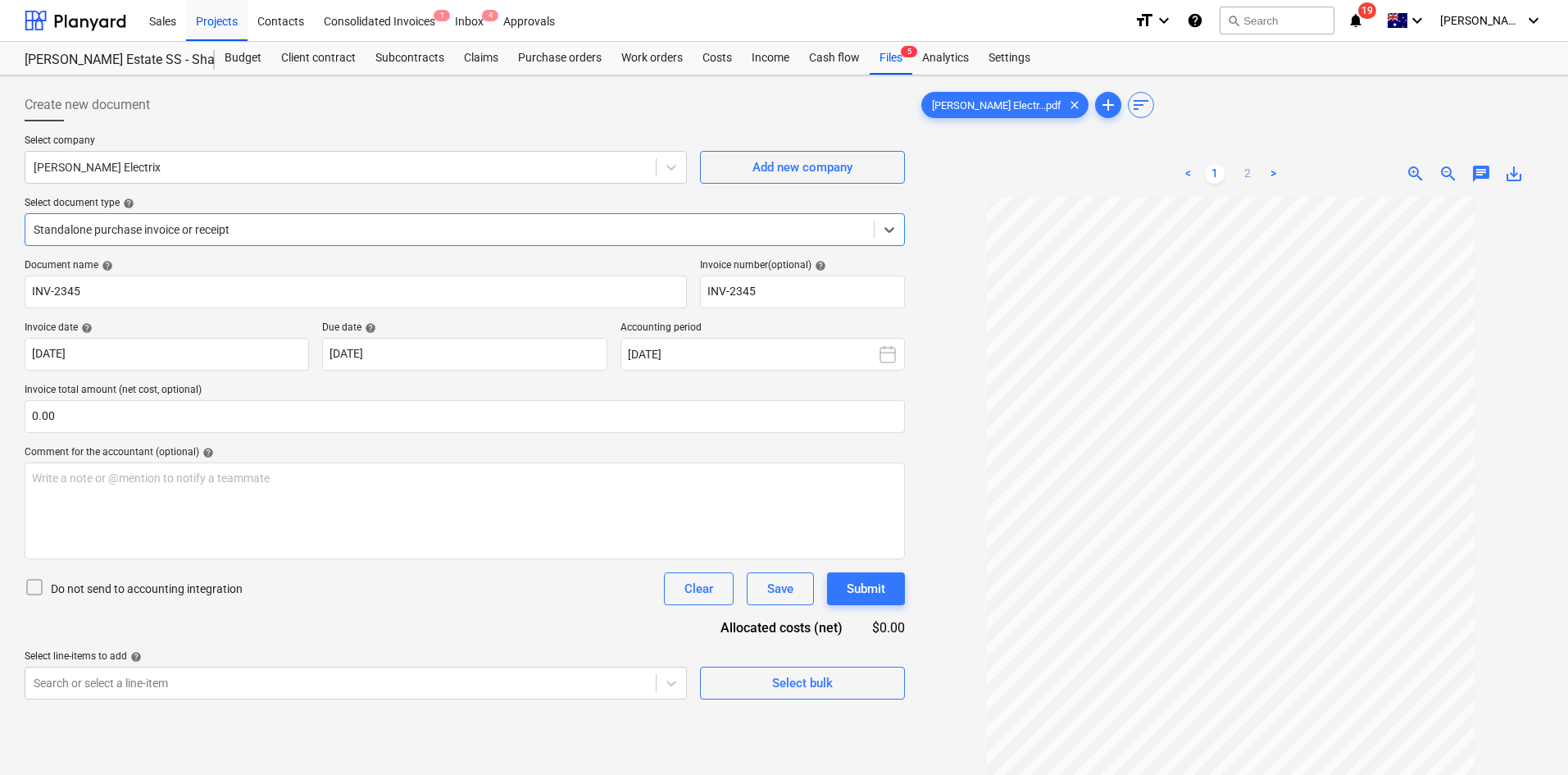
click at [1255, 170] on link "2" at bounding box center [1247, 173] width 20 height 20
click at [896, 63] on div "Files 5" at bounding box center [891, 58] width 43 height 32
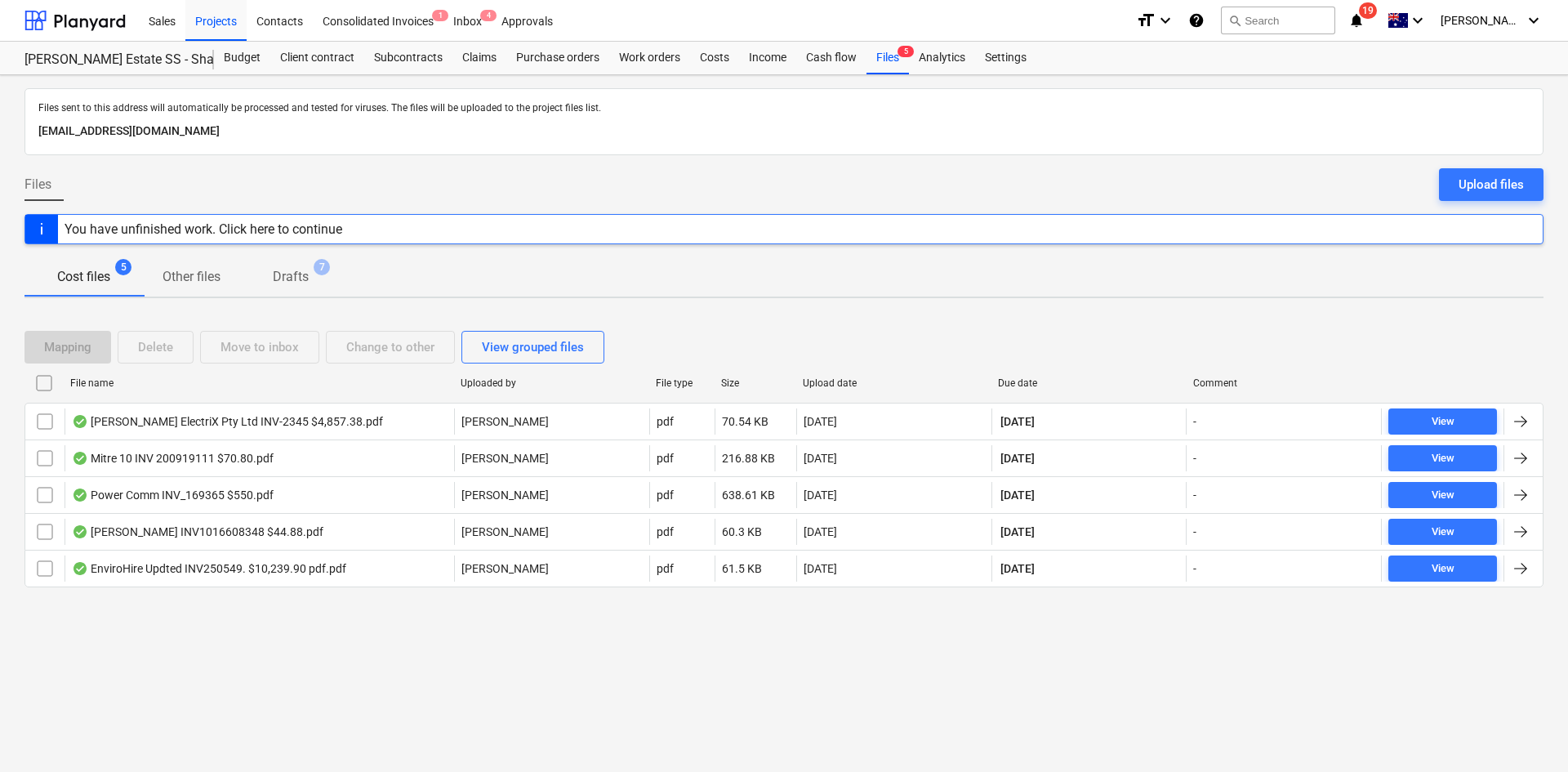
click at [298, 271] on p "Drafts" at bounding box center [290, 277] width 36 height 20
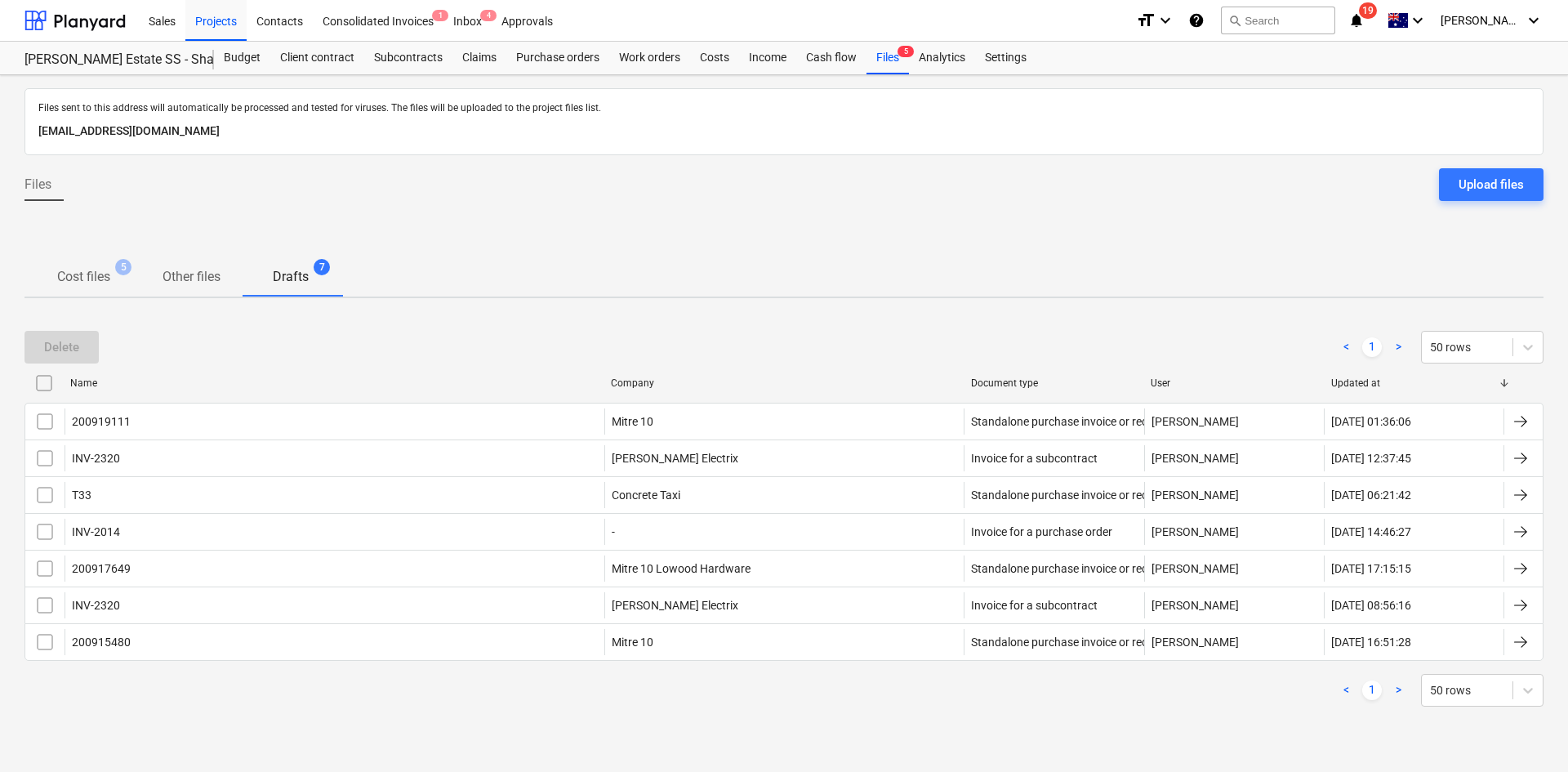
click at [37, 288] on span "Cost files 5" at bounding box center [83, 277] width 118 height 30
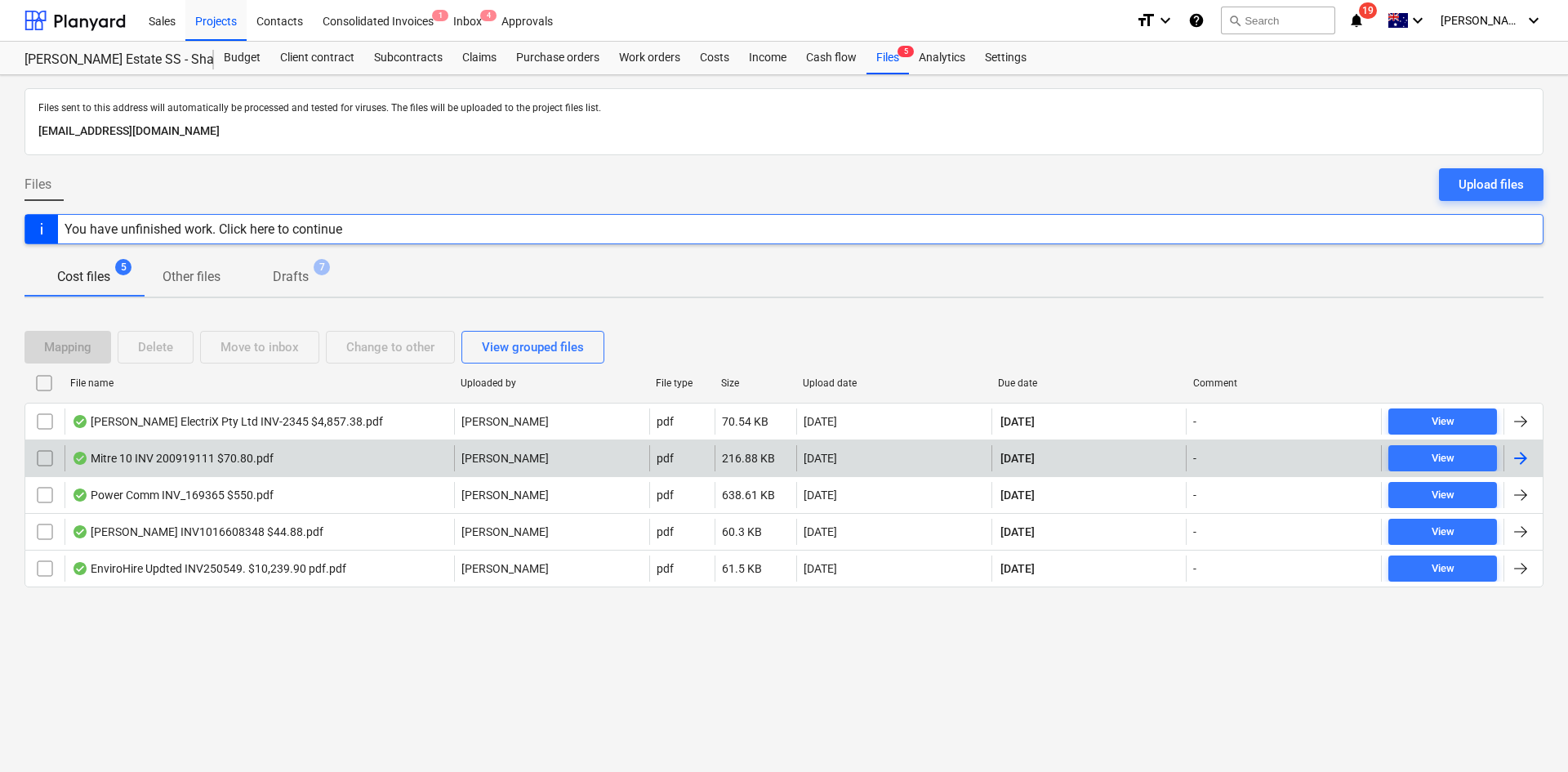
click at [181, 458] on div "Mitre 10 INV 200919111 $70.80.pdf" at bounding box center [173, 458] width 202 height 13
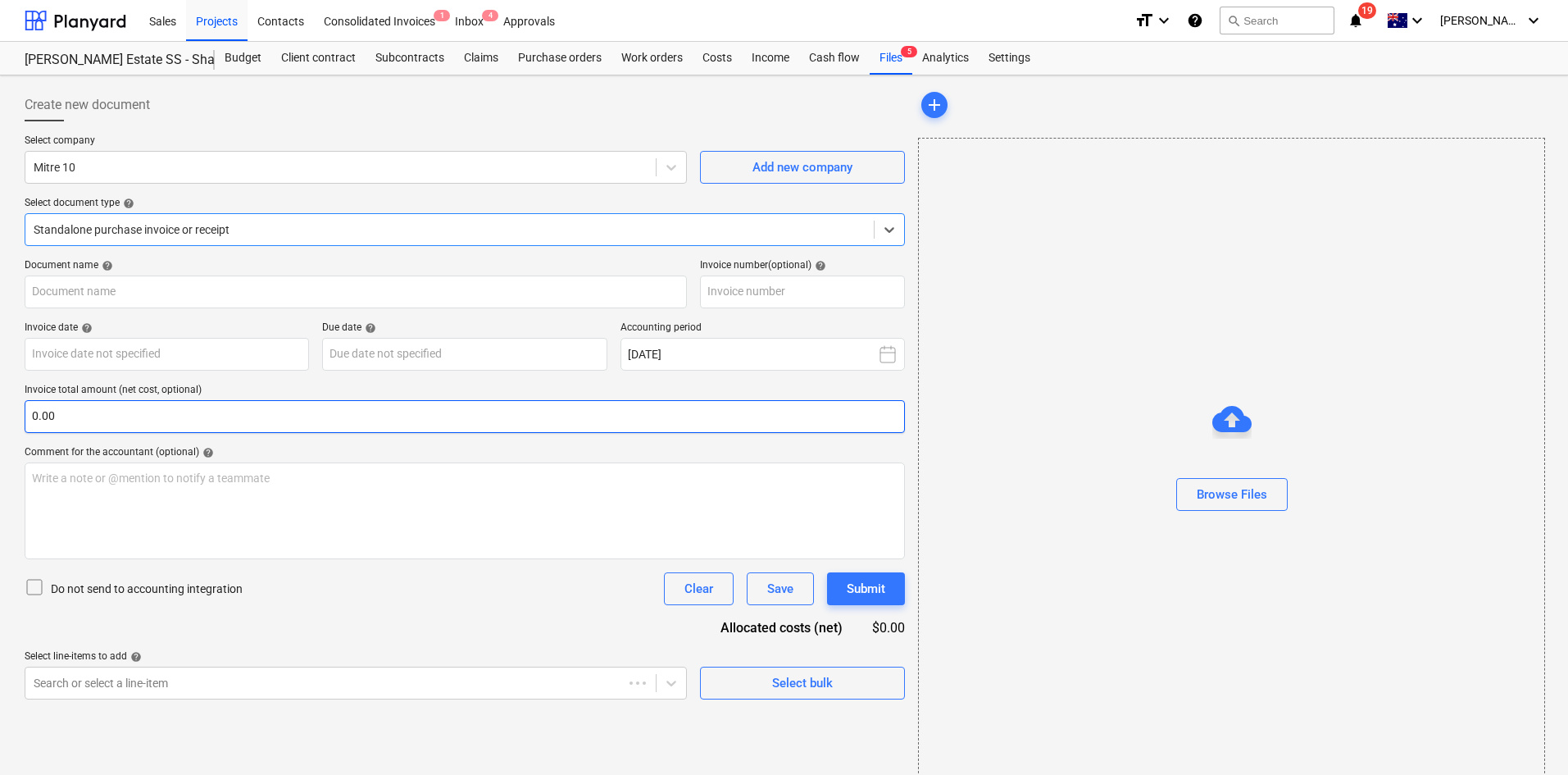
type input "200919111"
type input "08 Oct 2025"
type input "07 Nov 2025"
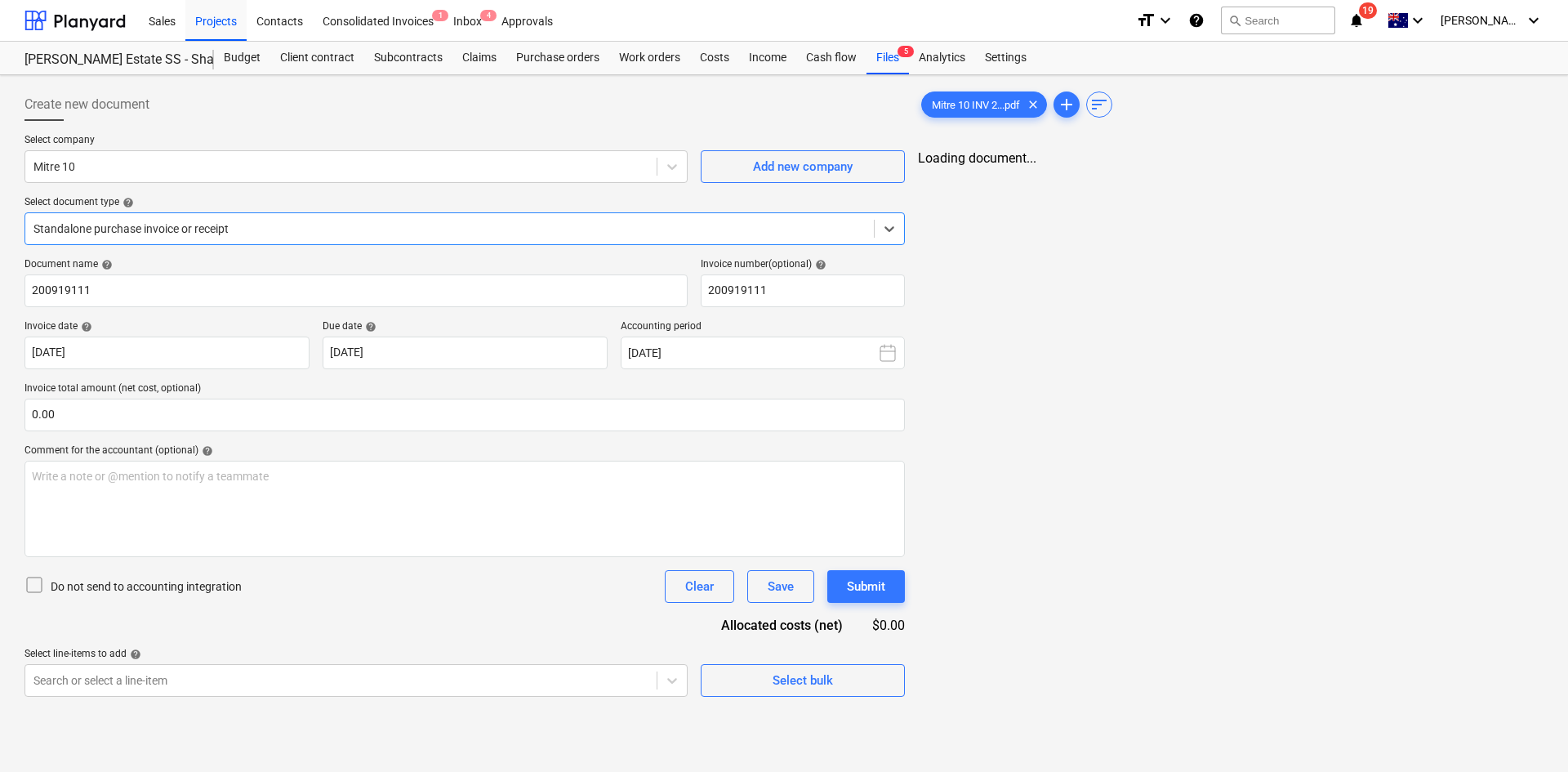
click at [433, 610] on div "Document name help 200919111 Invoice number (optional) help 200919111 Invoice d…" at bounding box center [465, 476] width 881 height 438
click at [463, 618] on div "Document name help 200919111 Invoice number (optional) help 200919111 Invoice d…" at bounding box center [463, 476] width 878 height 438
click at [954, 608] on div at bounding box center [1226, 559] width 623 height 726
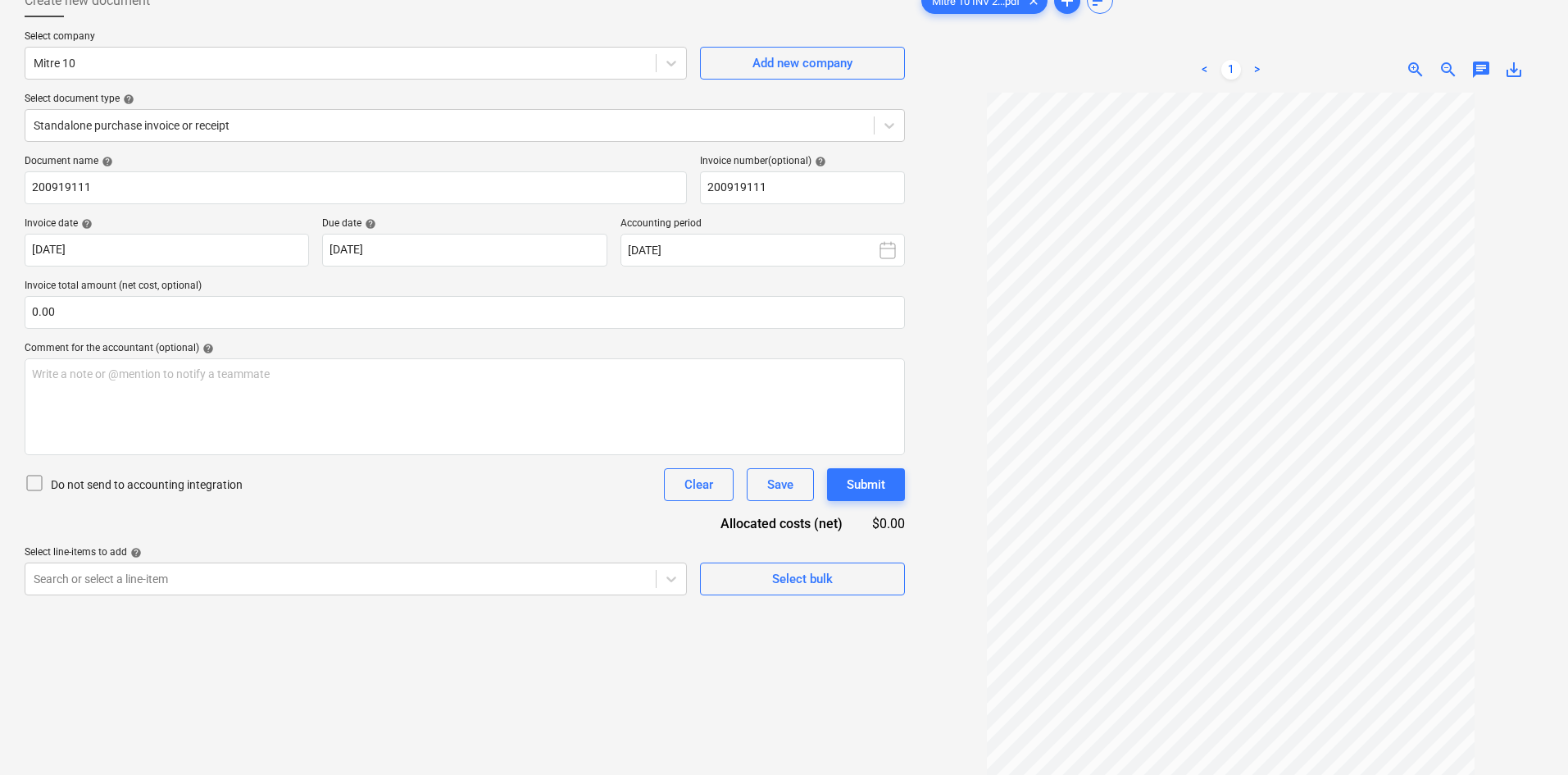
scroll to position [164, 0]
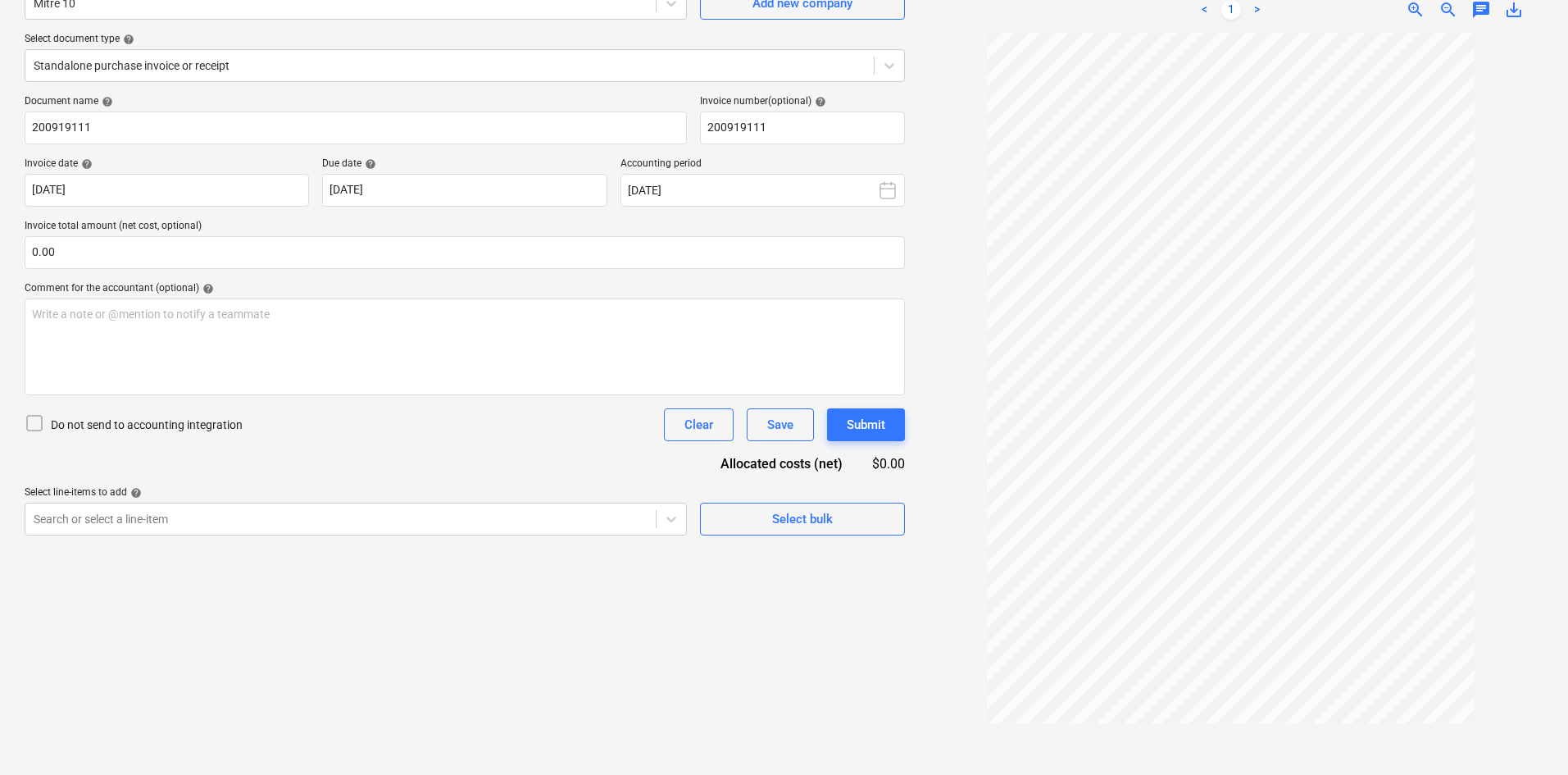
click at [1409, 13] on span "zoom_in" at bounding box center [1415, 10] width 20 height 20
click at [554, 654] on div "Create new document Select company Mitre 10 Add new company Select document typ…" at bounding box center [464, 343] width 893 height 850
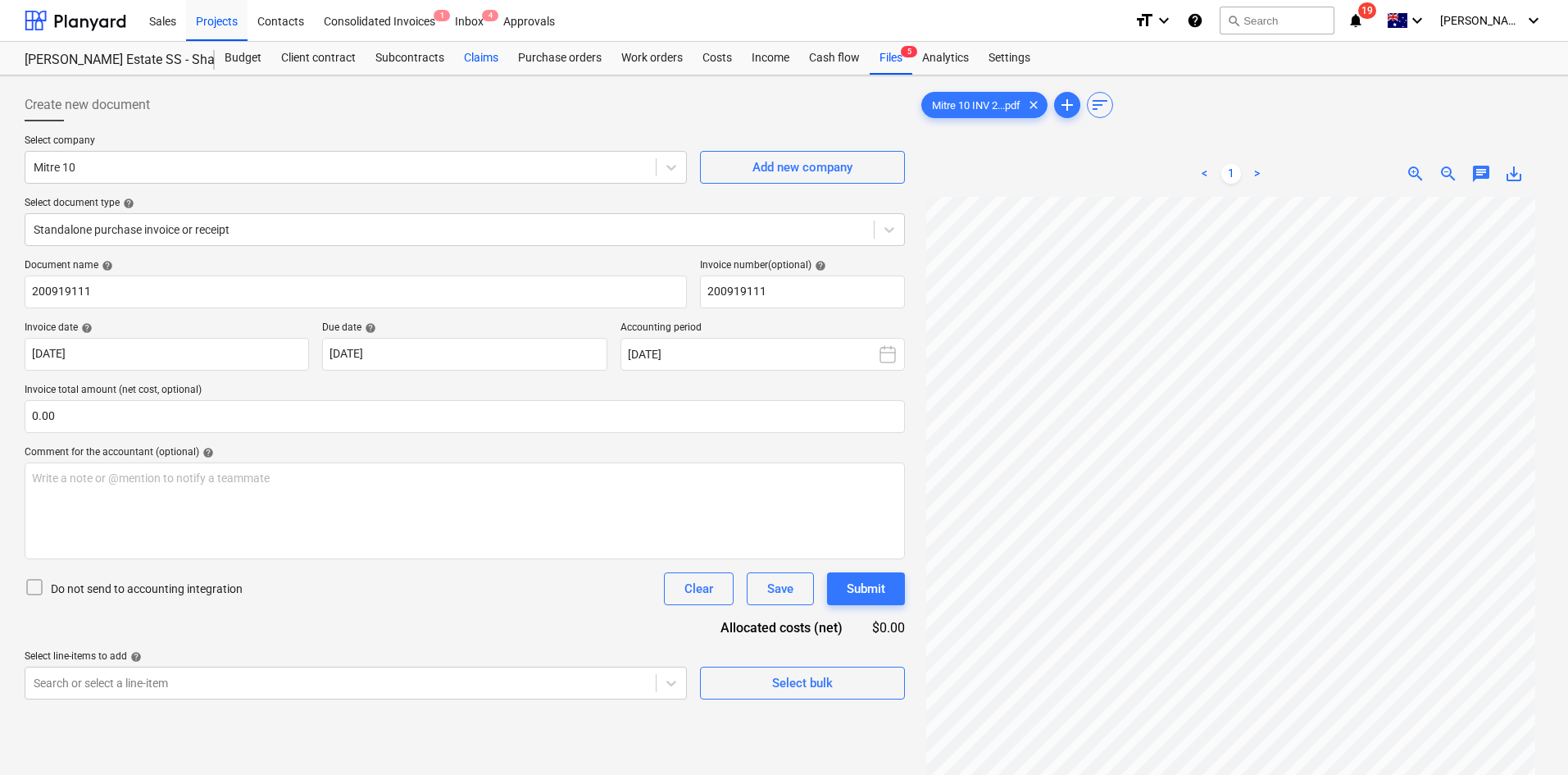
click at [475, 54] on div "Claims" at bounding box center [481, 58] width 54 height 32
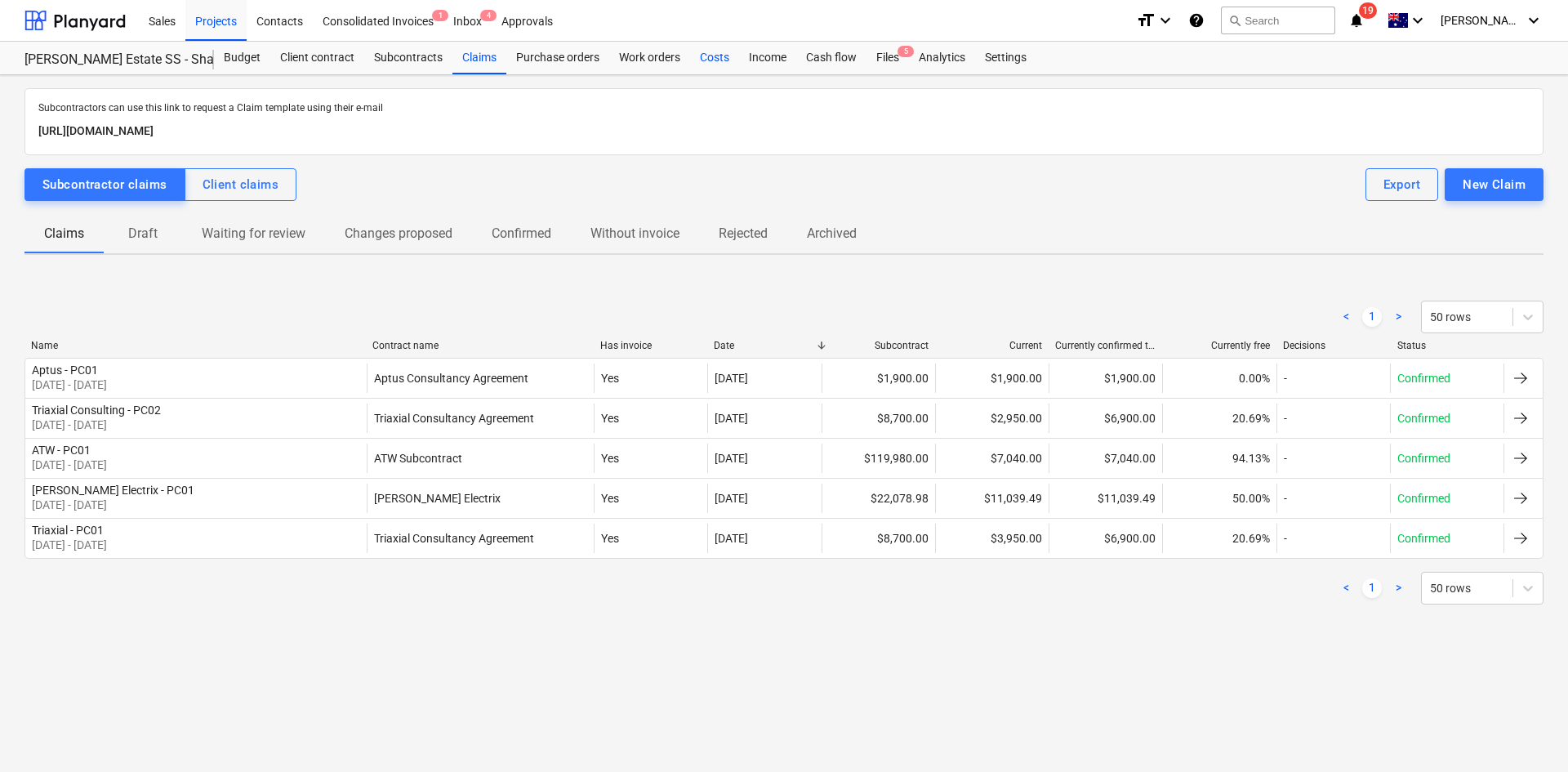
click at [710, 50] on div "Costs" at bounding box center [715, 58] width 49 height 32
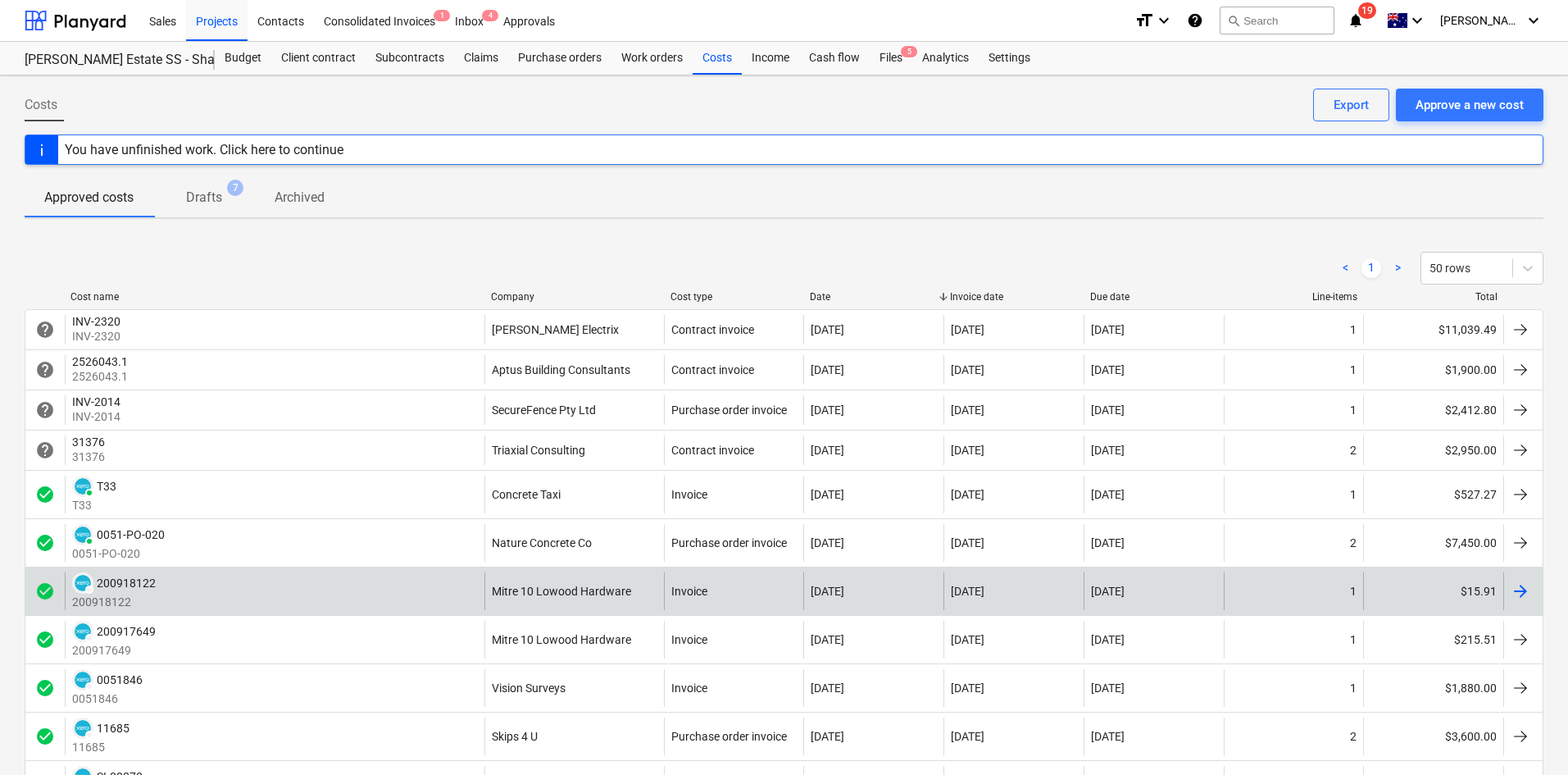
click at [360, 592] on div "DRAFT 200918122 200918122" at bounding box center [274, 591] width 419 height 37
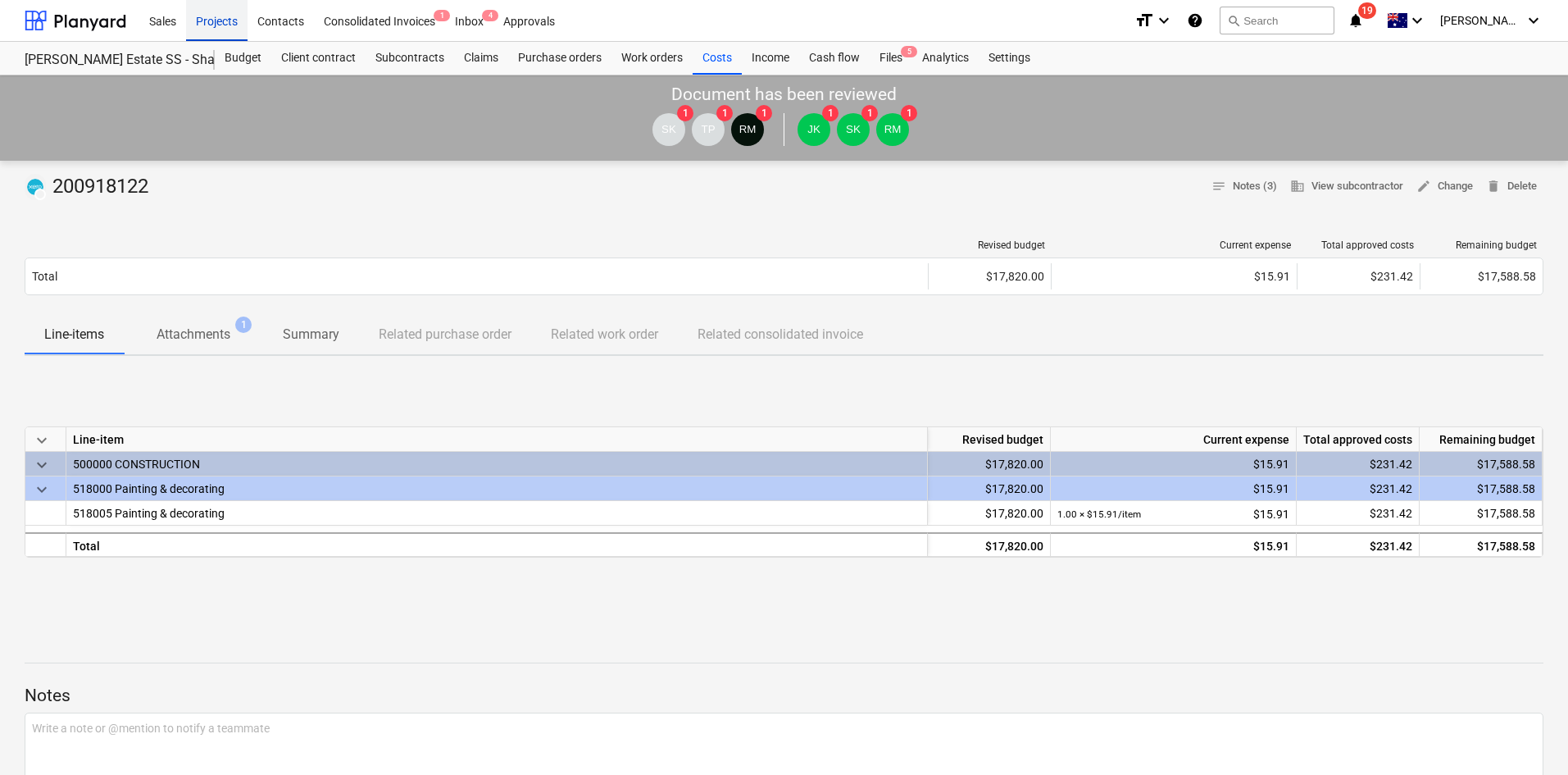
drag, startPoint x: 233, startPoint y: 11, endPoint x: 243, endPoint y: 34, distance: 25.1
click at [235, 11] on div "Projects" at bounding box center [216, 20] width 62 height 42
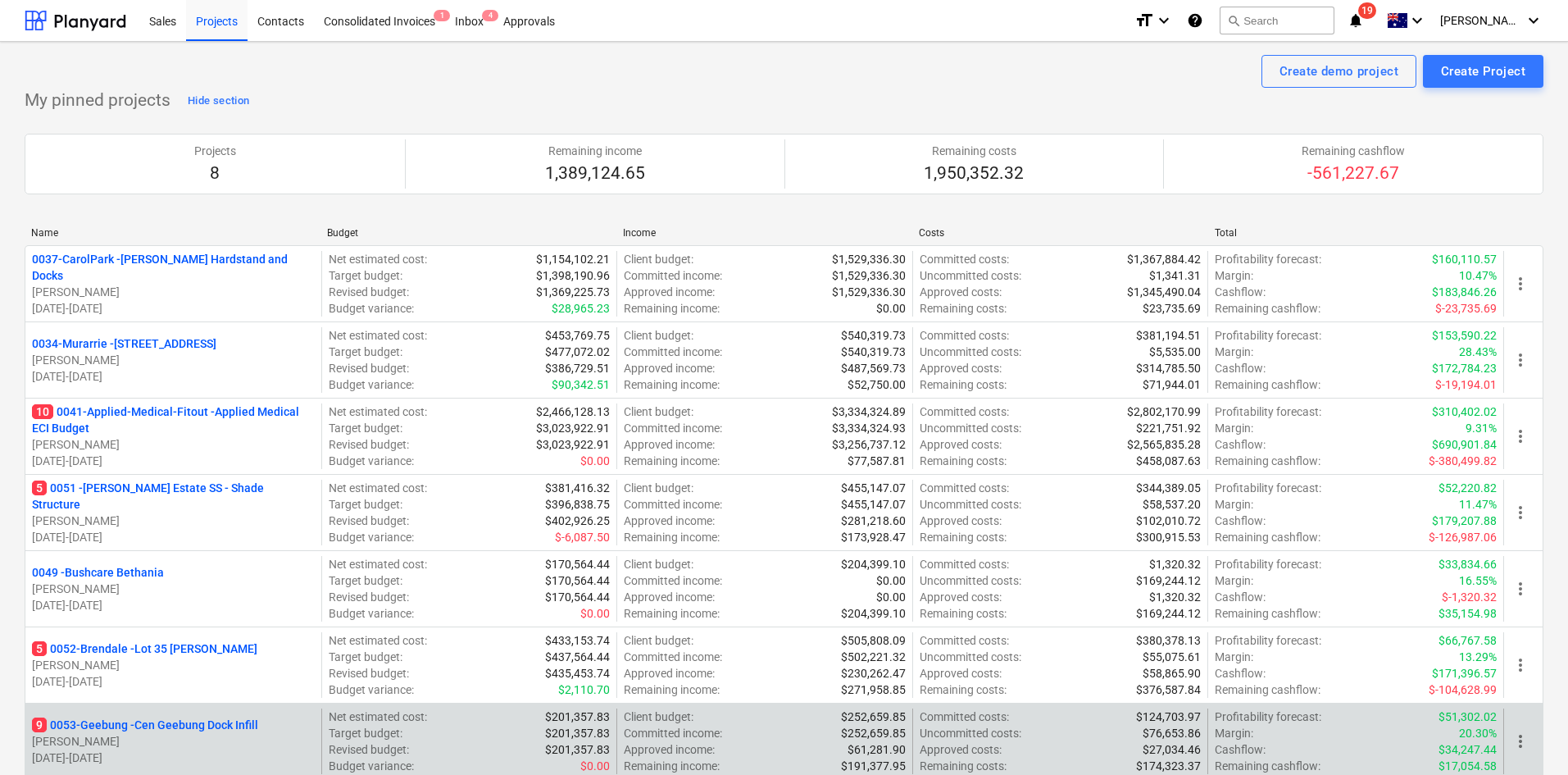
click at [89, 721] on p "9 0053-Geebung - Cen Geebung Dock Infill" at bounding box center [145, 724] width 226 height 17
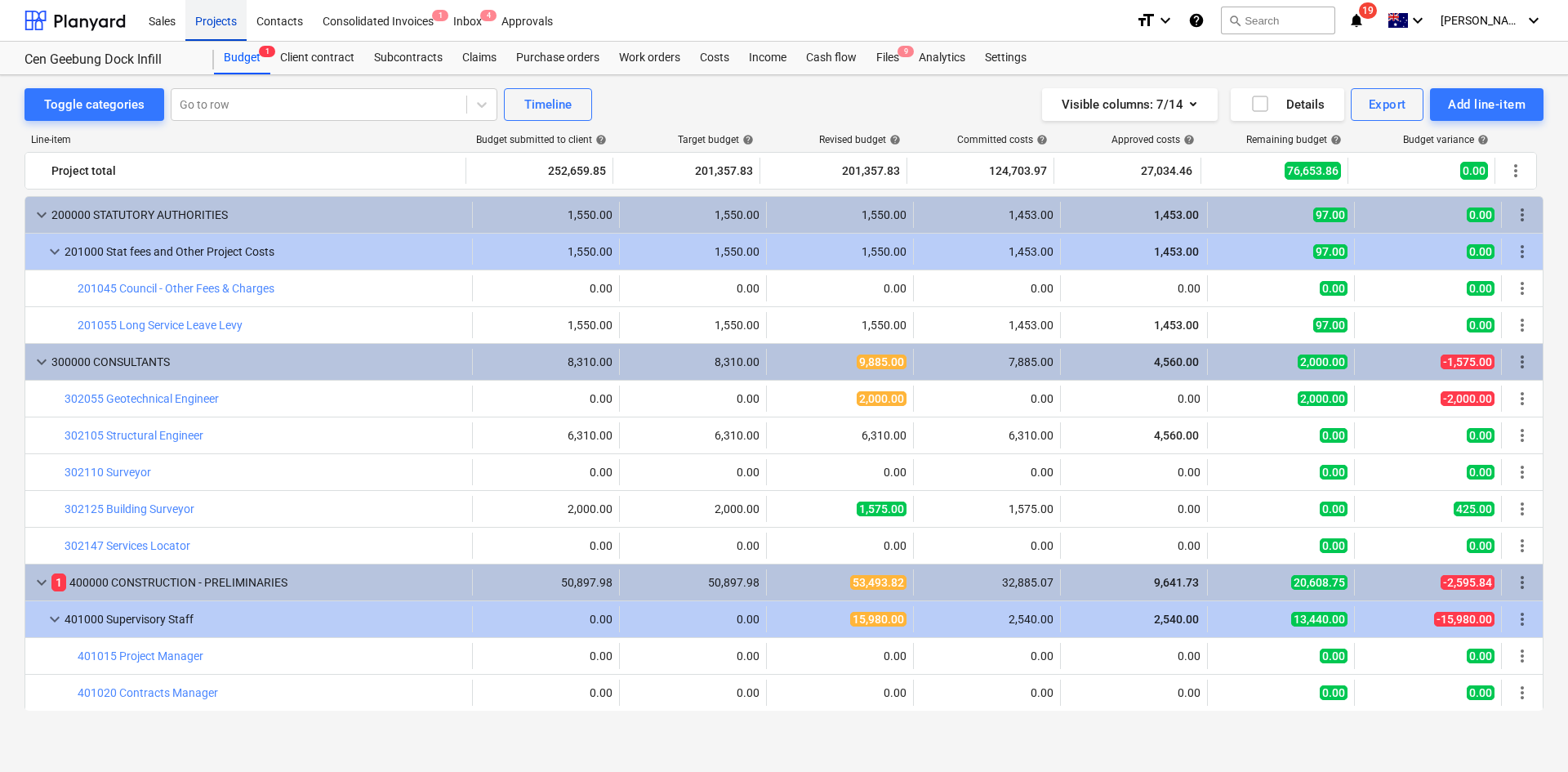
click at [230, 21] on div "Projects" at bounding box center [216, 20] width 62 height 42
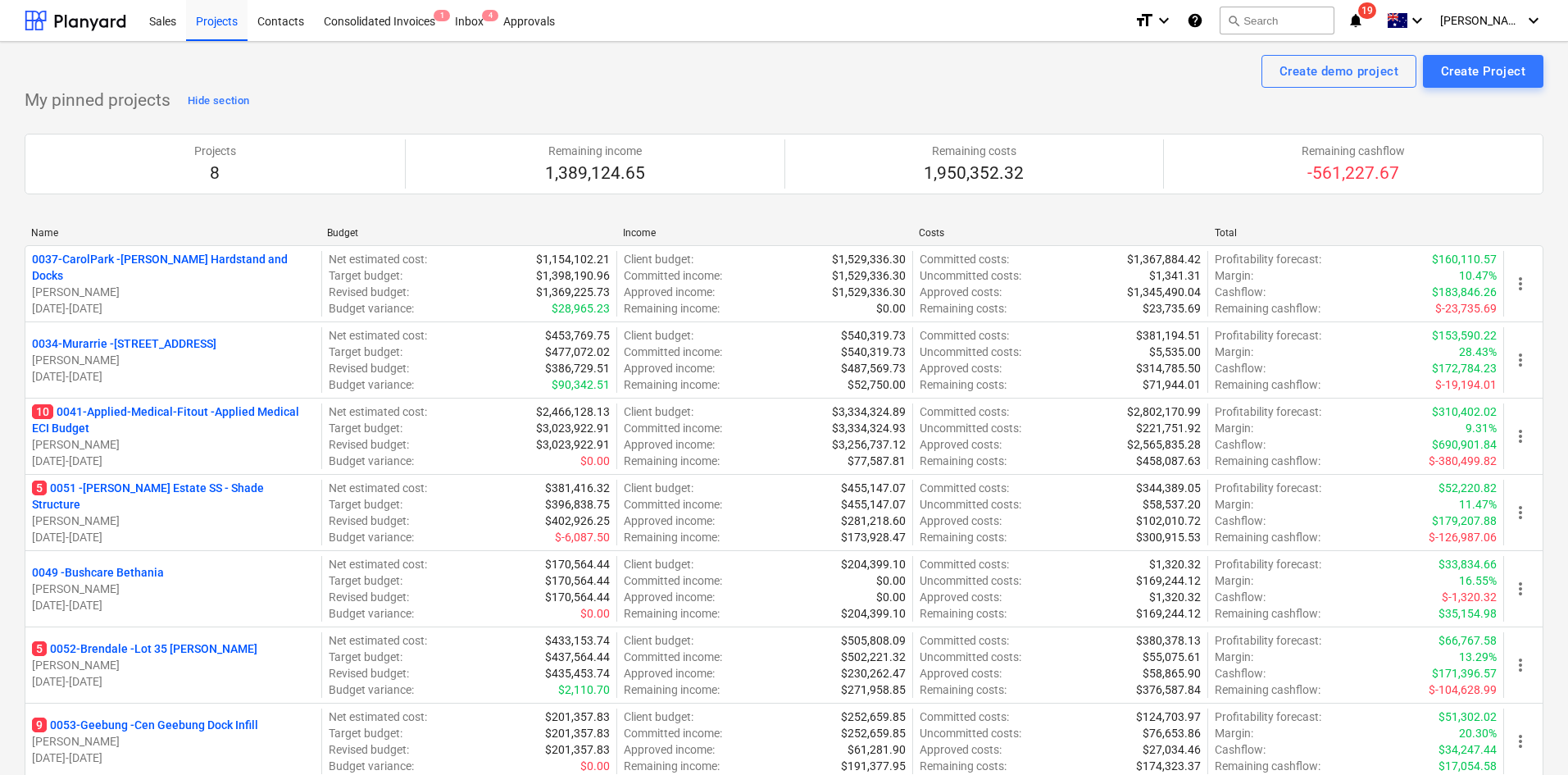
click at [705, 85] on div "Create demo project Create Project" at bounding box center [784, 71] width 1518 height 32
click at [147, 419] on p "10 0041-Applied-Medical-Fitout - Applied Medical ECI Budget" at bounding box center [173, 419] width 283 height 32
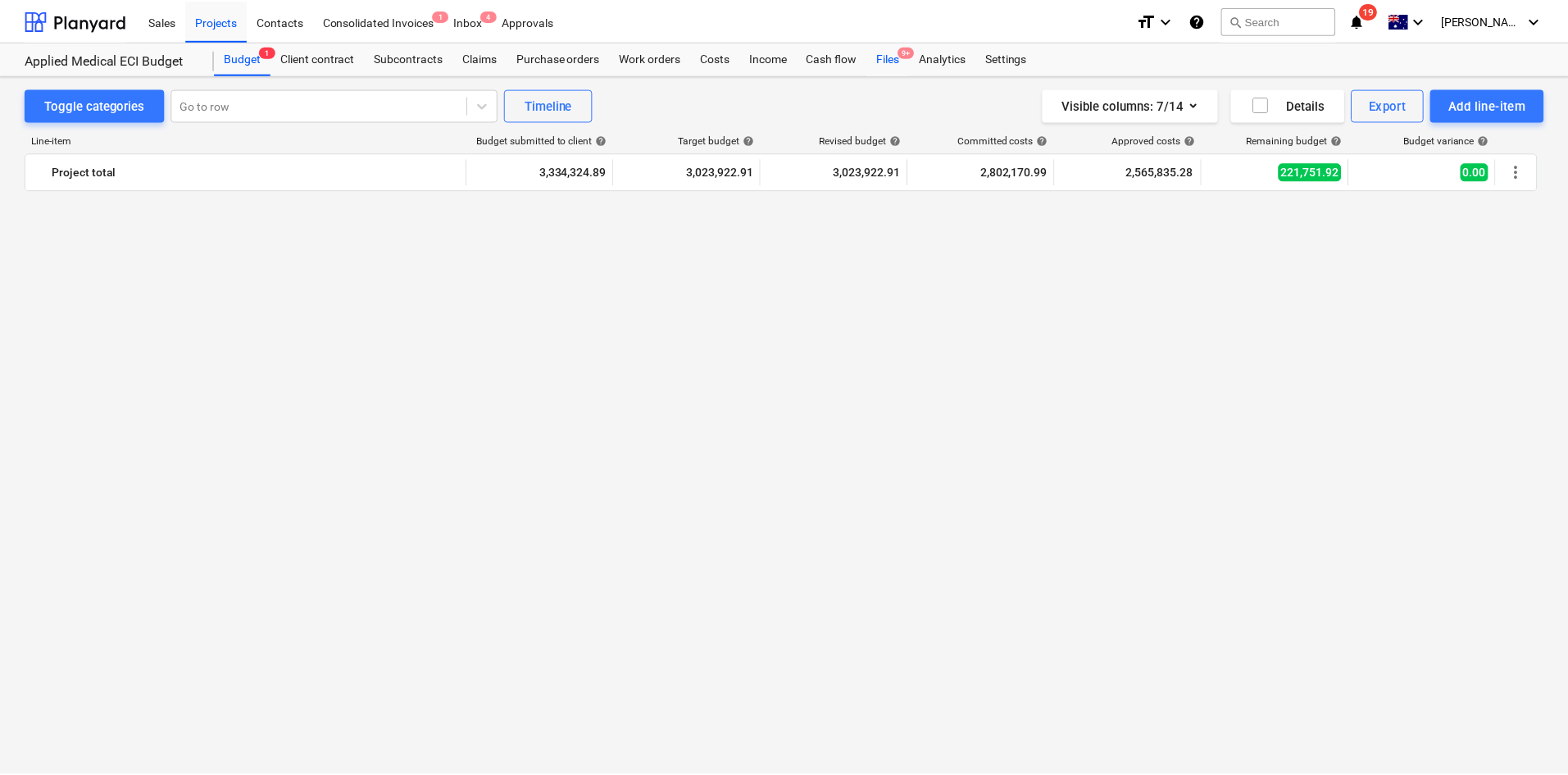
scroll to position [1558, 0]
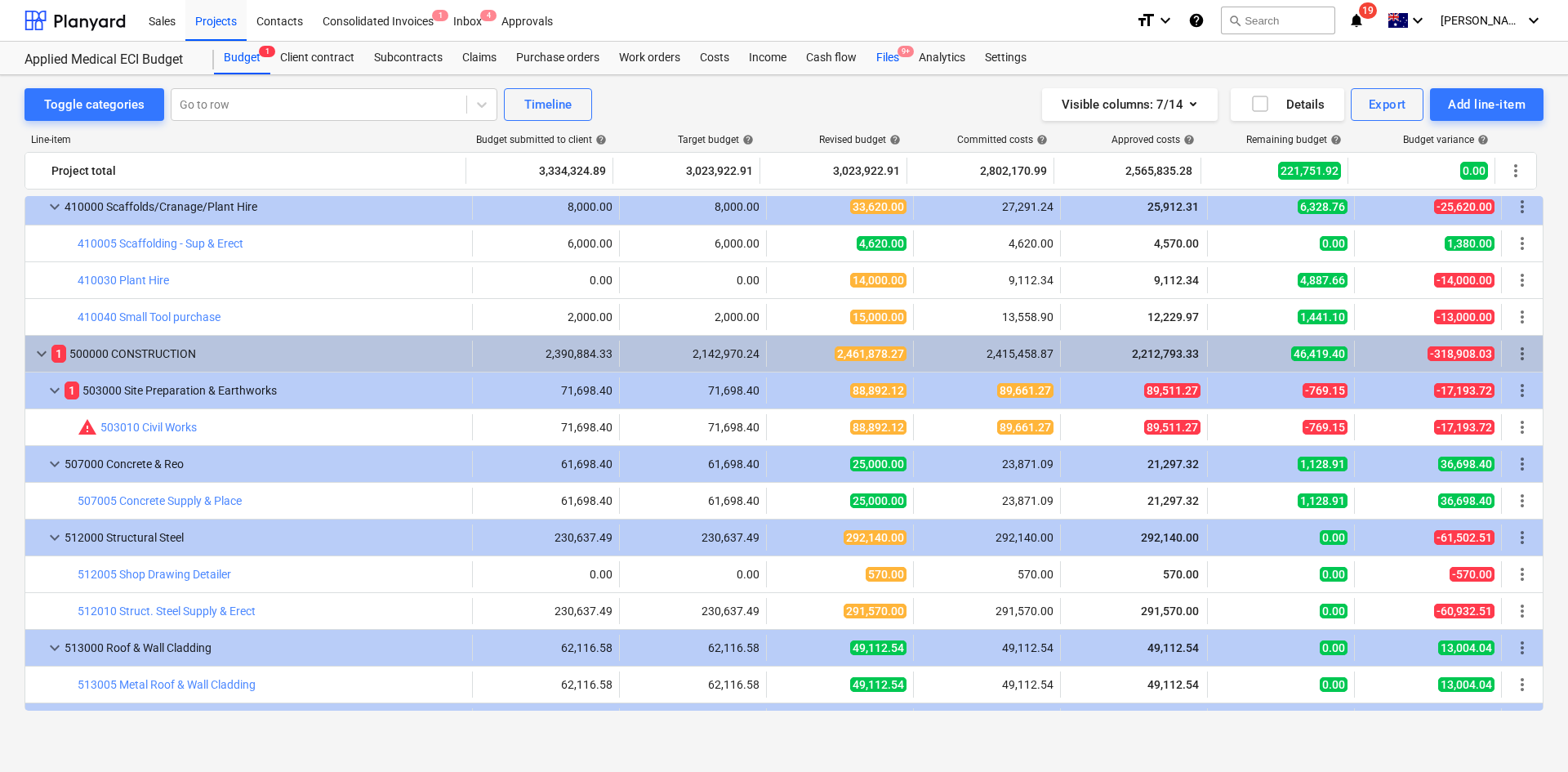
click at [896, 54] on div "Files 9+" at bounding box center [888, 58] width 43 height 32
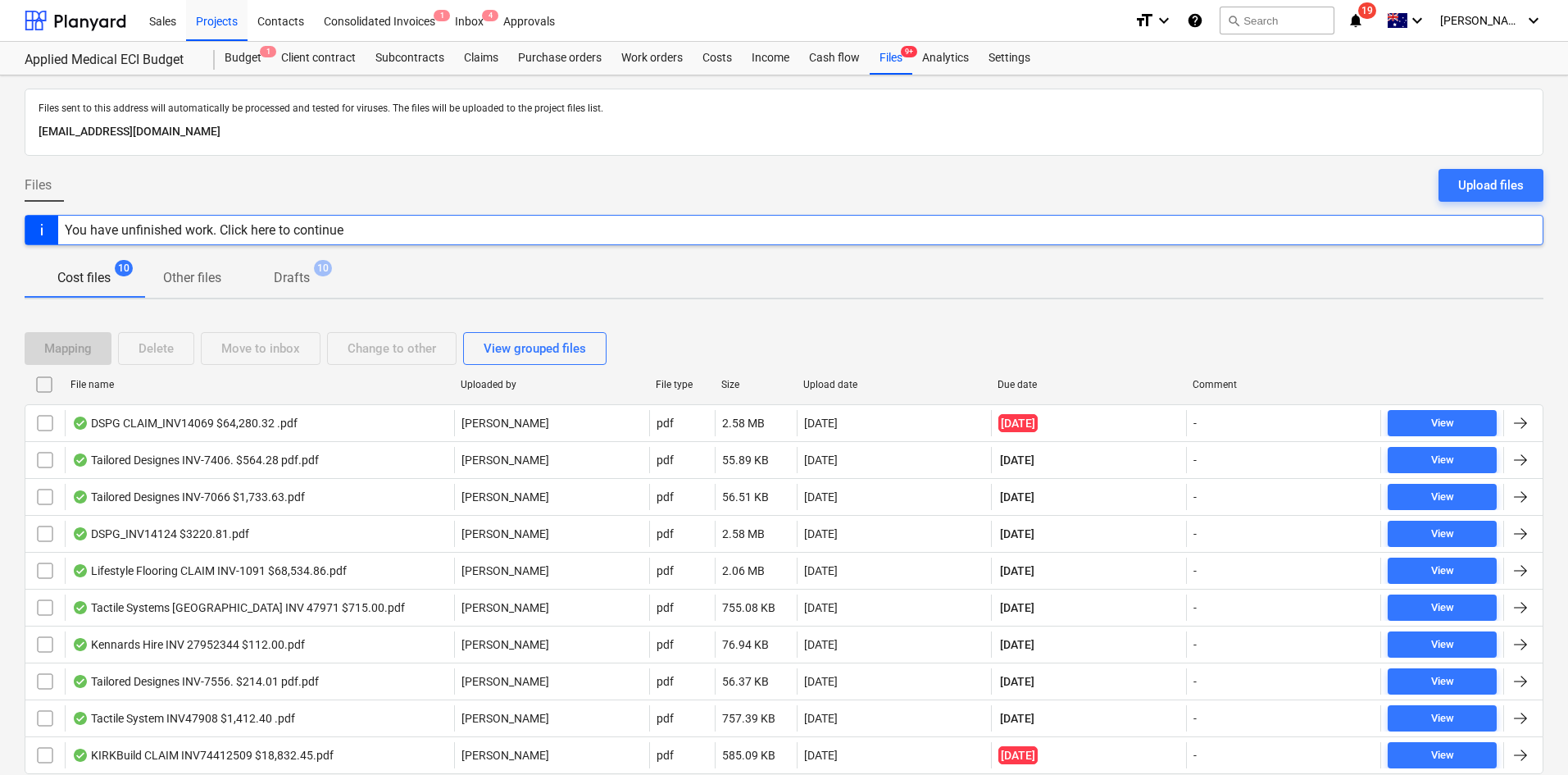
scroll to position [58, 0]
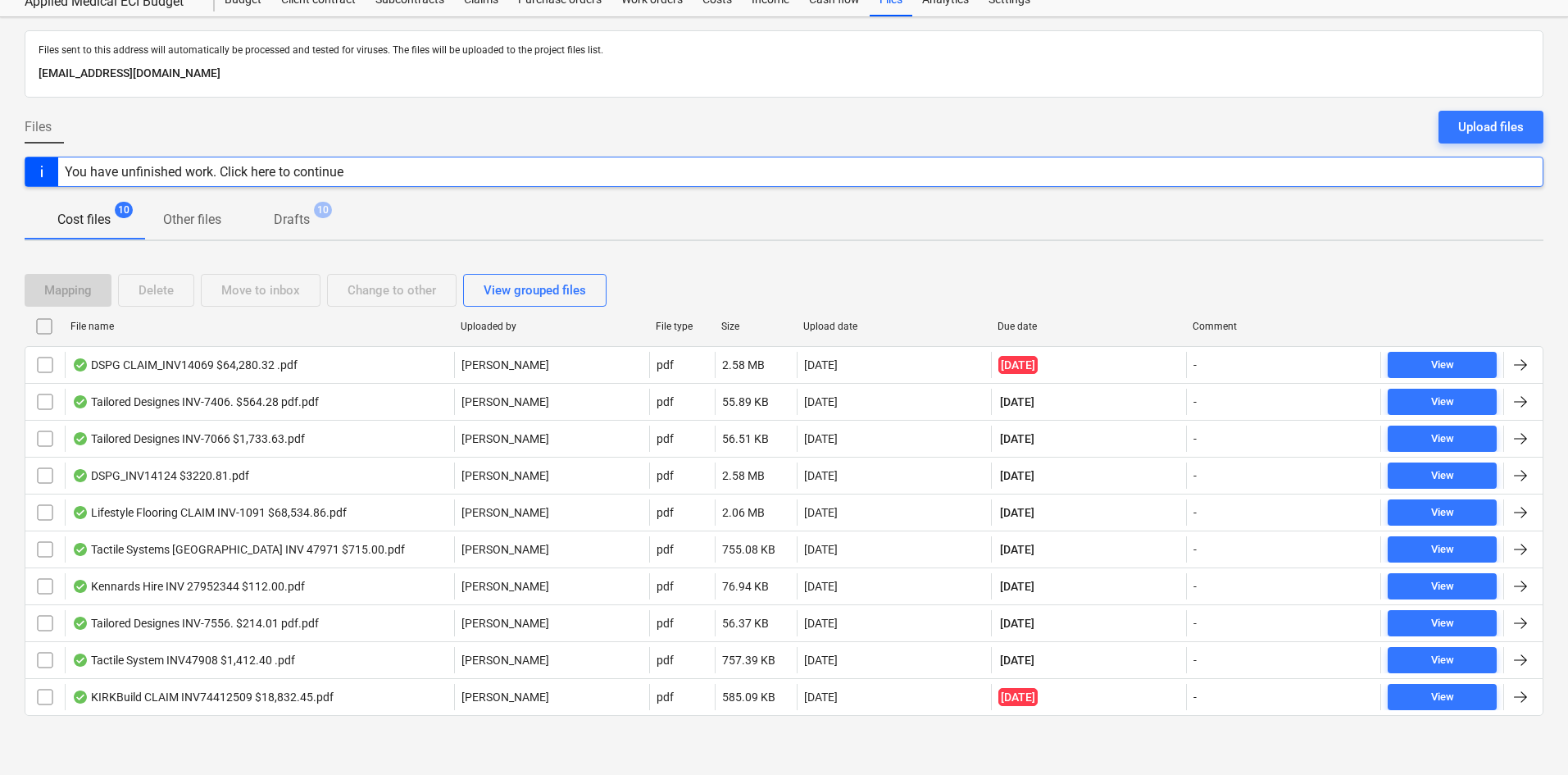
click at [1026, 321] on div "Due date" at bounding box center [1088, 326] width 182 height 12
checkbox input "false"
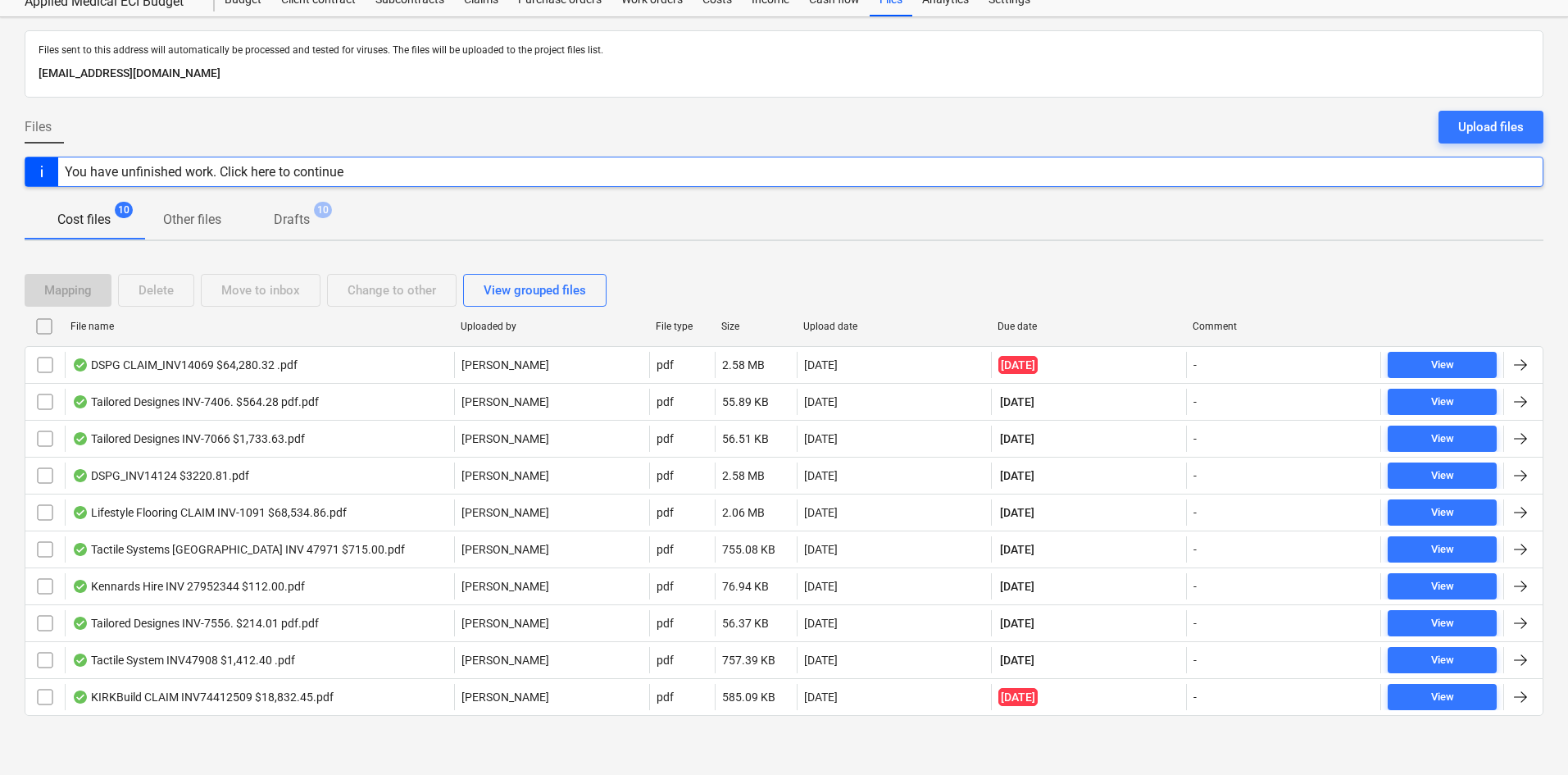
checkbox input "false"
click at [1024, 321] on div "Due date" at bounding box center [1088, 326] width 182 height 12
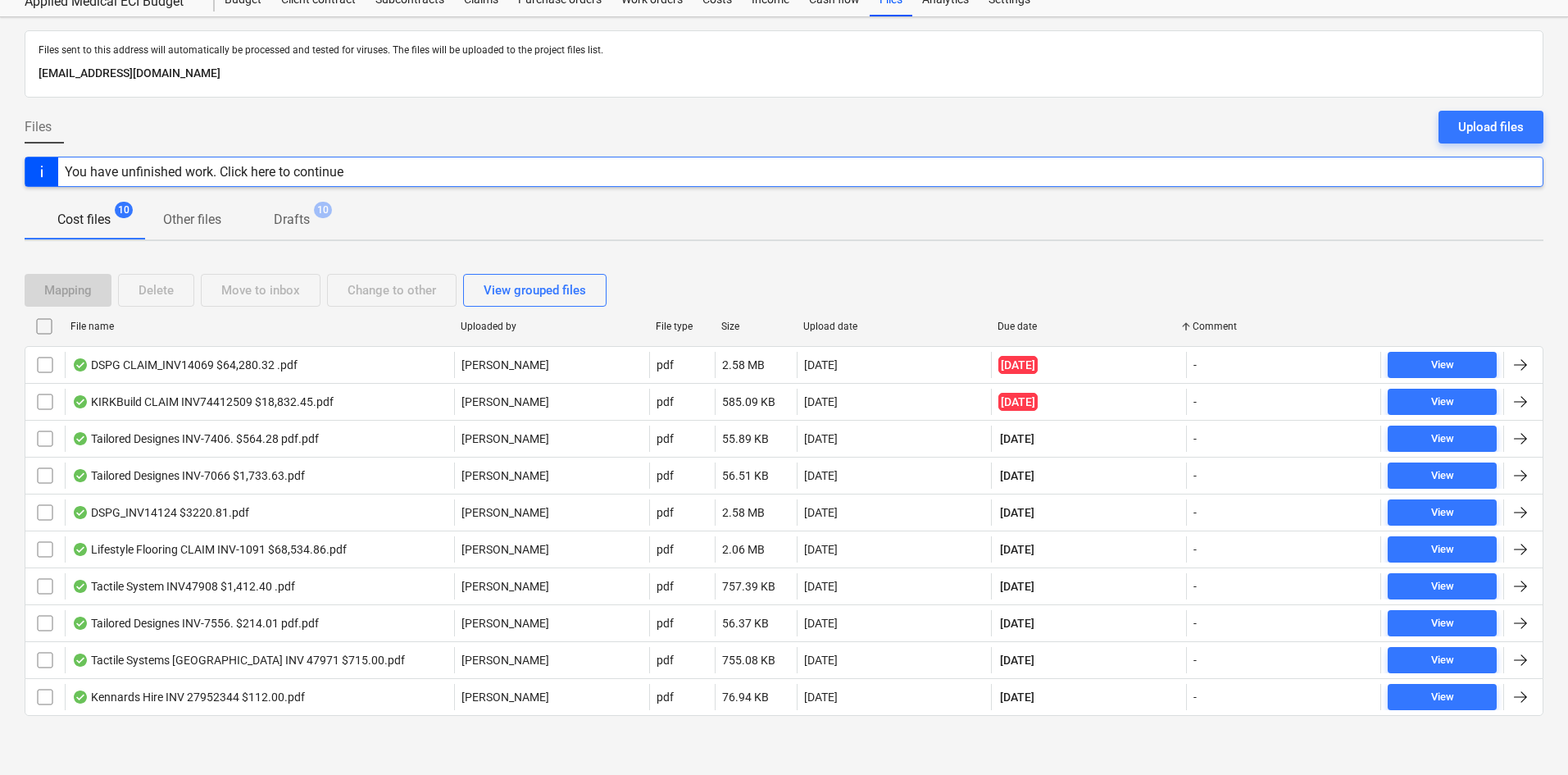
checkbox input "false"
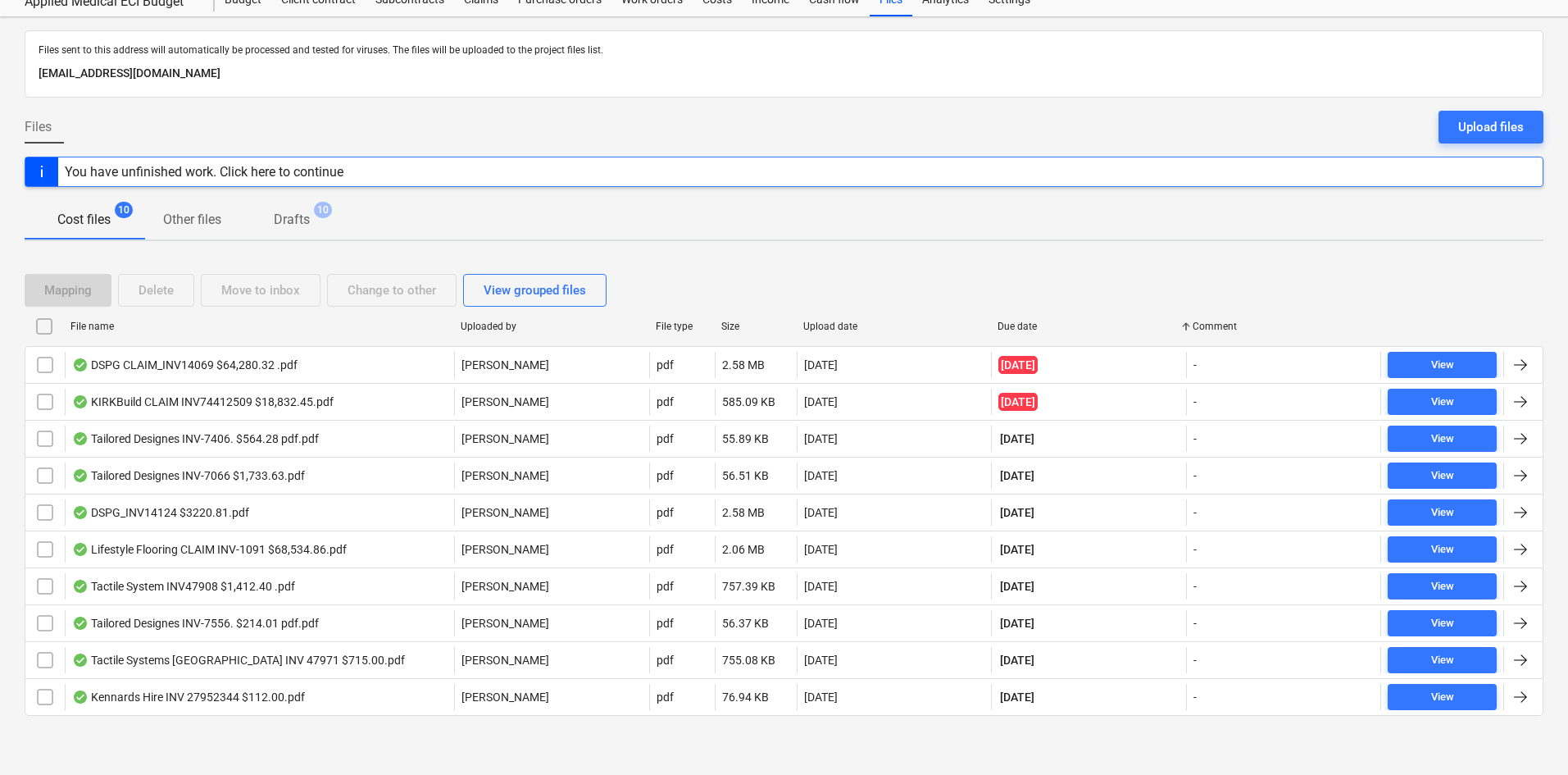
checkbox input "false"
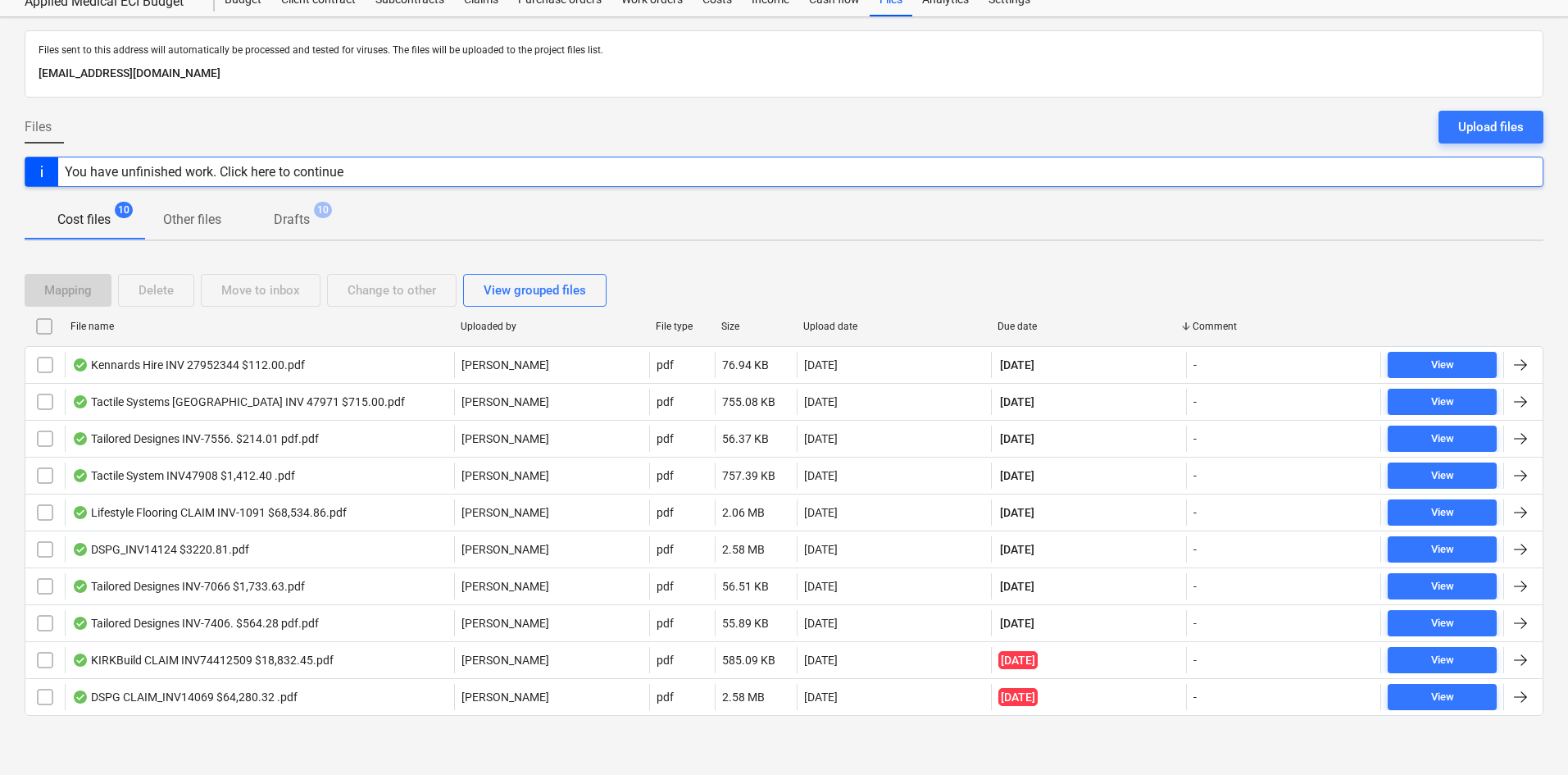
click at [1024, 321] on div "Due date" at bounding box center [1088, 326] width 182 height 12
checkbox input "false"
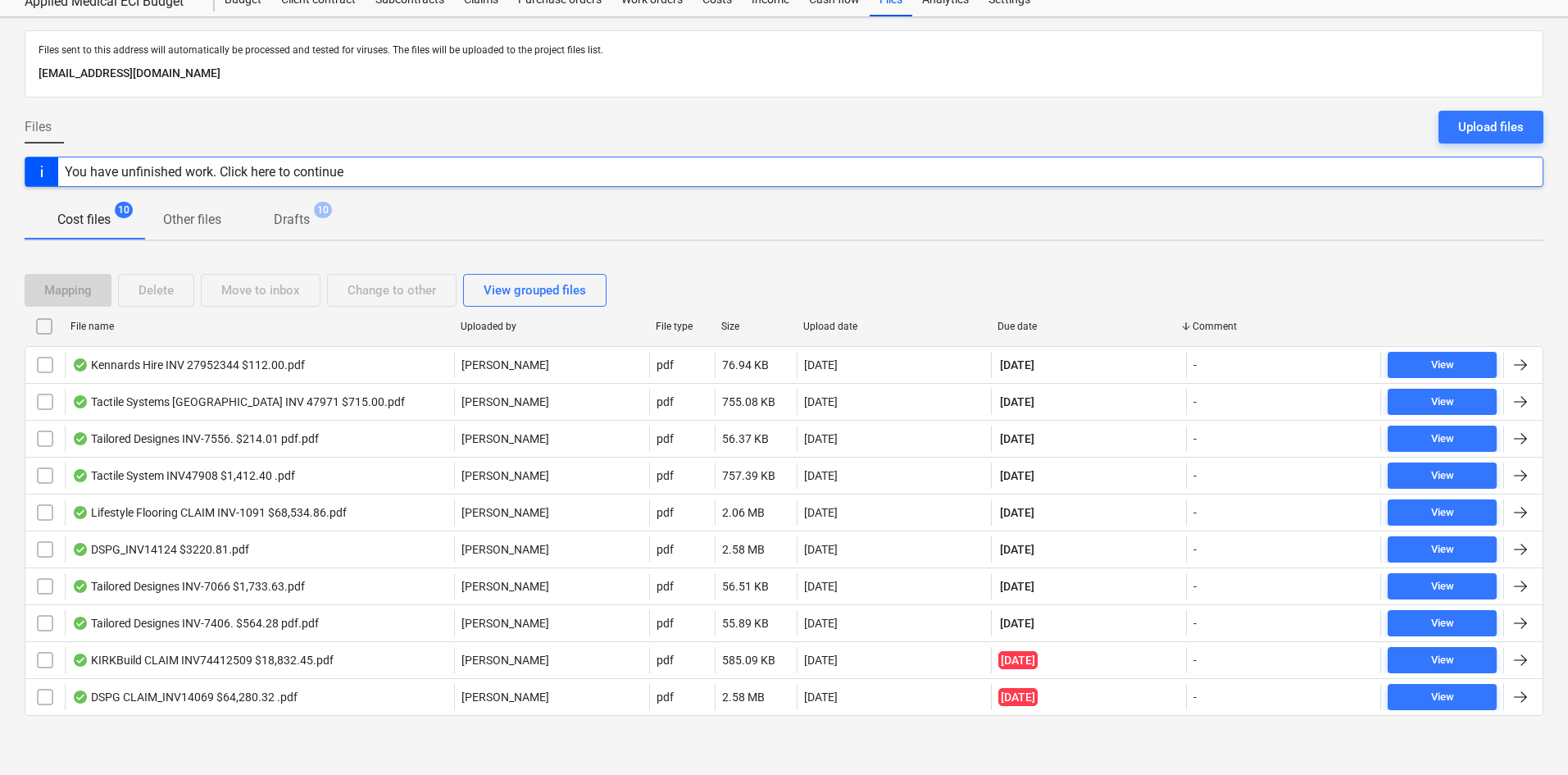
checkbox input "false"
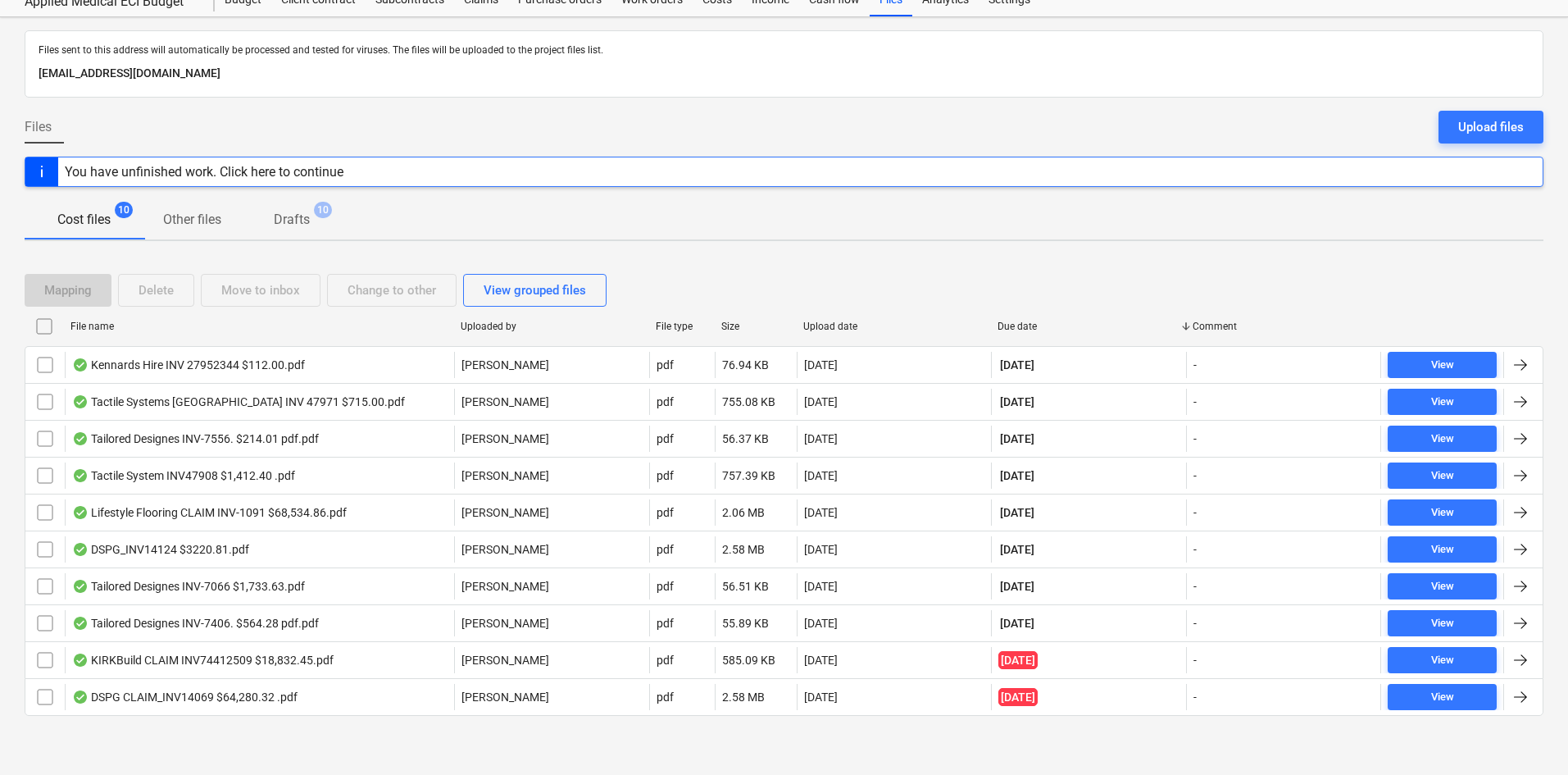
checkbox input "false"
click at [840, 325] on div "Upload date" at bounding box center [894, 326] width 182 height 12
checkbox input "false"
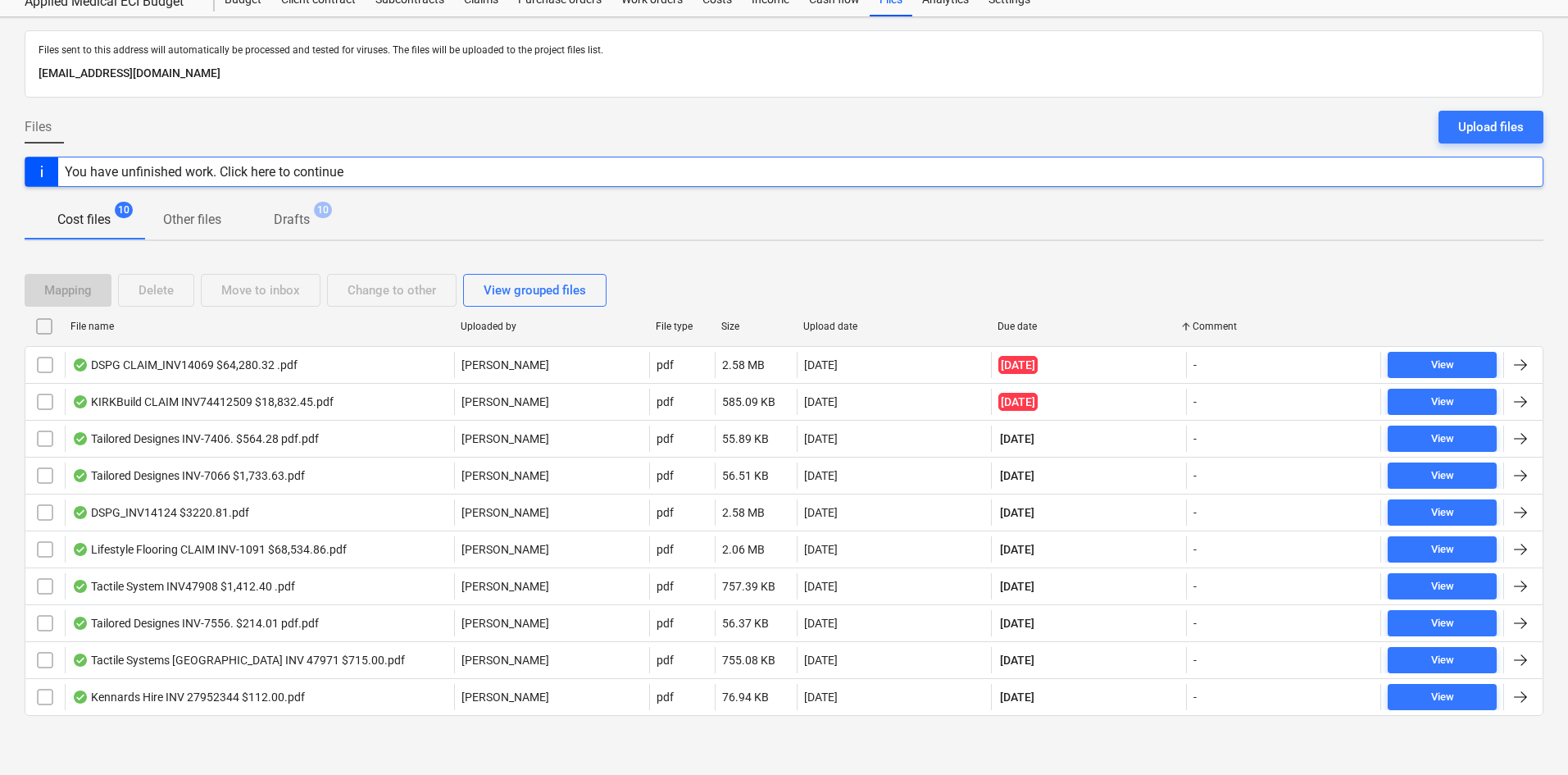
checkbox input "false"
click at [843, 324] on div "Upload date" at bounding box center [894, 326] width 182 height 12
checkbox input "false"
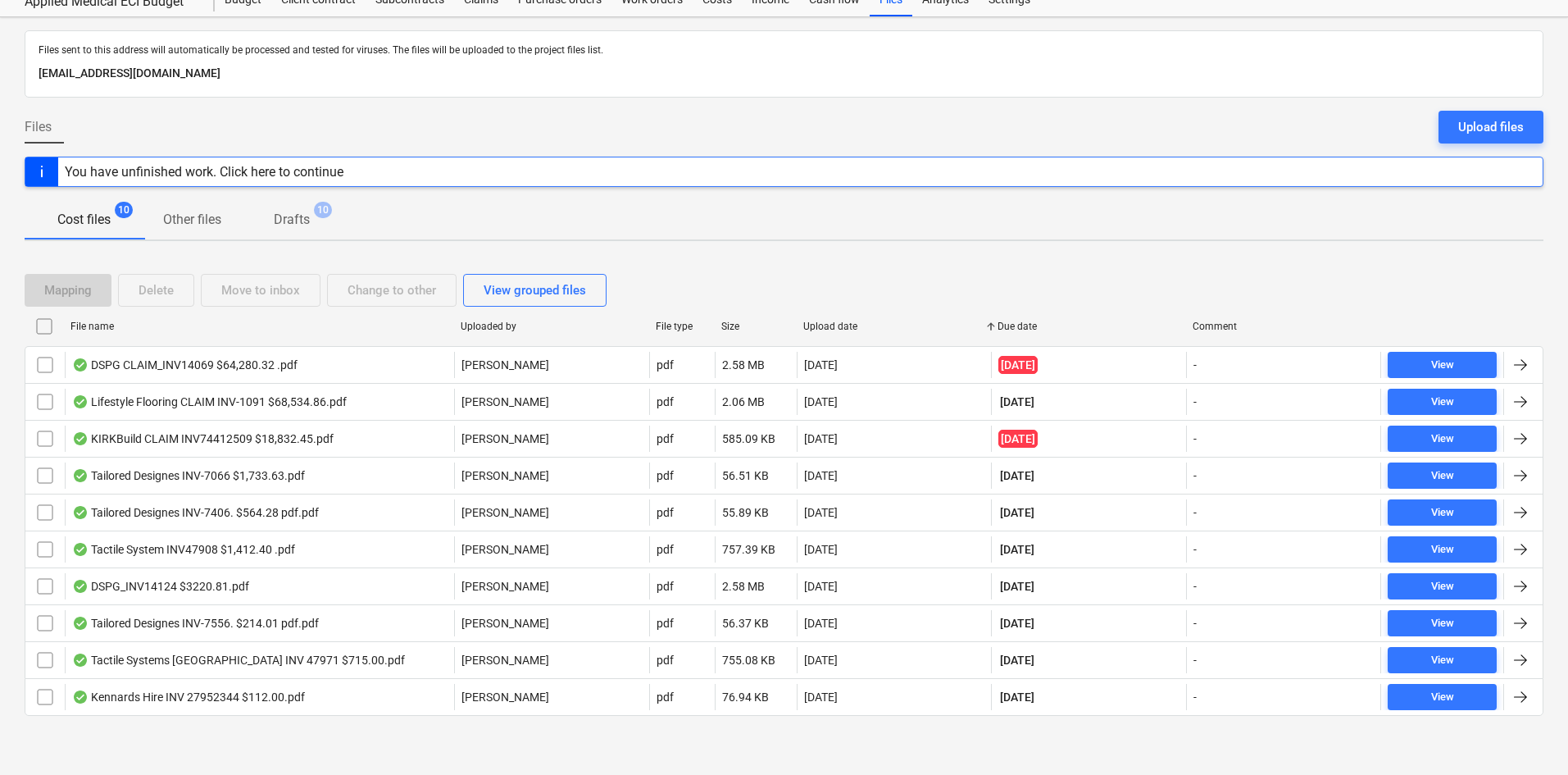
checkbox input "false"
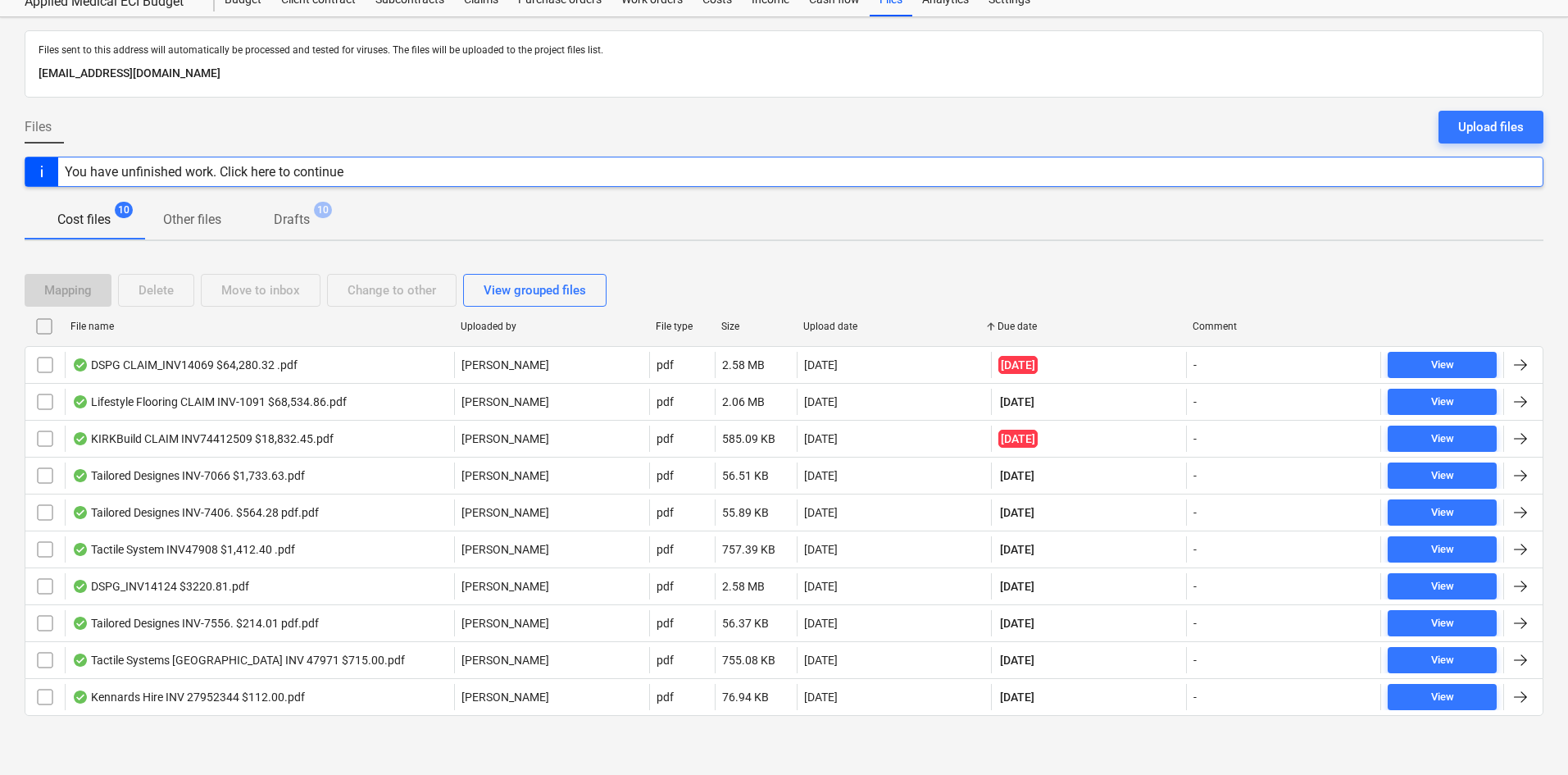
checkbox input "false"
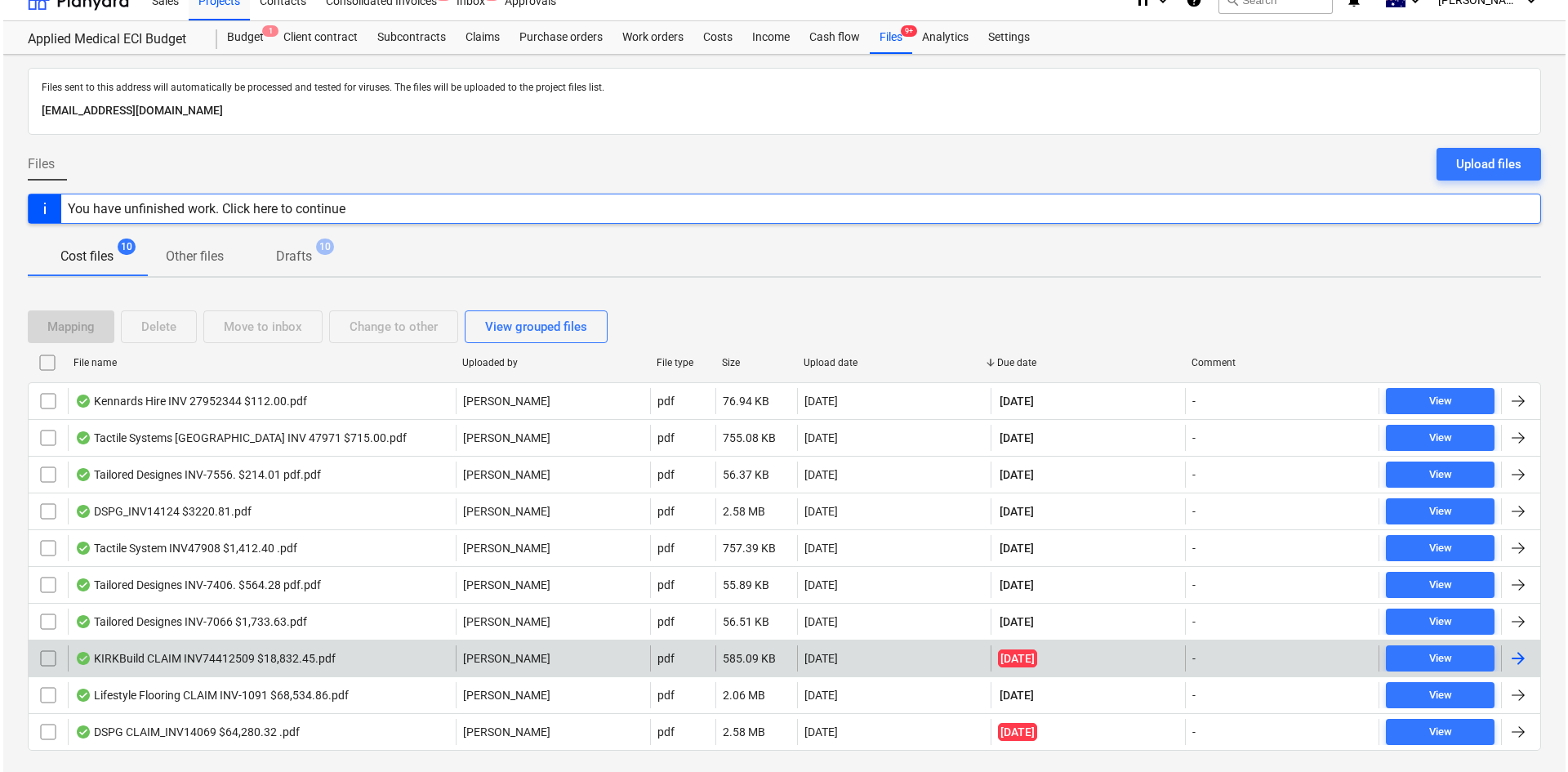
scroll to position [0, 0]
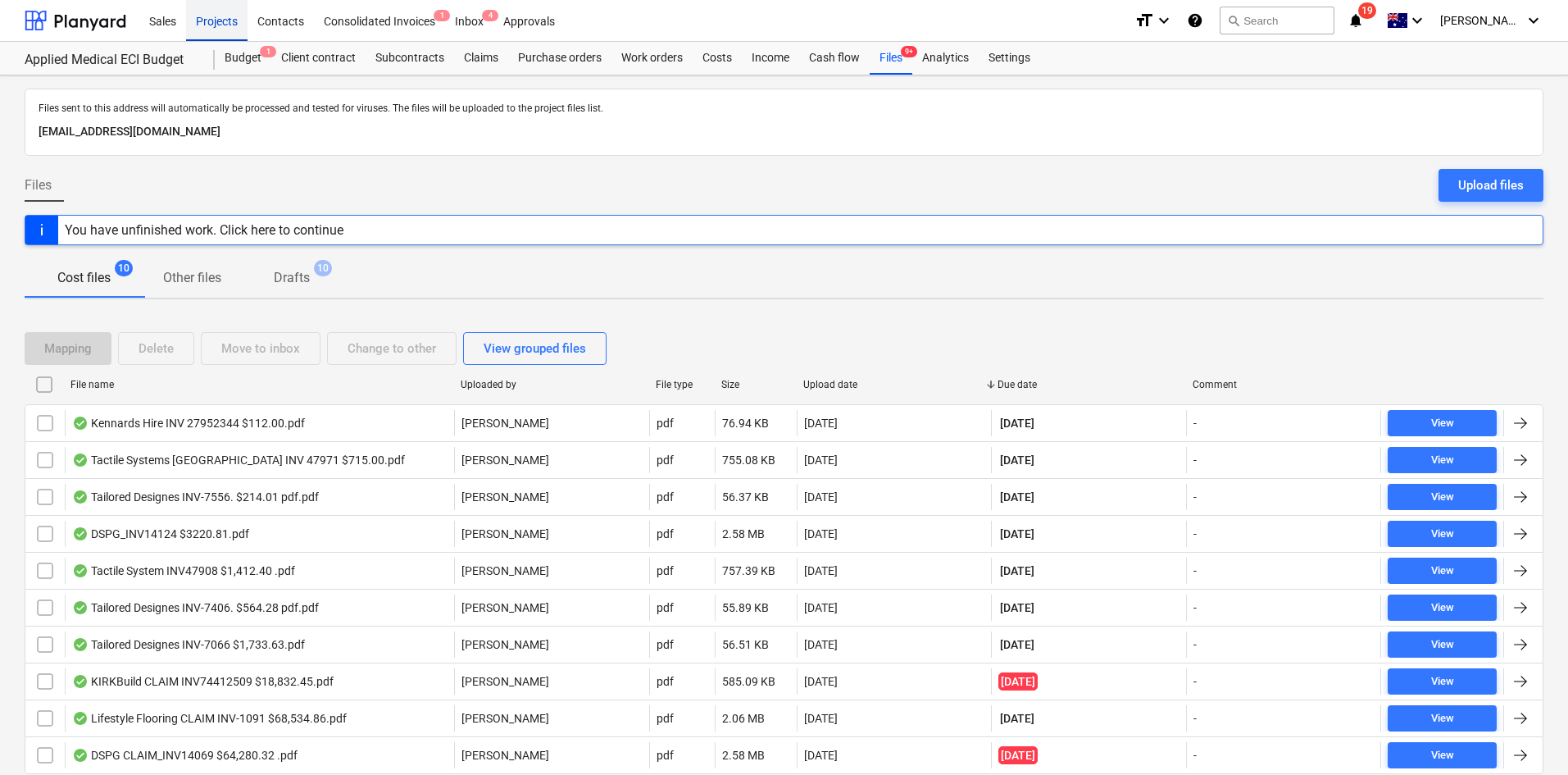
click at [220, 27] on div "Projects" at bounding box center [216, 20] width 62 height 42
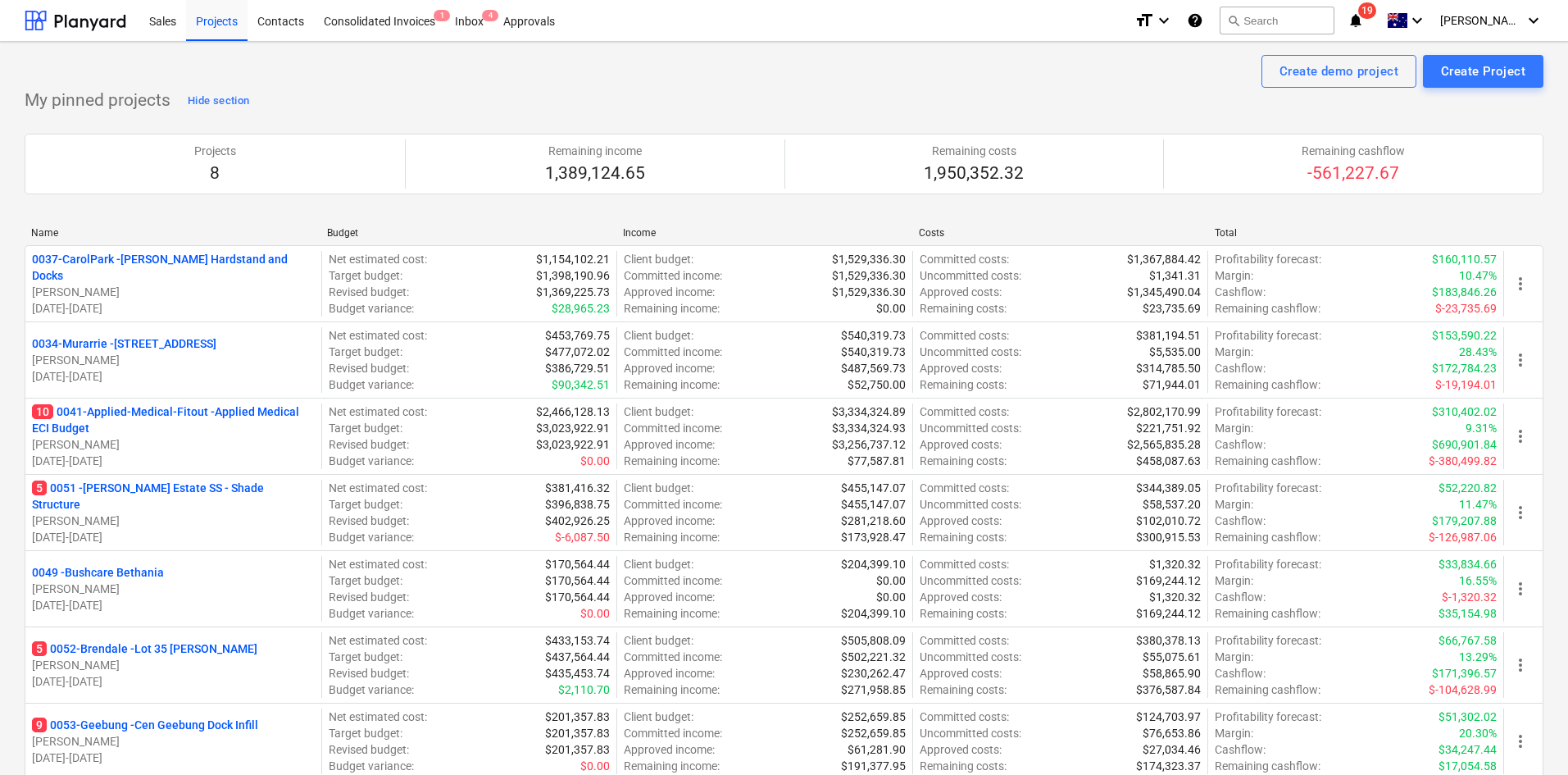
click at [503, 92] on div "My pinned projects Hide section Projects 8 Remaining income 1,389,124.65 Remain…" at bounding box center [784, 482] width 1518 height 788
click at [681, 27] on div "Sales Projects Contacts Consolidated Invoices 1 Inbox 4 Approvals" at bounding box center [630, 21] width 981 height 41
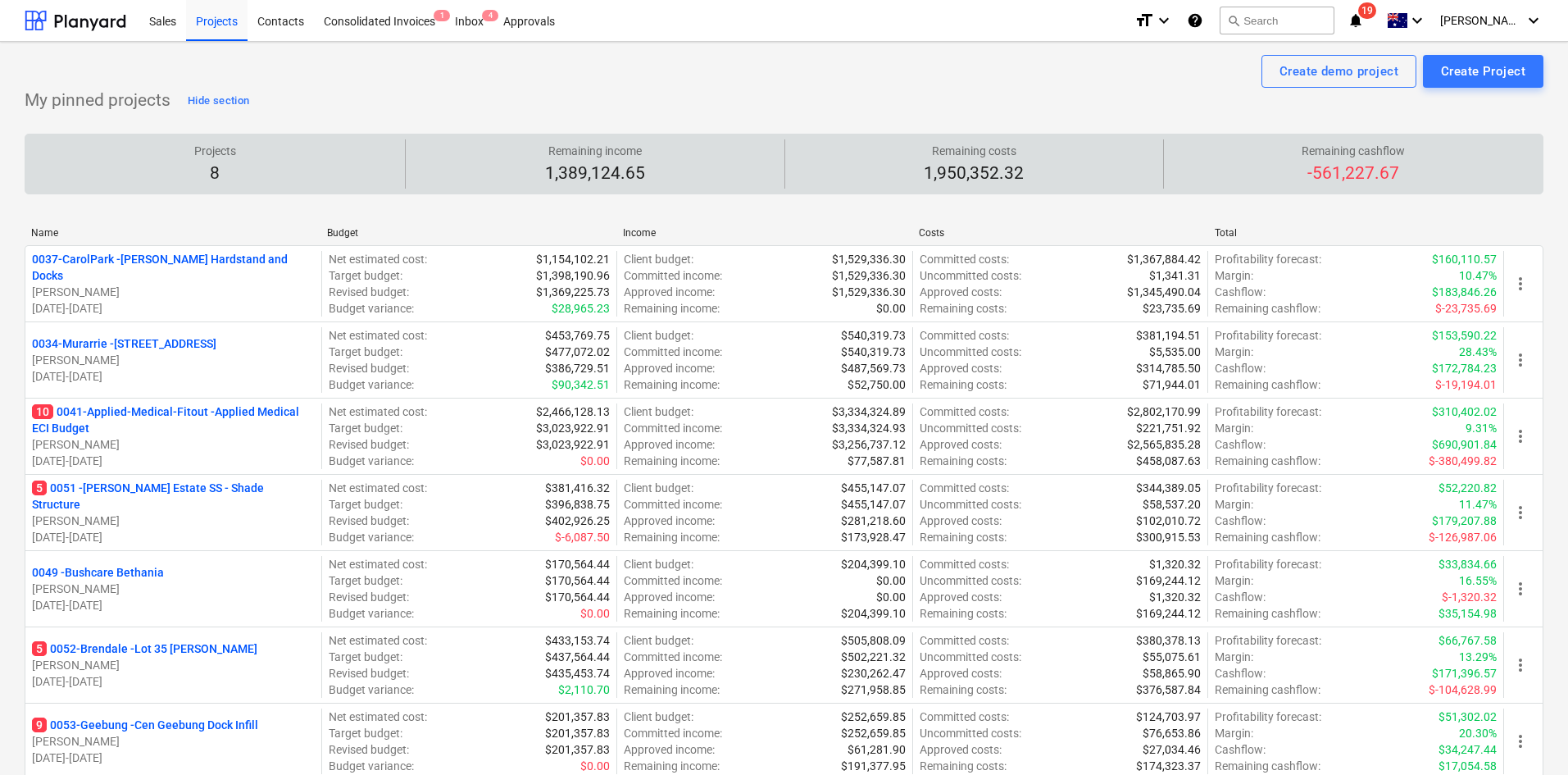
click at [398, 157] on div "Projects 8" at bounding box center [215, 164] width 366 height 49
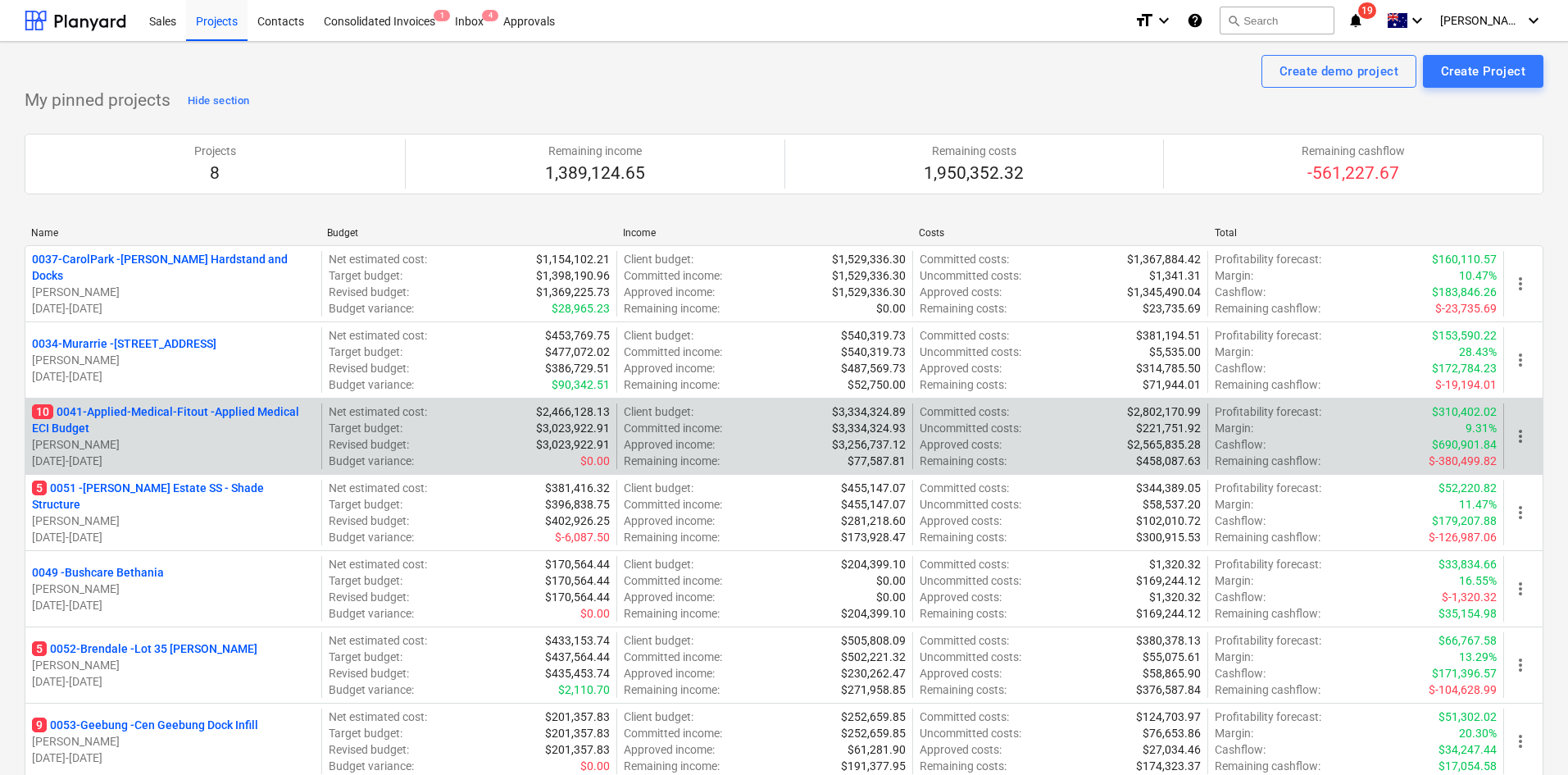
click at [178, 413] on p "10 0041-Applied-Medical-Fitout - Applied Medical ECI Budget" at bounding box center [173, 419] width 283 height 32
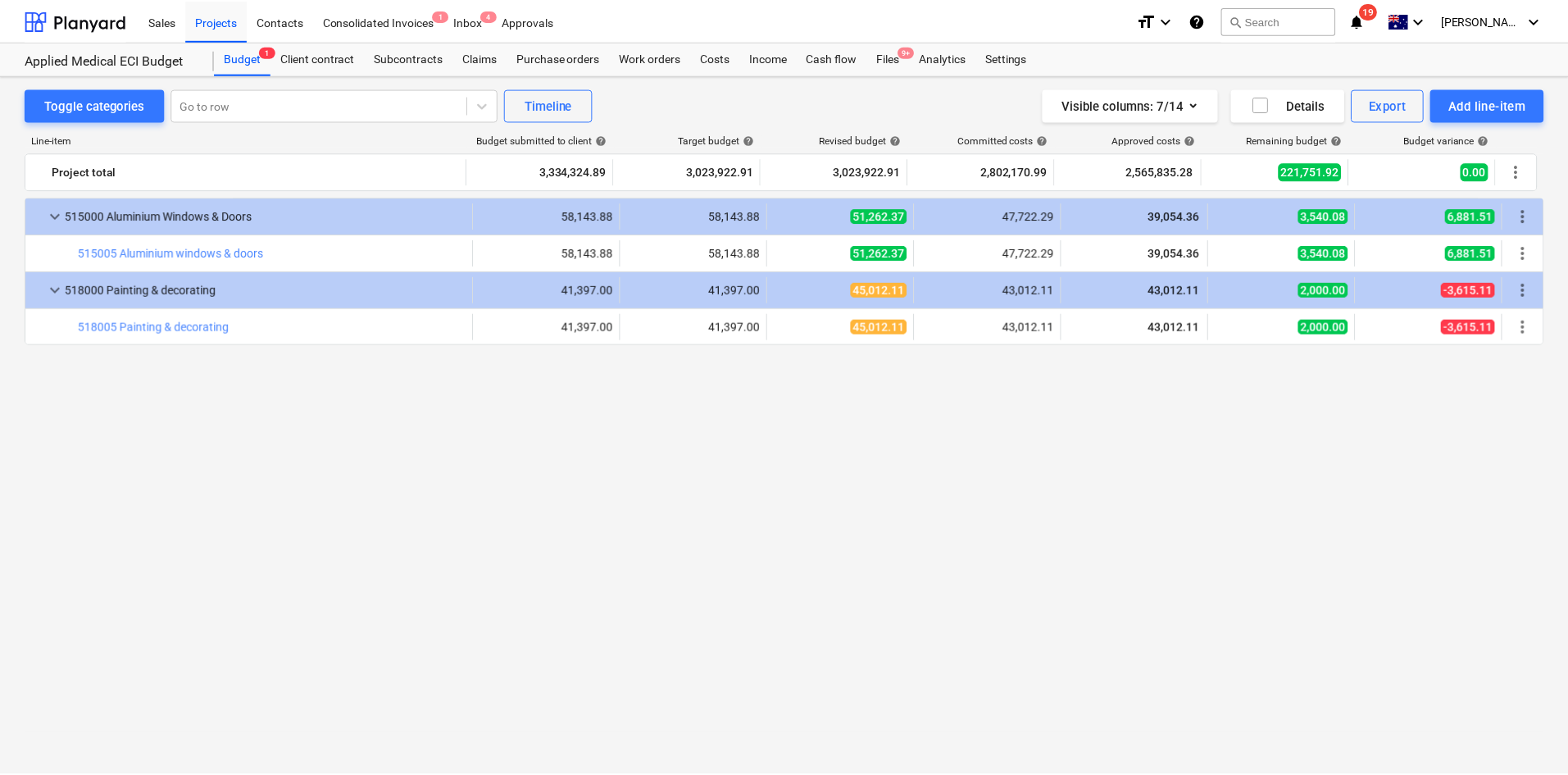
scroll to position [1804, 0]
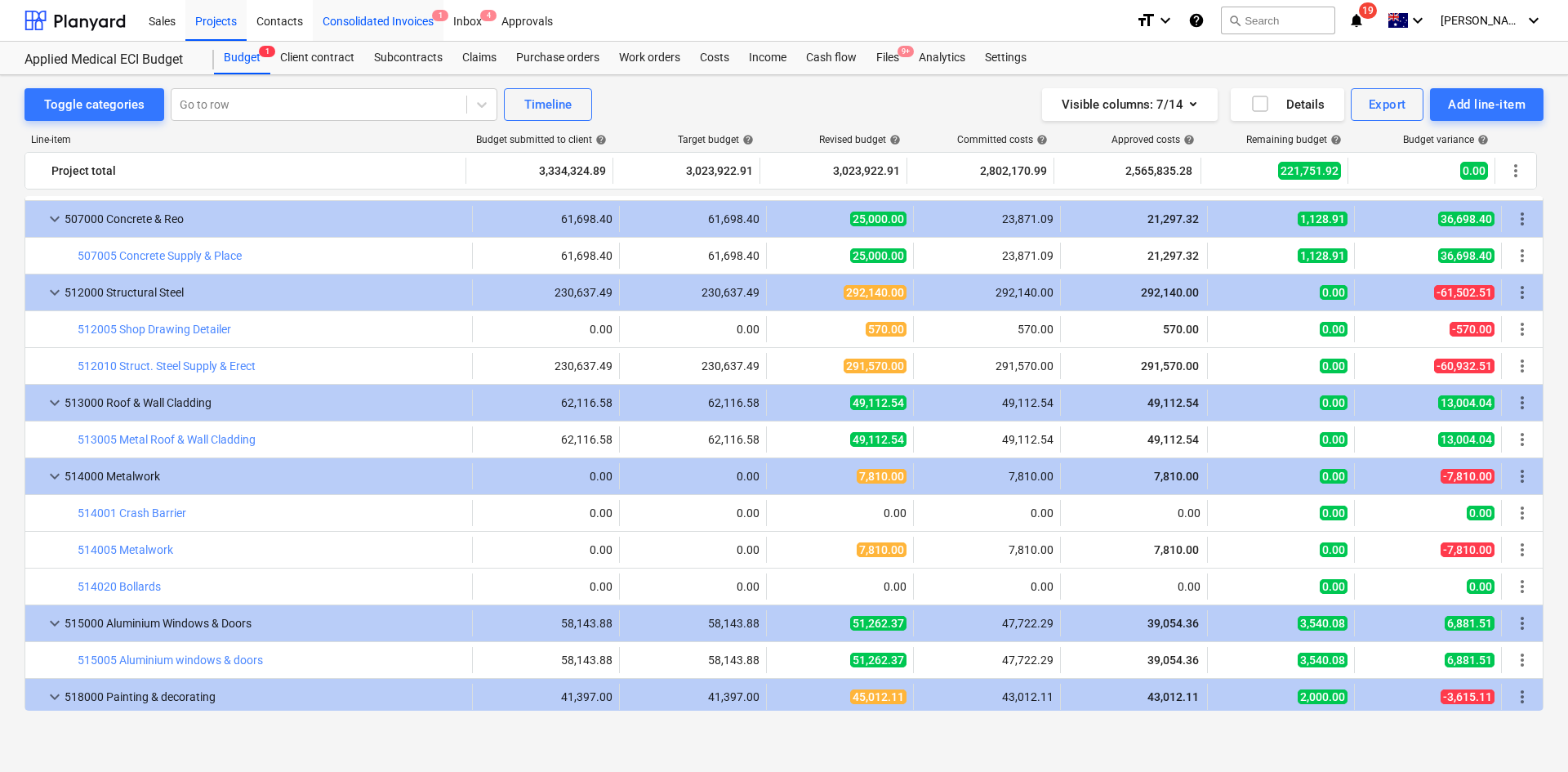
click at [433, 22] on div "Consolidated Invoices 1" at bounding box center [378, 20] width 131 height 42
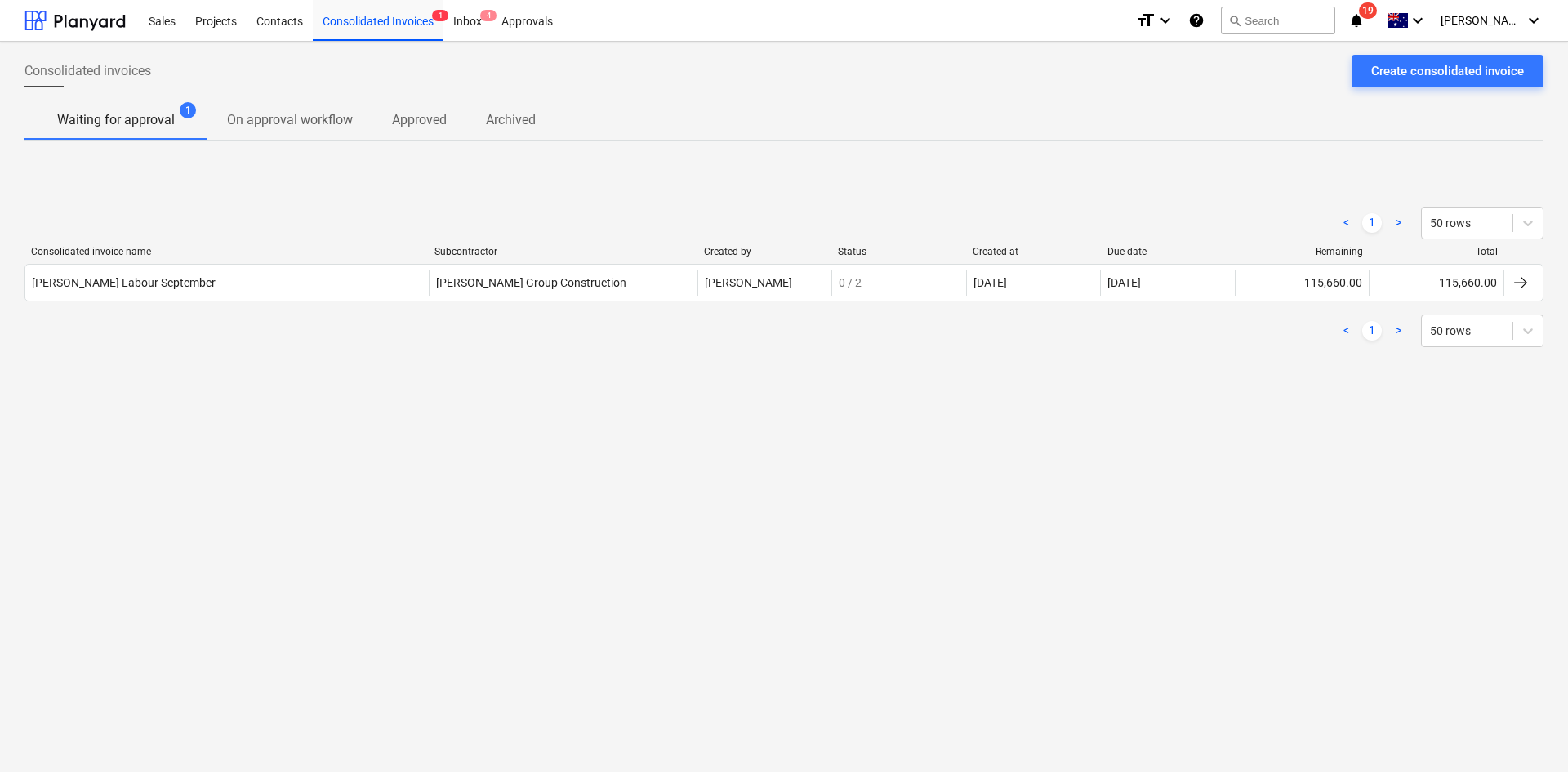
drag, startPoint x: 137, startPoint y: 397, endPoint x: 160, endPoint y: 346, distance: 55.9
click at [136, 397] on div "< 1 > 50 rows Consolidated invoice name Subcontractor Created by Status Created…" at bounding box center [784, 276] width 1519 height 245
click at [218, 425] on div "Consolidated invoices Create consolidated invoice Waiting for approval 1 On app…" at bounding box center [784, 407] width 1568 height 730
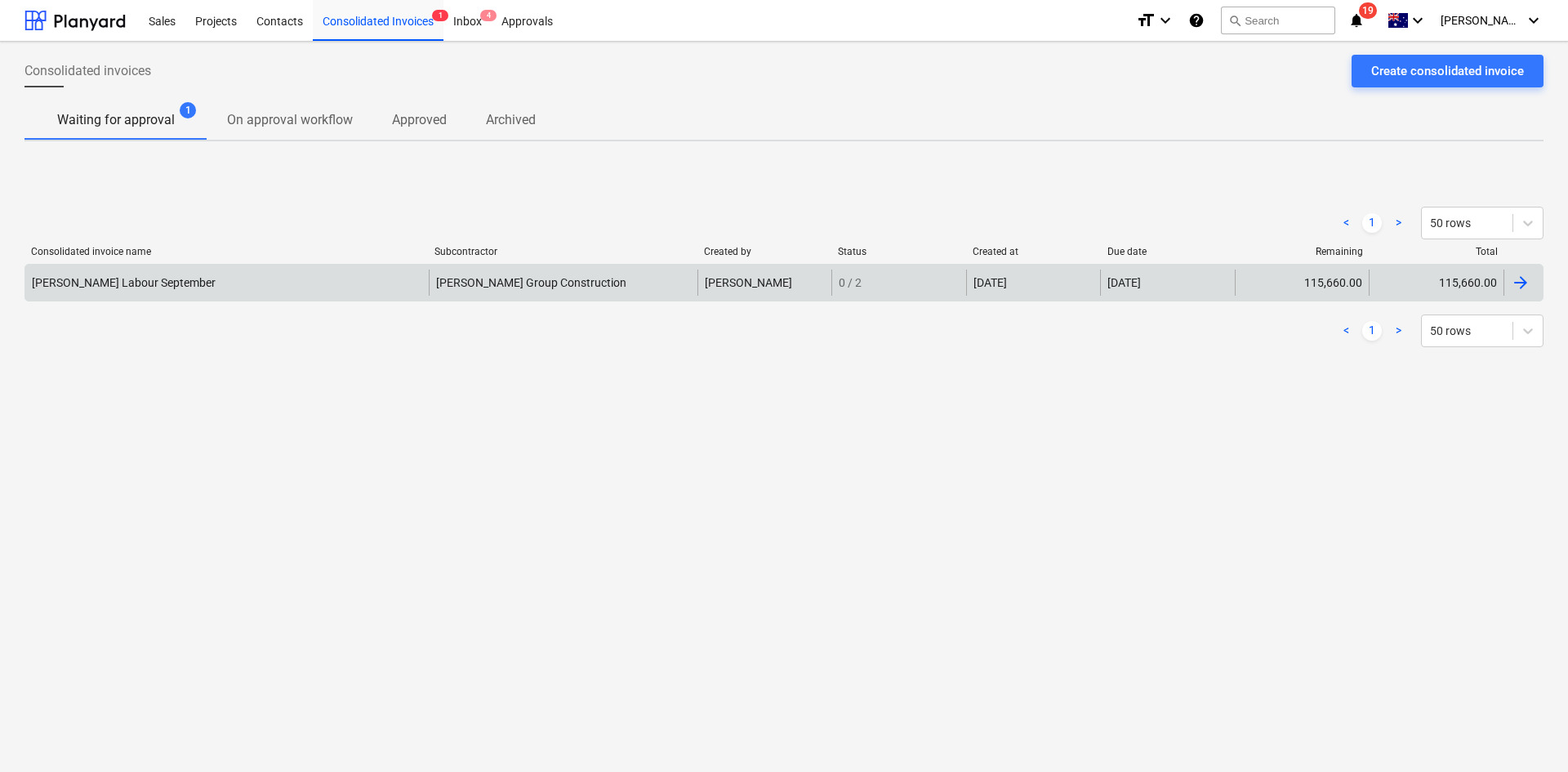
click at [232, 292] on div "Keane Labour September" at bounding box center [227, 282] width 403 height 26
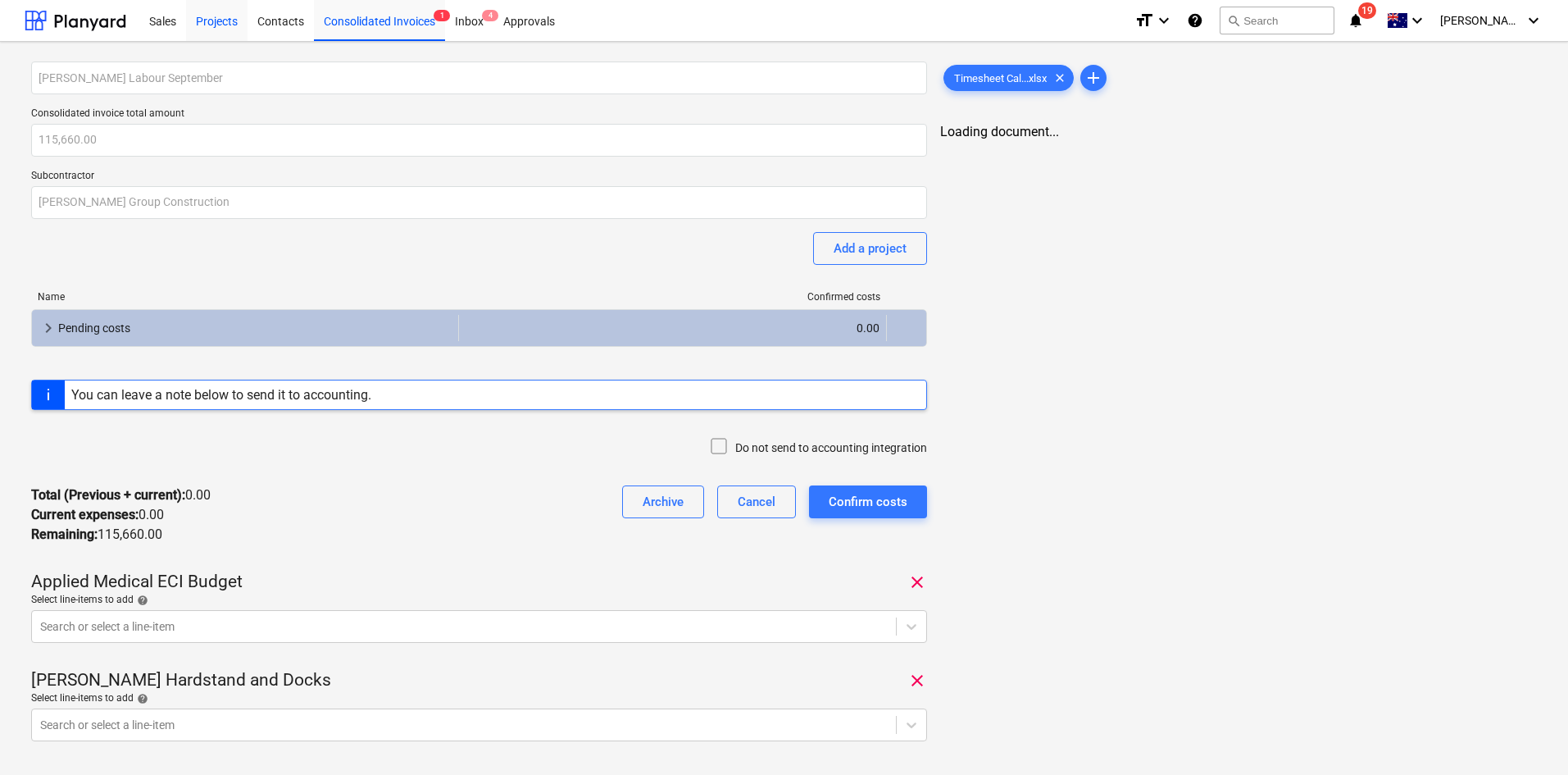
click at [235, 26] on div "Projects" at bounding box center [216, 20] width 62 height 42
